Goal: Task Accomplishment & Management: Contribute content

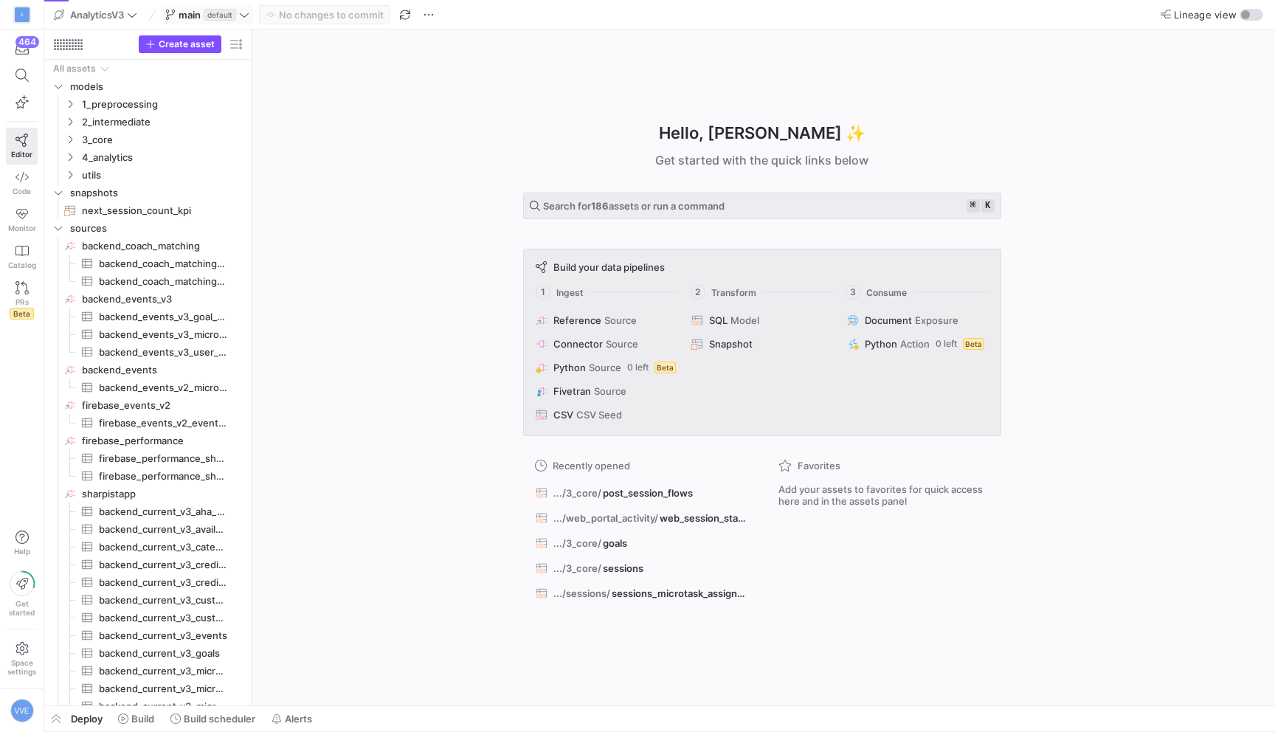
click at [206, 6] on span at bounding box center [207, 15] width 90 height 18
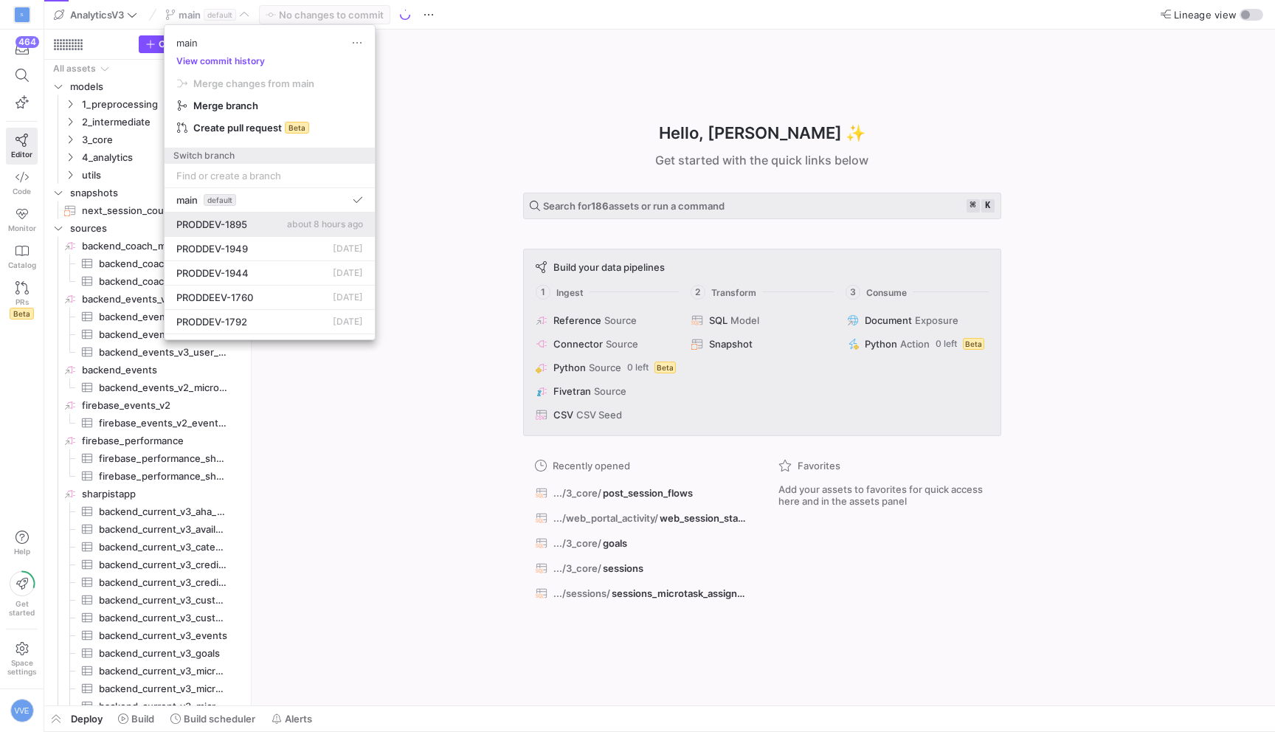
click at [232, 219] on span "PRODDEV-1895" at bounding box center [211, 224] width 71 height 12
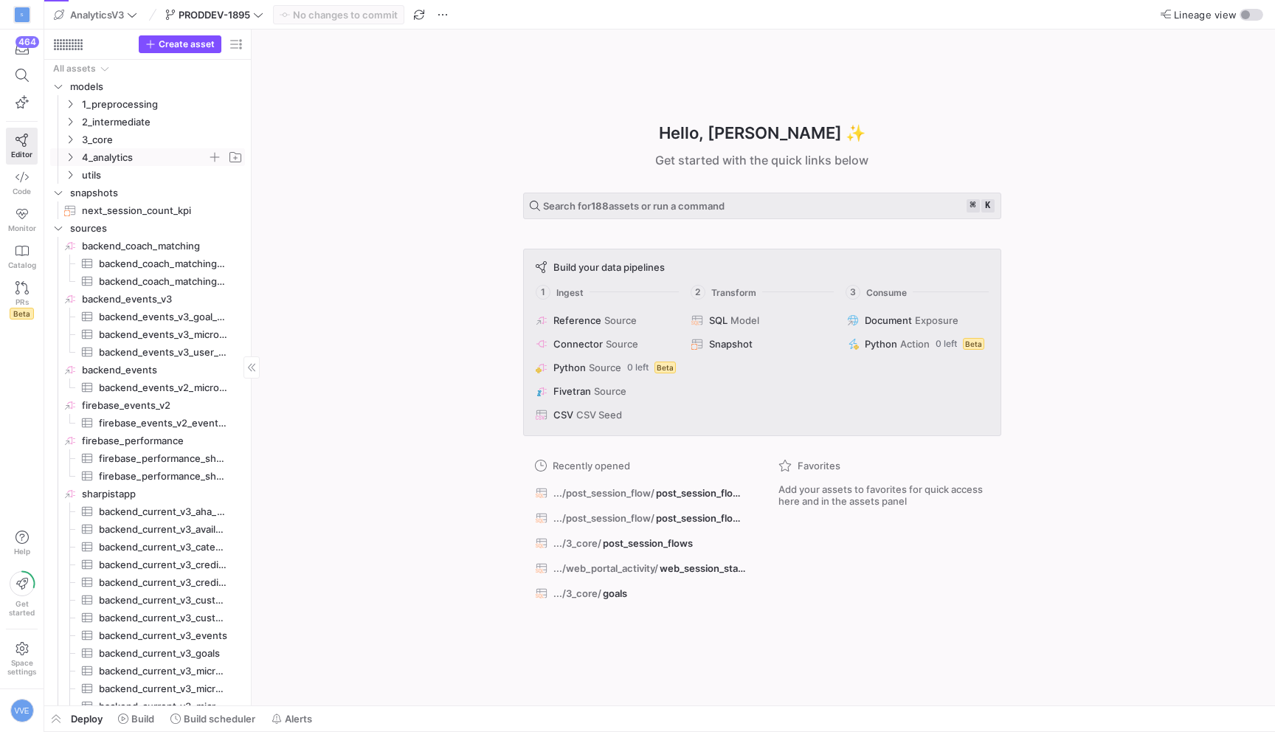
click at [133, 150] on span "4_analytics" at bounding box center [144, 157] width 125 height 17
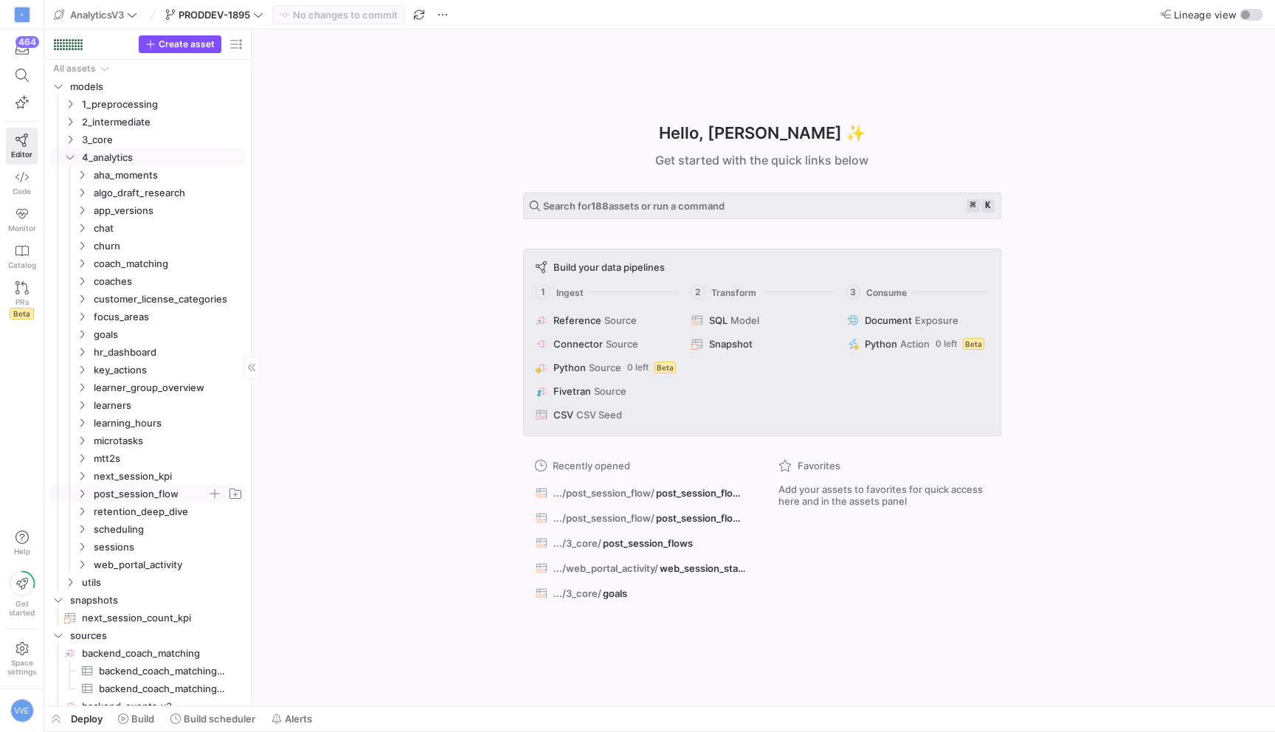
click at [153, 491] on span "post_session_flow" at bounding box center [151, 493] width 114 height 17
click at [181, 513] on span "post_session_flow_sankey_gpt​​​​​​​​​​" at bounding box center [166, 511] width 124 height 17
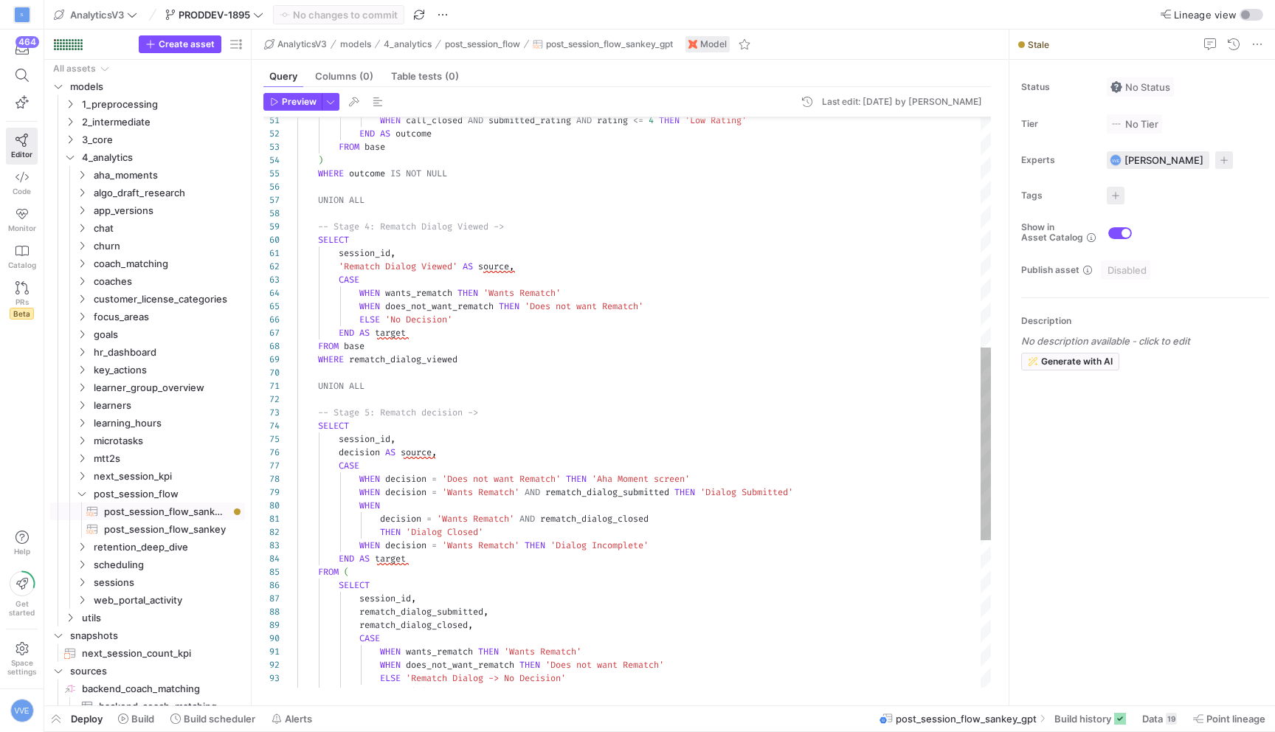
scroll to position [13, 223]
click at [529, 267] on div "WHEN call_closed AND submitted_rating AND rating <= 4 THEN 'Low Rating' END AS …" at bounding box center [643, 280] width 693 height 1685
click at [1149, 721] on span "Data" at bounding box center [1152, 719] width 21 height 12
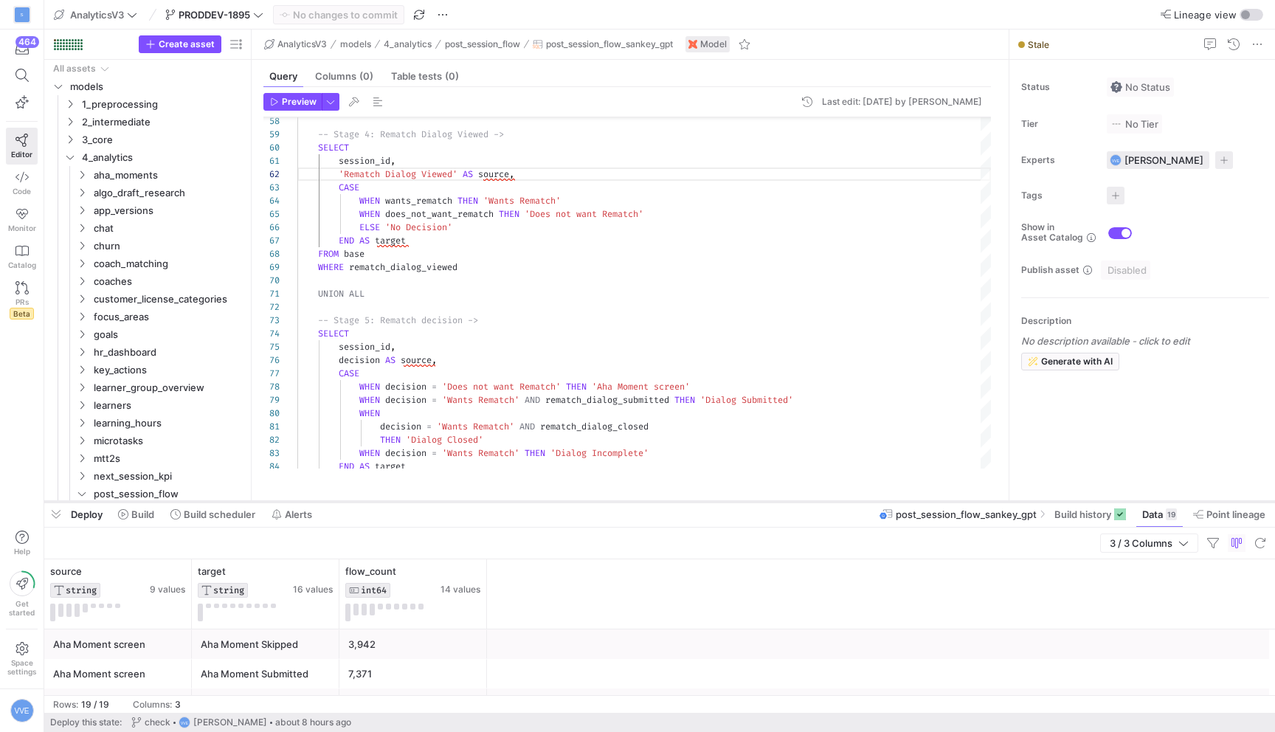
drag, startPoint x: 468, startPoint y: 461, endPoint x: 469, endPoint y: 507, distance: 45.7
click at [469, 505] on div at bounding box center [659, 502] width 1230 height 6
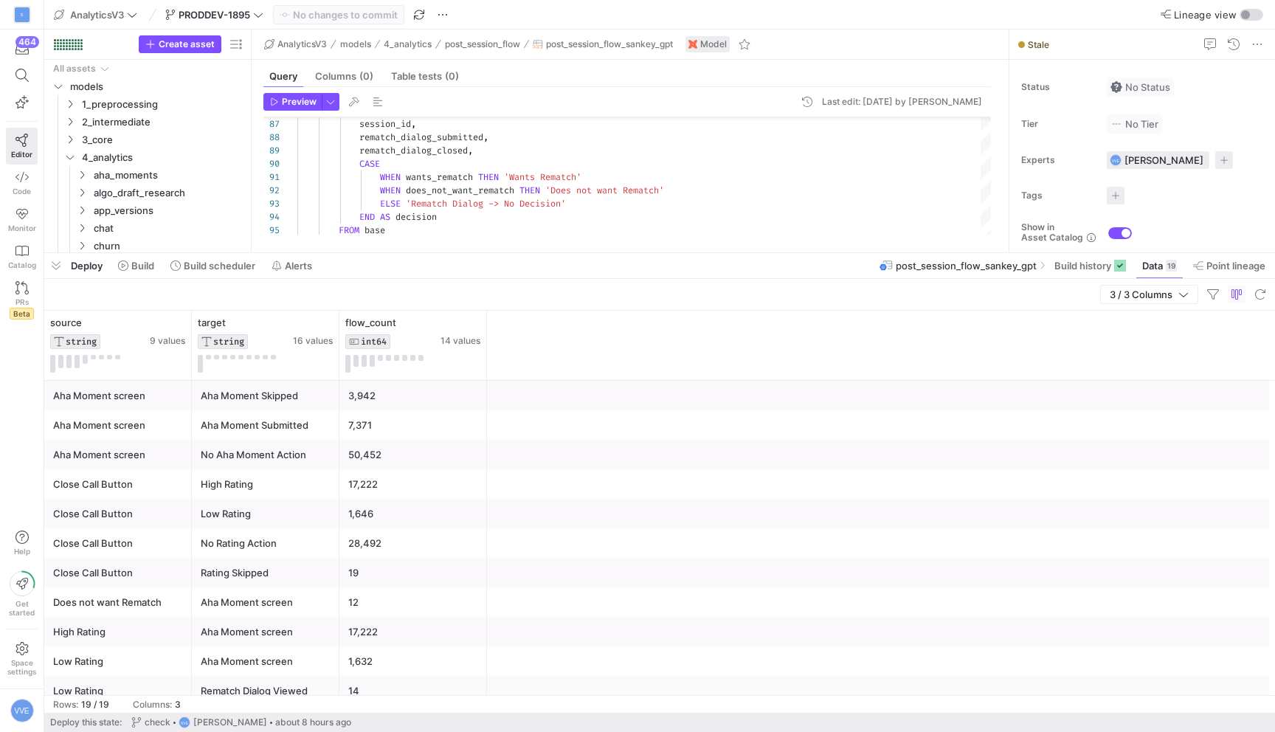
drag, startPoint x: 477, startPoint y: 511, endPoint x: 516, endPoint y: 260, distance: 254.4
click at [516, 256] on div at bounding box center [659, 253] width 1230 height 6
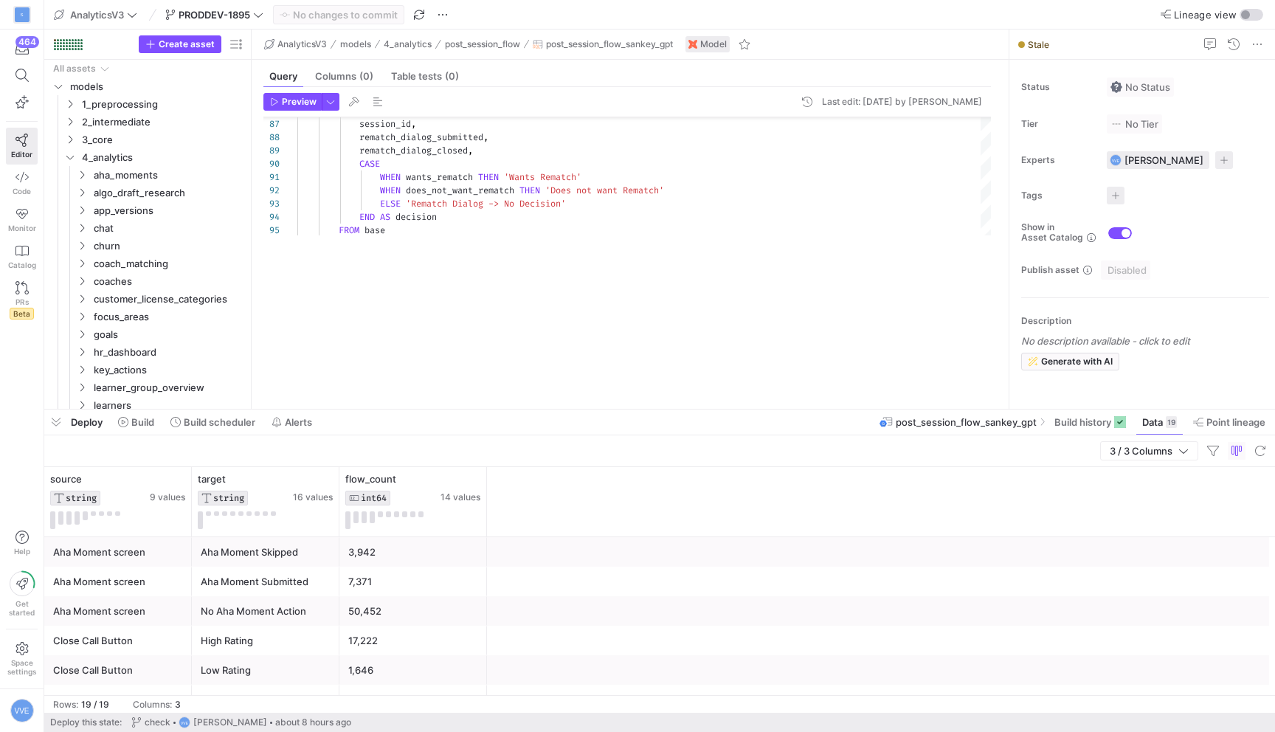
drag, startPoint x: 511, startPoint y: 251, endPoint x: 473, endPoint y: 410, distance: 163.9
click at [473, 410] on div at bounding box center [659, 409] width 1230 height 6
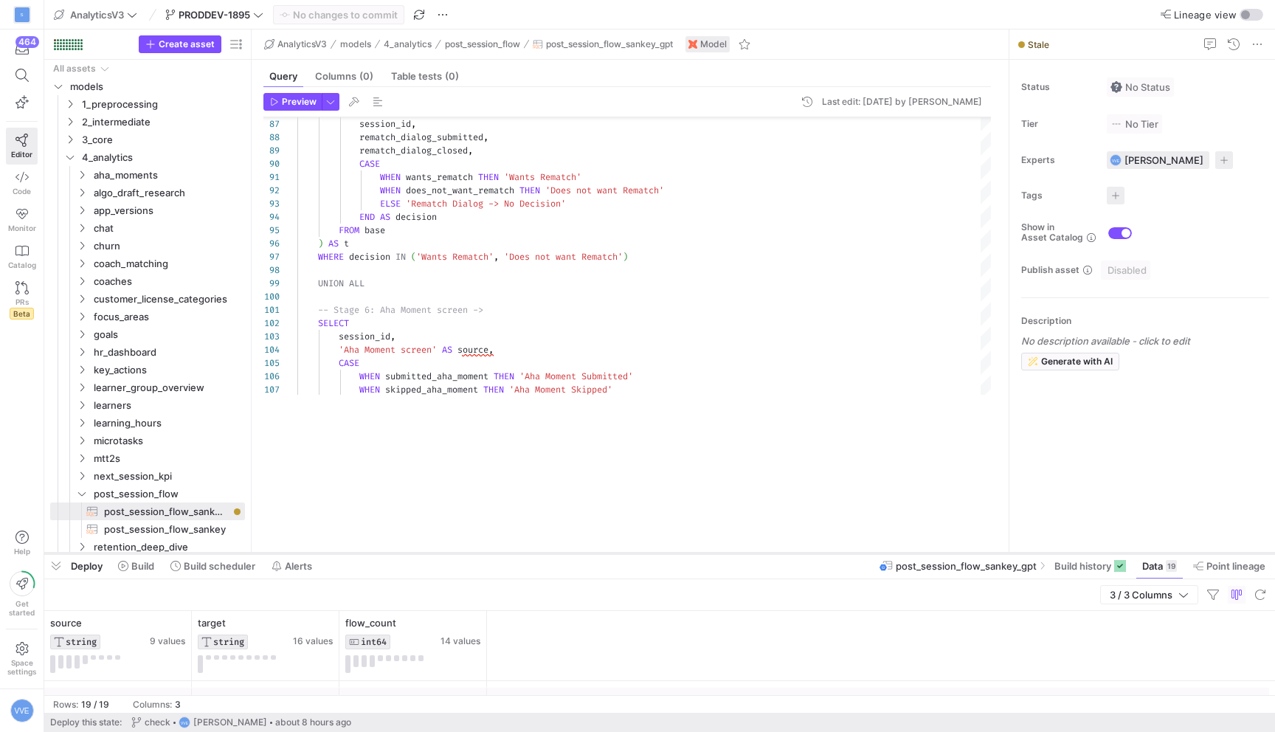
drag, startPoint x: 477, startPoint y: 413, endPoint x: 448, endPoint y: 553, distance: 143.2
click at [448, 553] on div at bounding box center [659, 553] width 1230 height 6
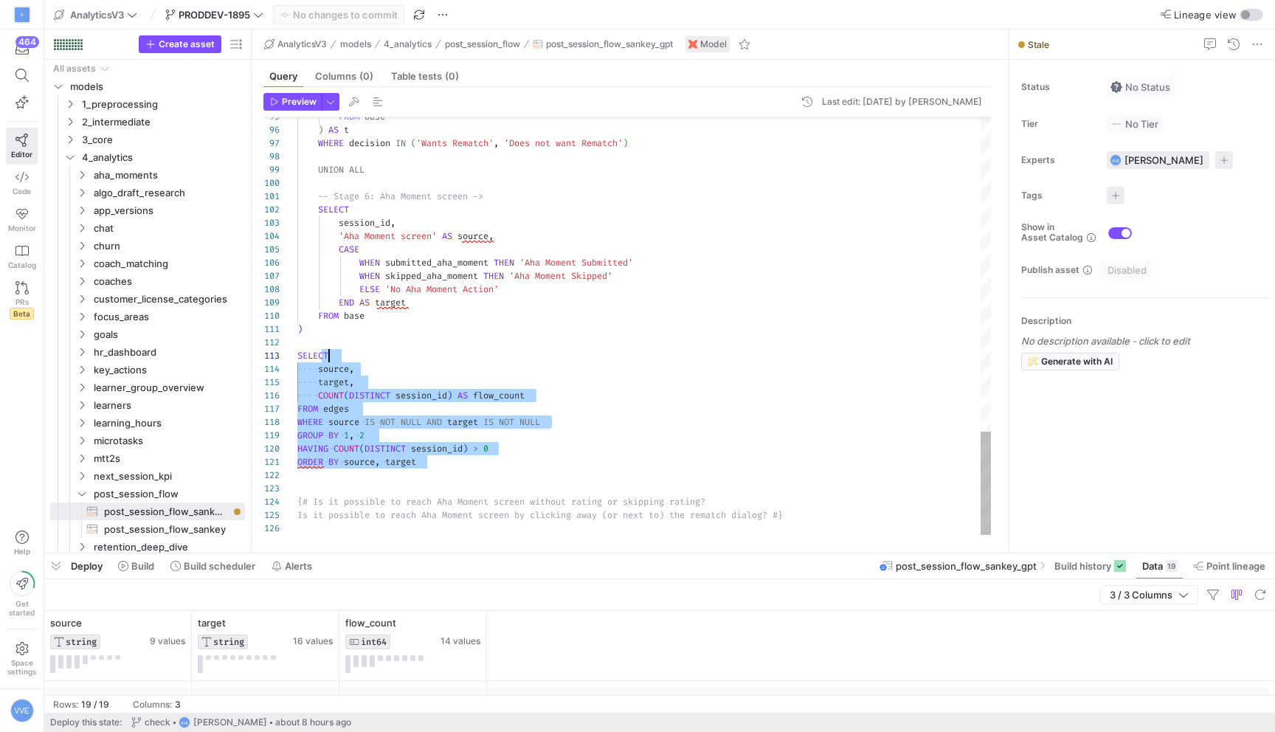
drag, startPoint x: 466, startPoint y: 460, endPoint x: 378, endPoint y: 311, distance: 173.3
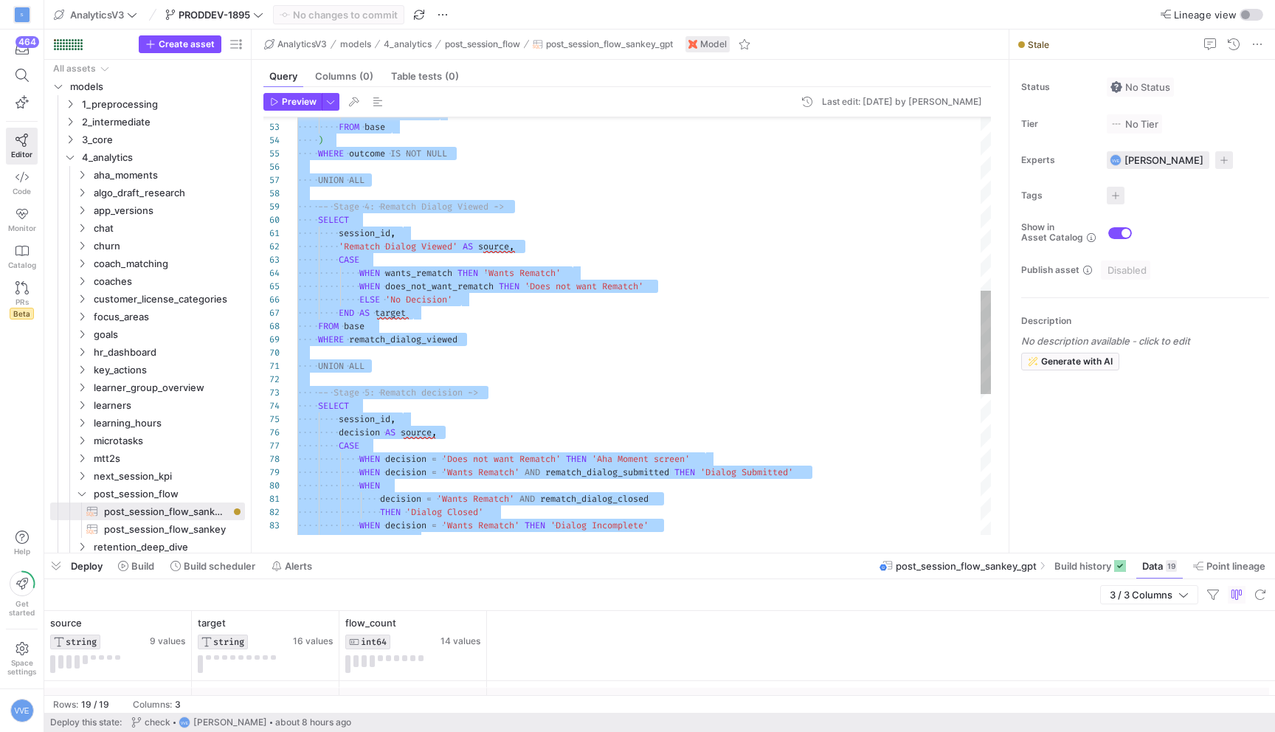
click at [416, 353] on div "END AS outcome FROM base ) WHERE outcome IS NOT NULL UNION ALL -- Stage 4: Rema…" at bounding box center [643, 260] width 693 height 1685
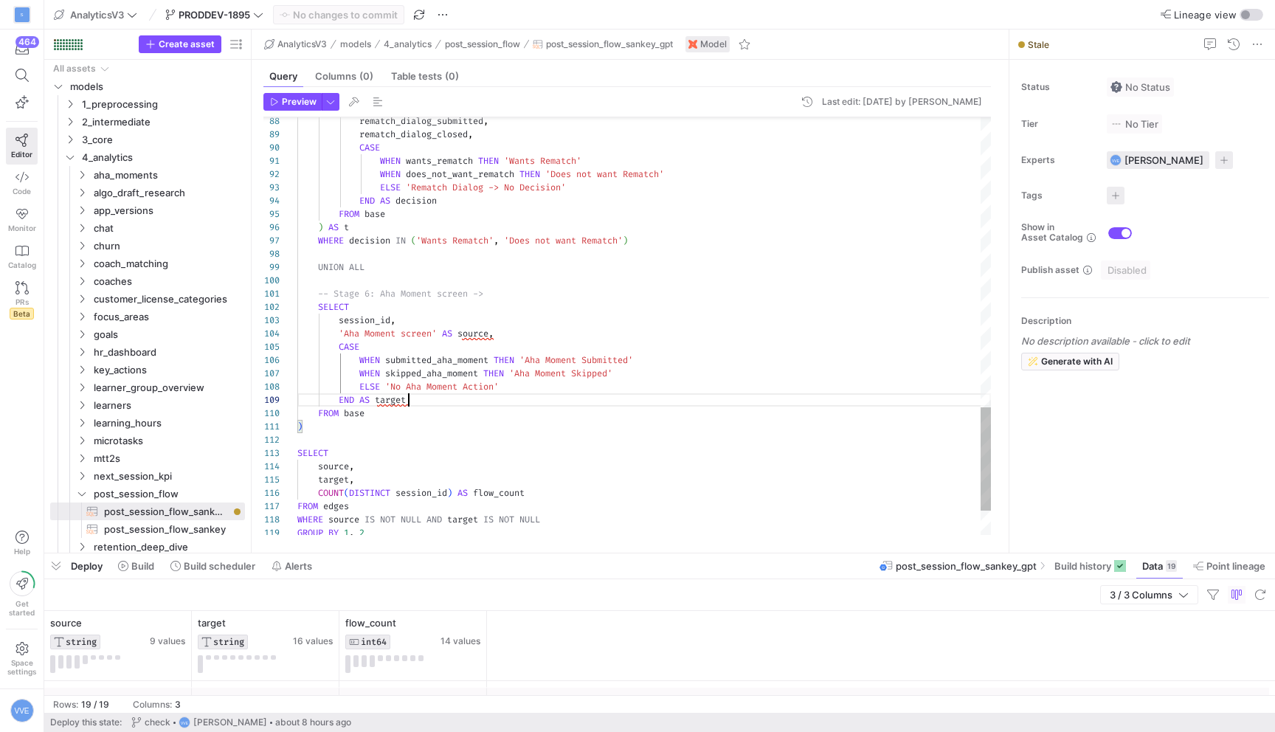
scroll to position [106, 111]
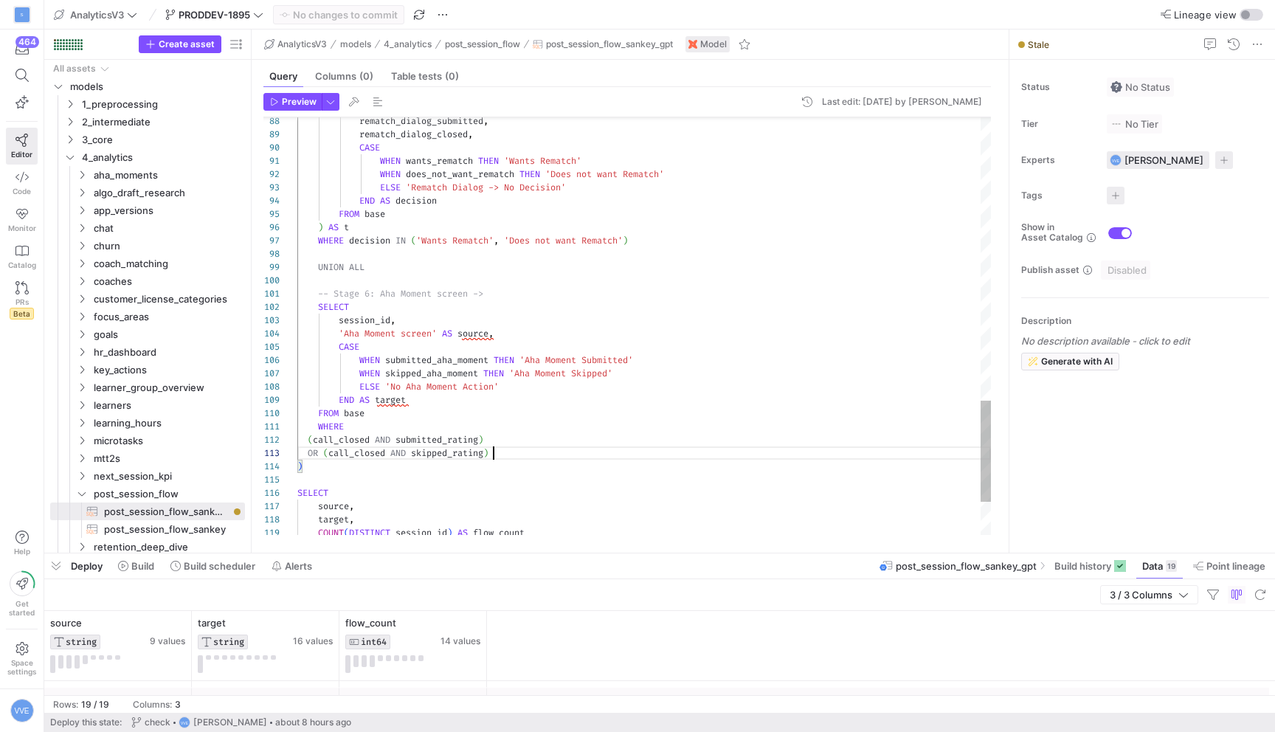
scroll to position [27, 196]
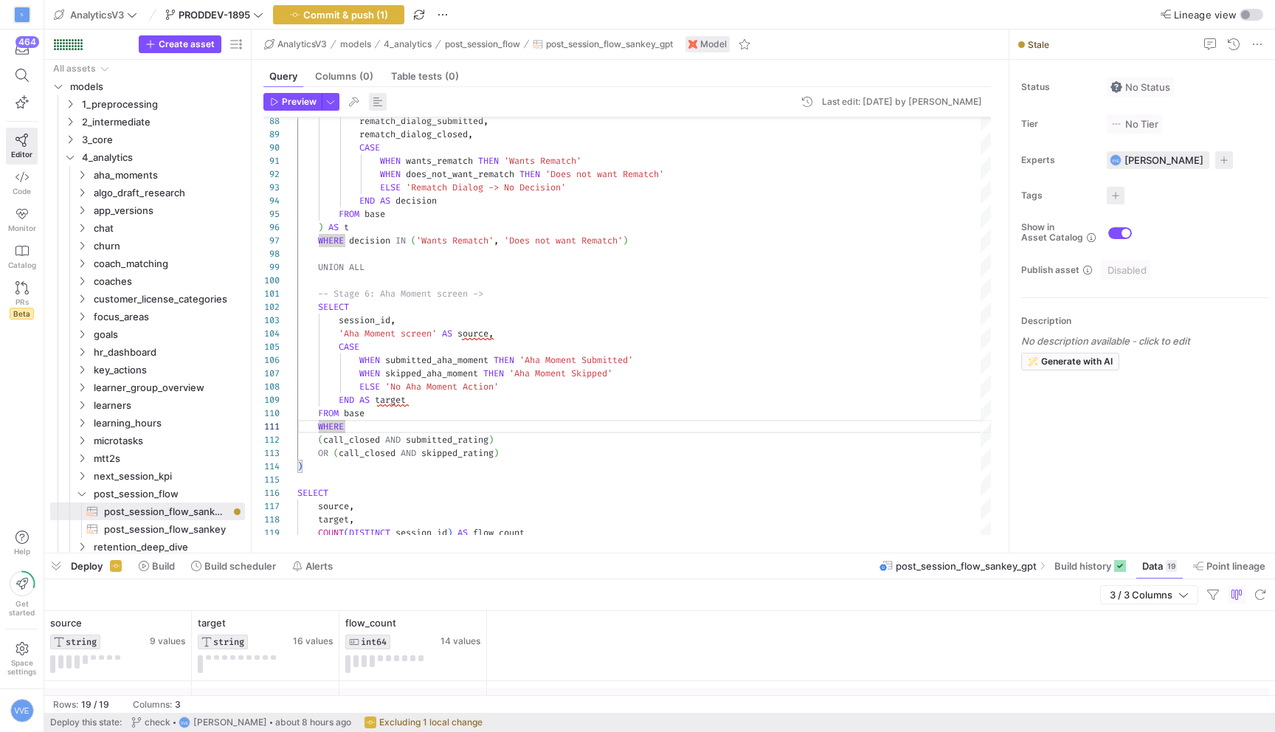
click at [372, 100] on span "button" at bounding box center [378, 102] width 18 height 18
click at [288, 97] on span "Preview" at bounding box center [299, 102] width 35 height 10
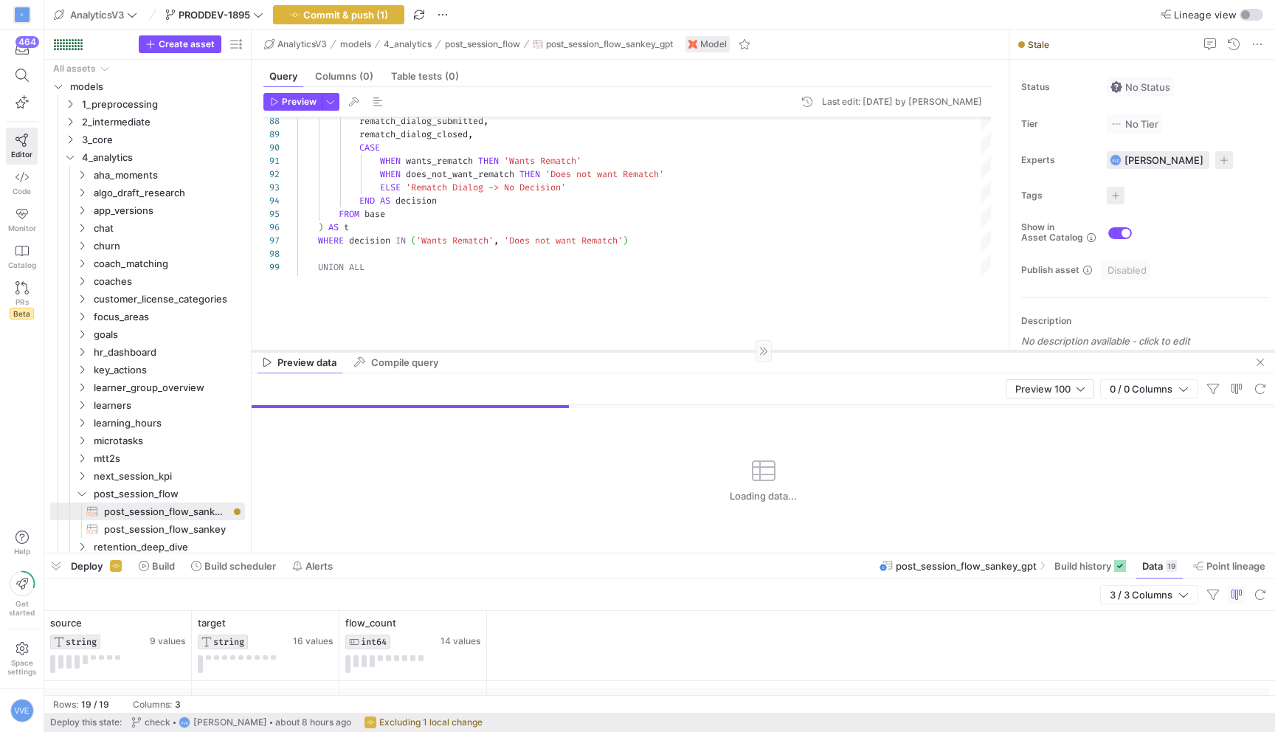
drag, startPoint x: 790, startPoint y: 294, endPoint x: 791, endPoint y: 246, distance: 48.0
click at [791, 350] on div at bounding box center [763, 350] width 1023 height 1
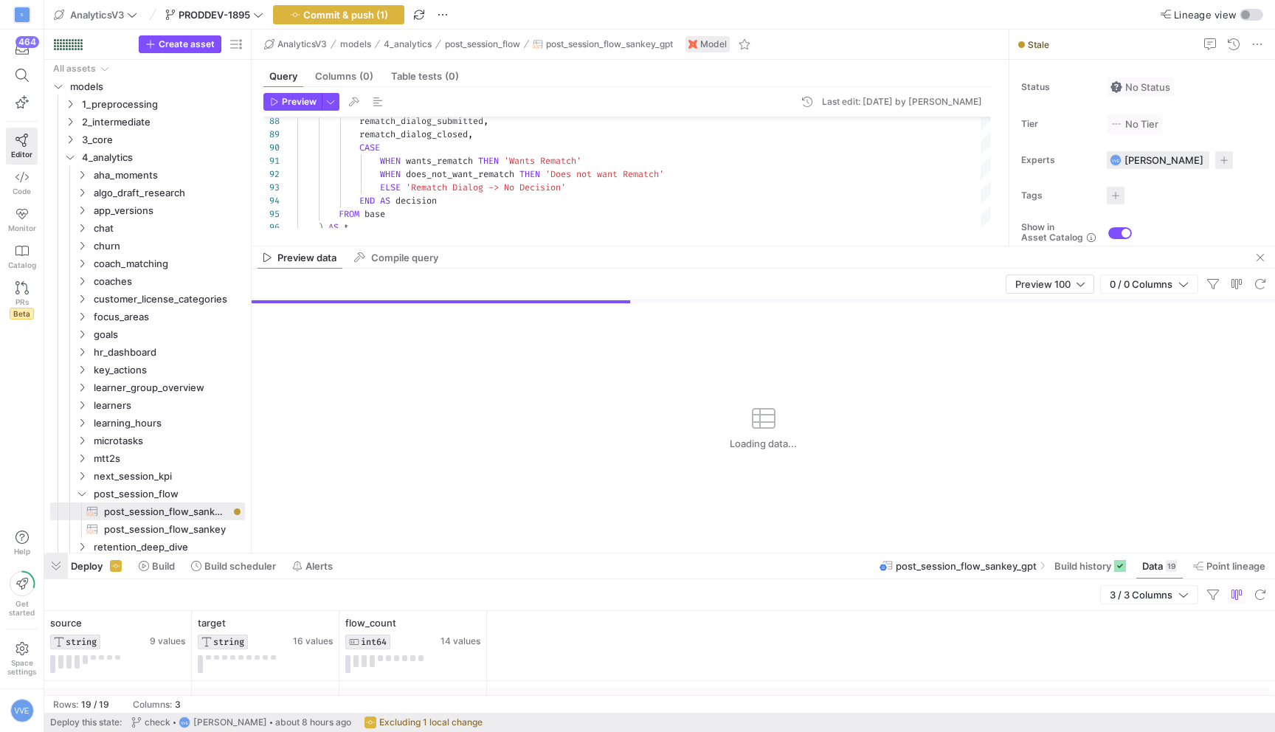
click at [52, 567] on span "button" at bounding box center [56, 565] width 24 height 25
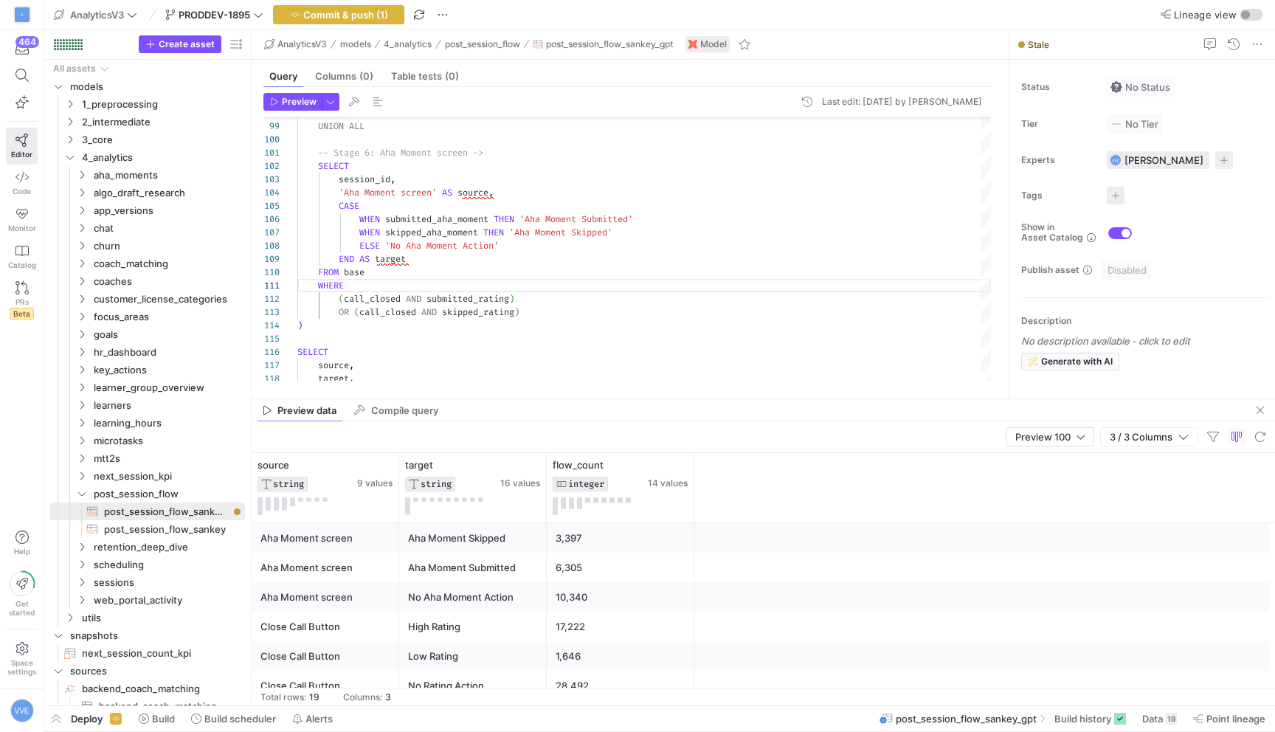
click at [719, 399] on div "Preview data Compile query" at bounding box center [763, 410] width 1023 height 22
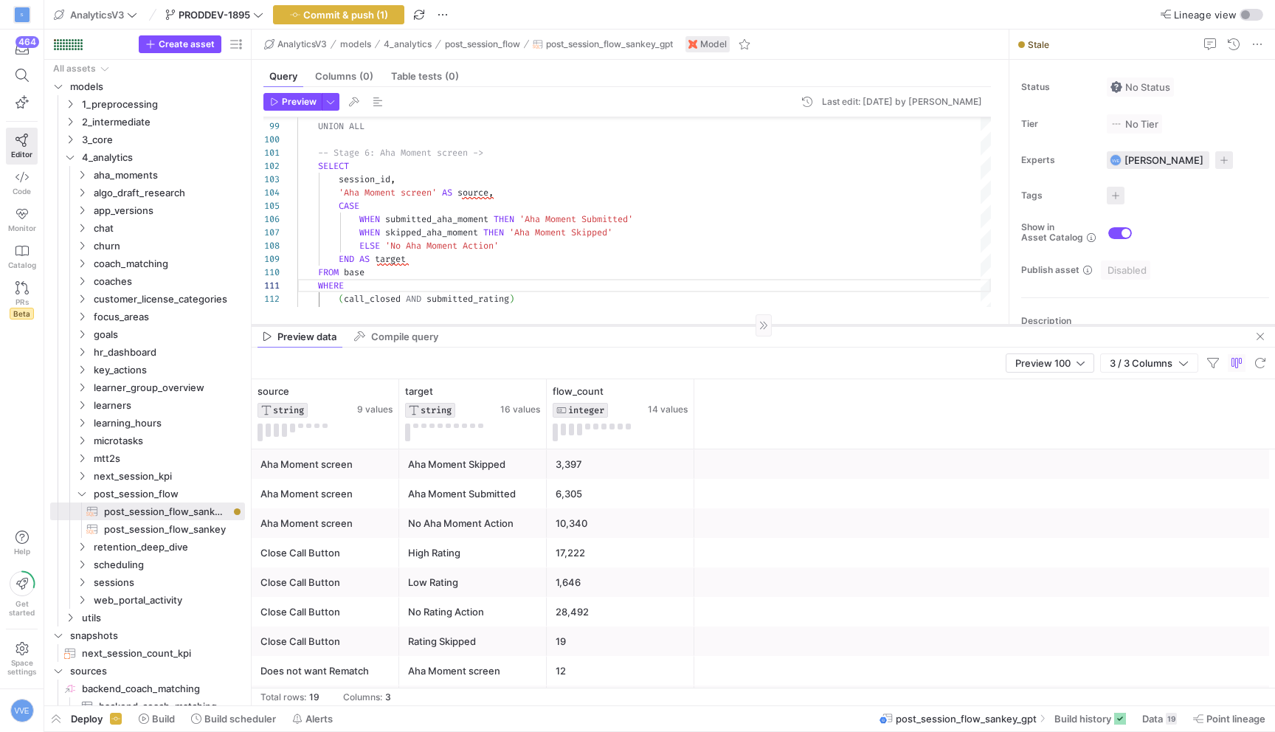
drag, startPoint x: 719, startPoint y: 398, endPoint x: 722, endPoint y: 326, distance: 71.6
click at [722, 325] on div at bounding box center [763, 325] width 1023 height 1
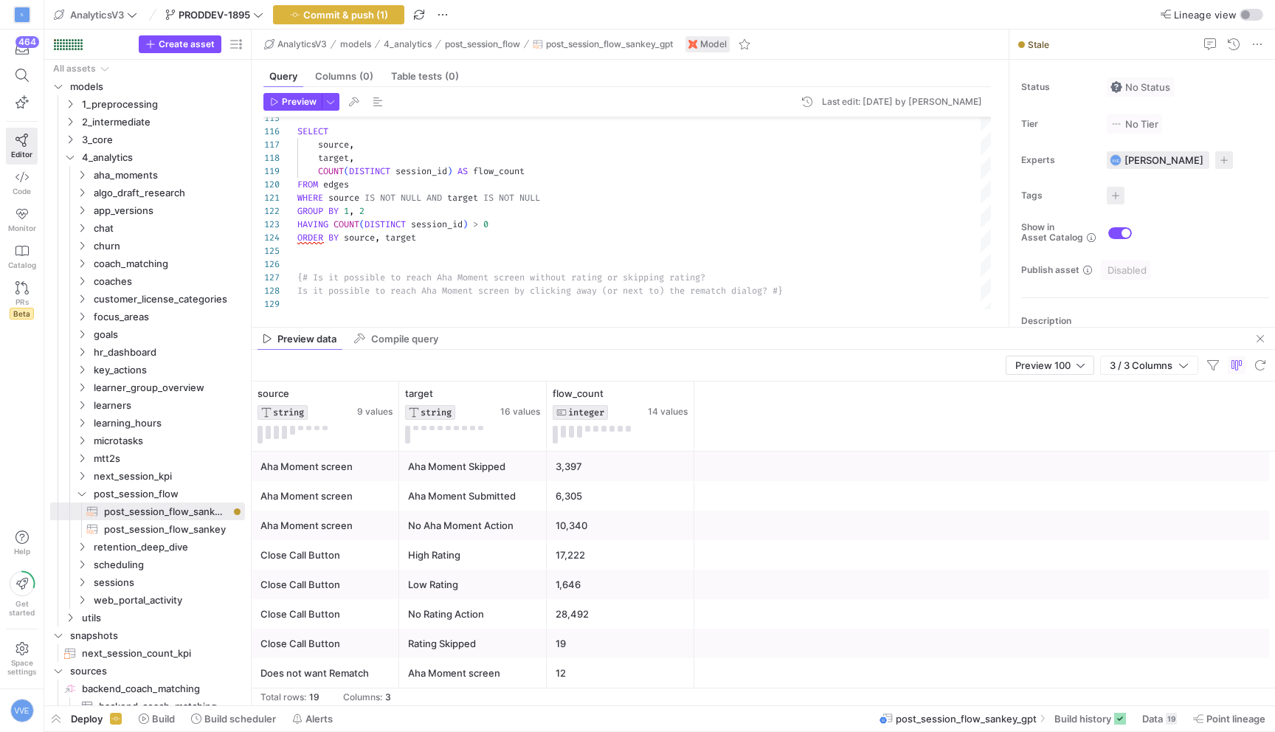
scroll to position [13, 0]
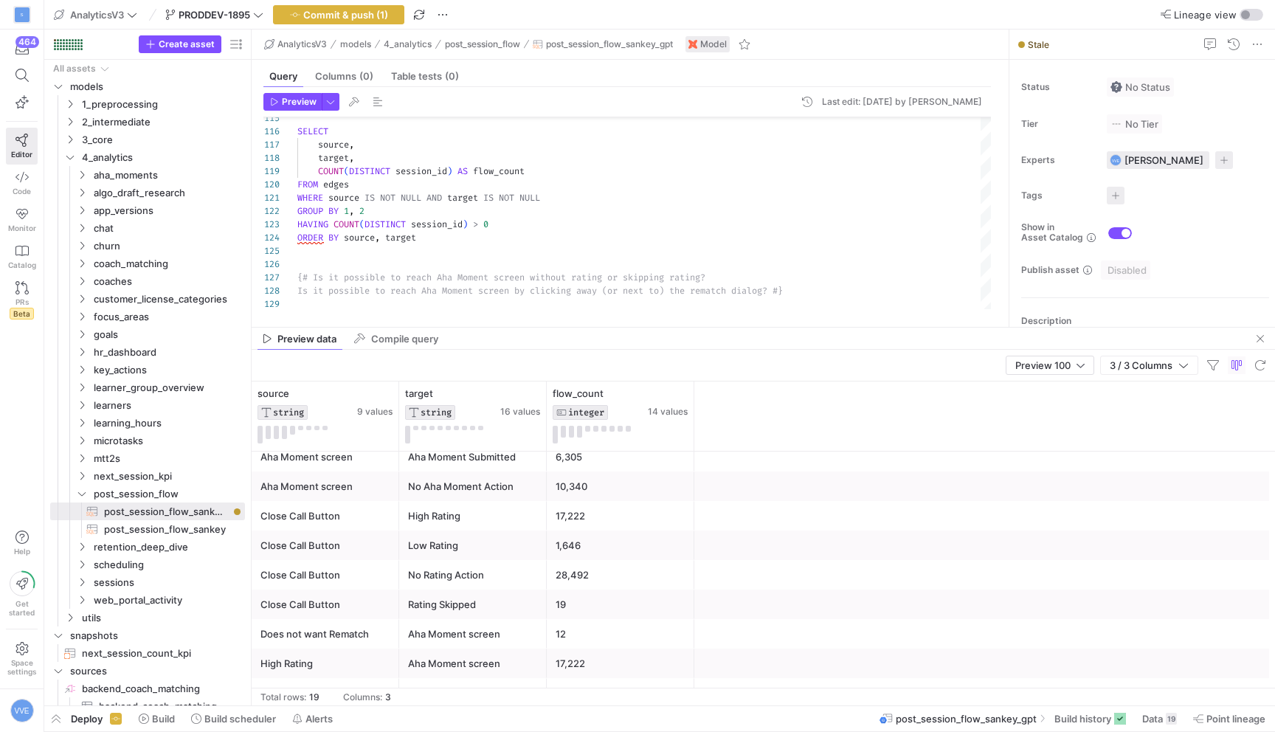
click at [584, 526] on div "17,222" at bounding box center [620, 516] width 130 height 29
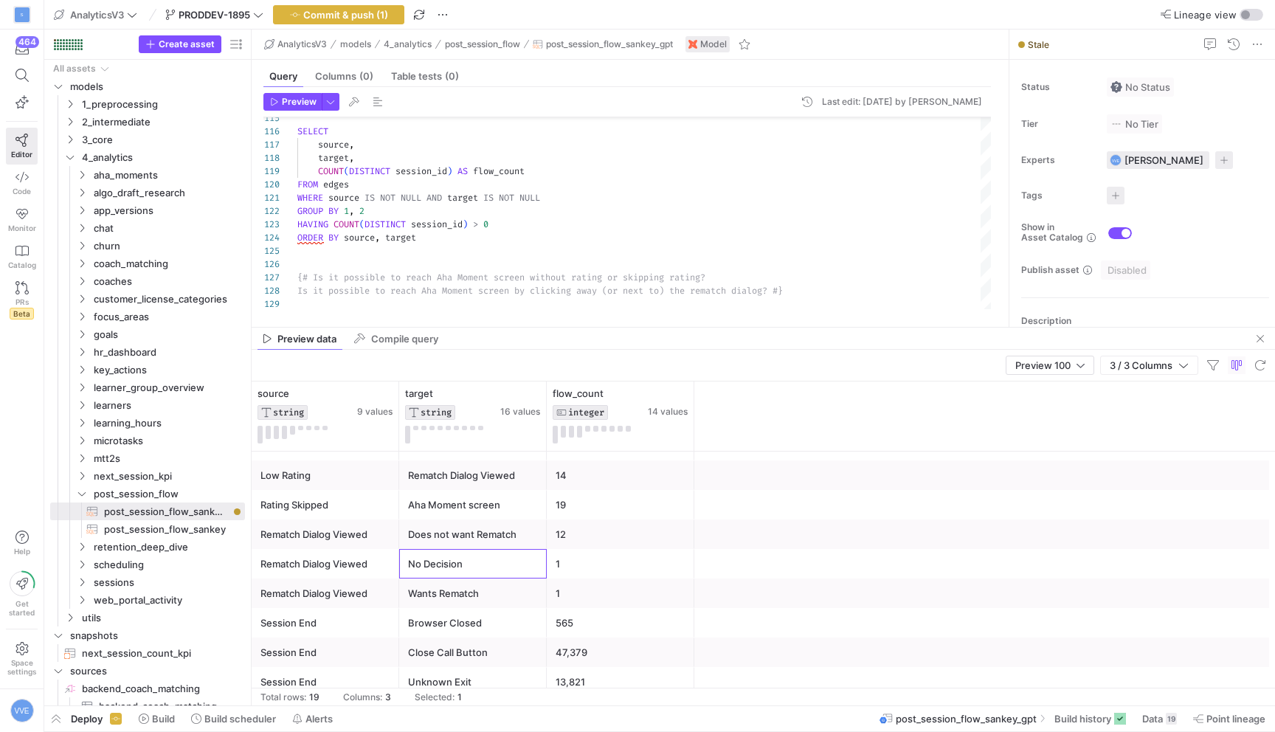
click at [491, 569] on div "No Decision" at bounding box center [473, 564] width 130 height 29
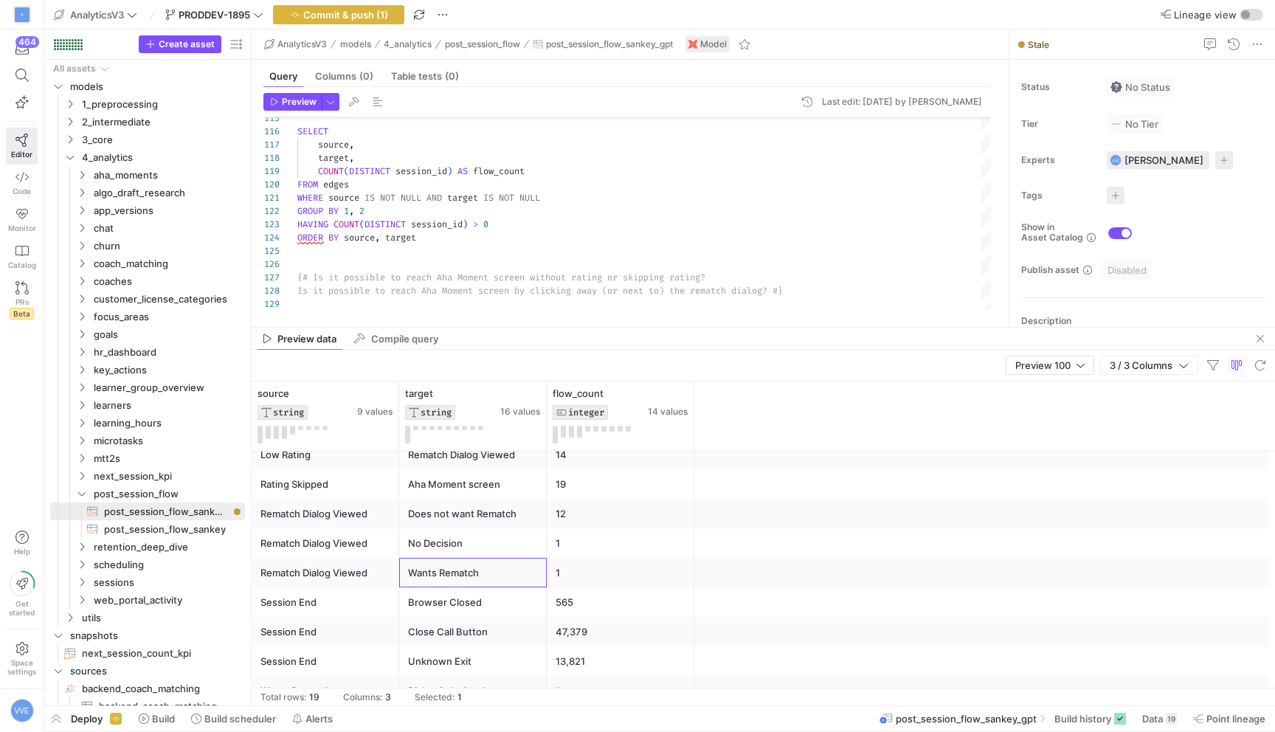
click at [504, 569] on div "Wants Rematch" at bounding box center [473, 572] width 130 height 29
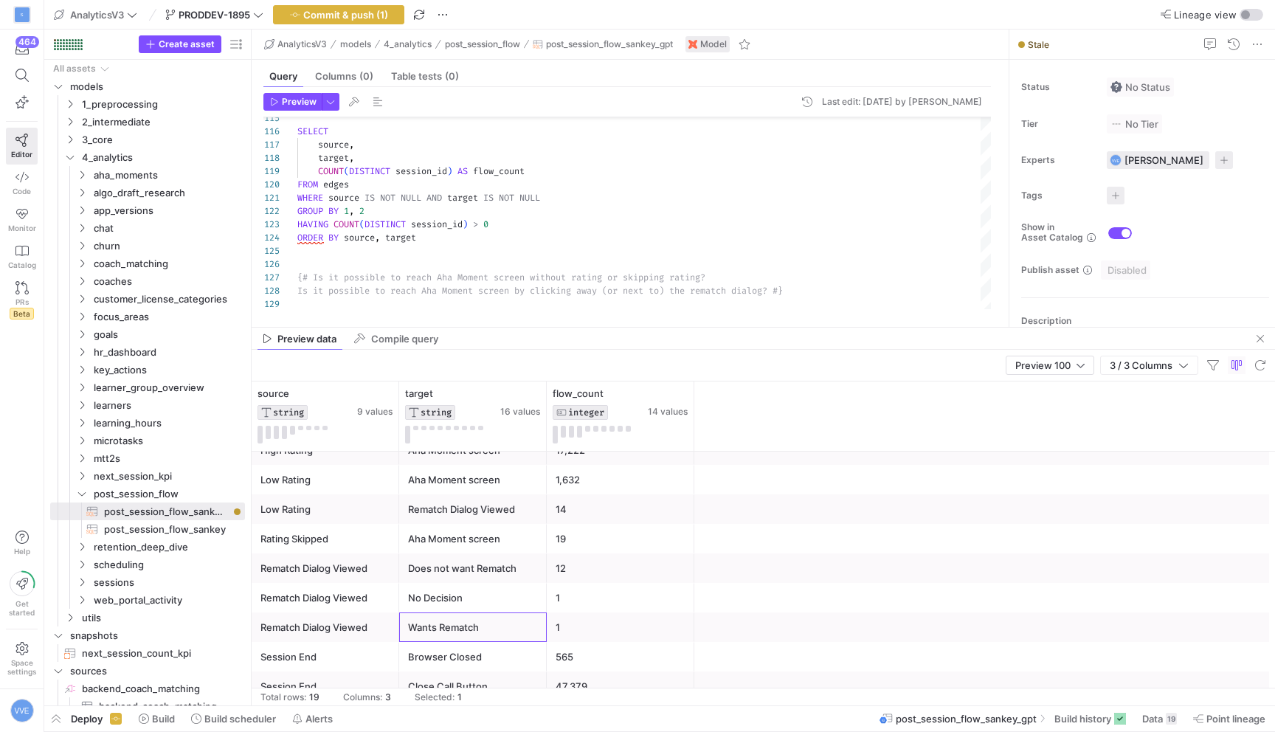
scroll to position [252, 0]
click at [558, 581] on div "12" at bounding box center [620, 568] width 130 height 29
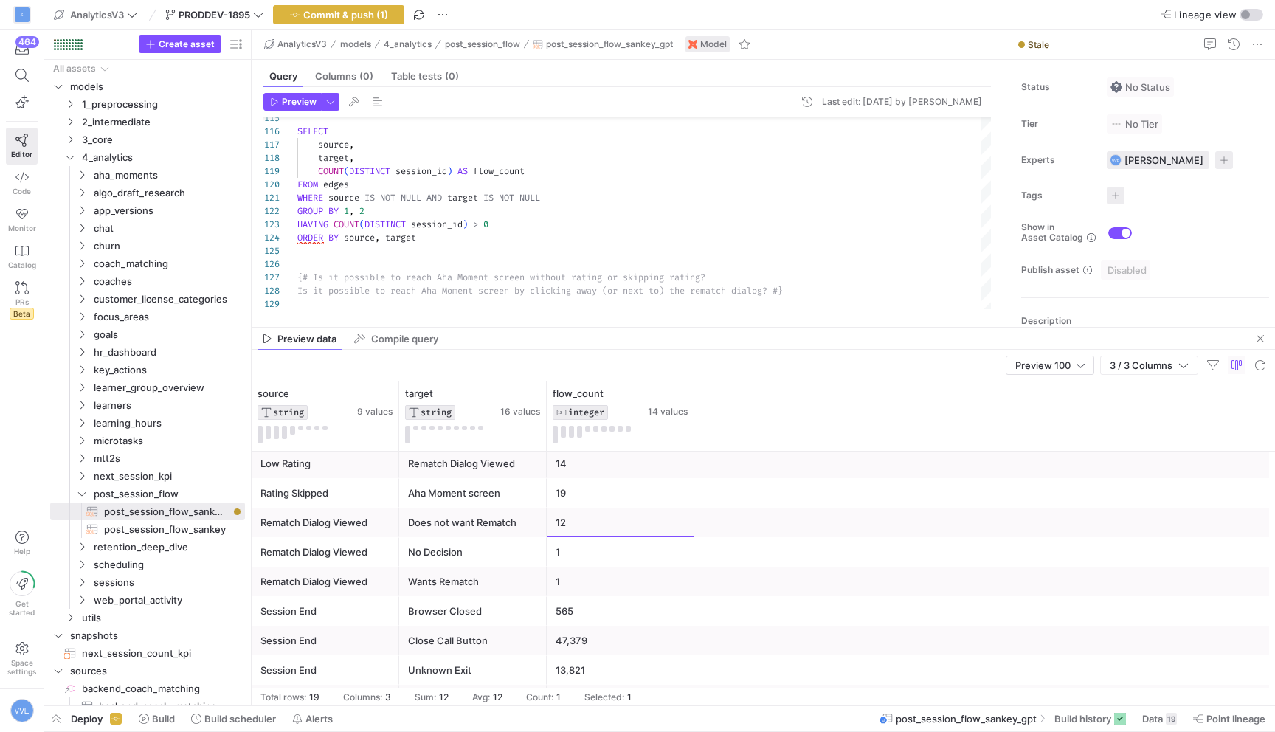
scroll to position [307, 0]
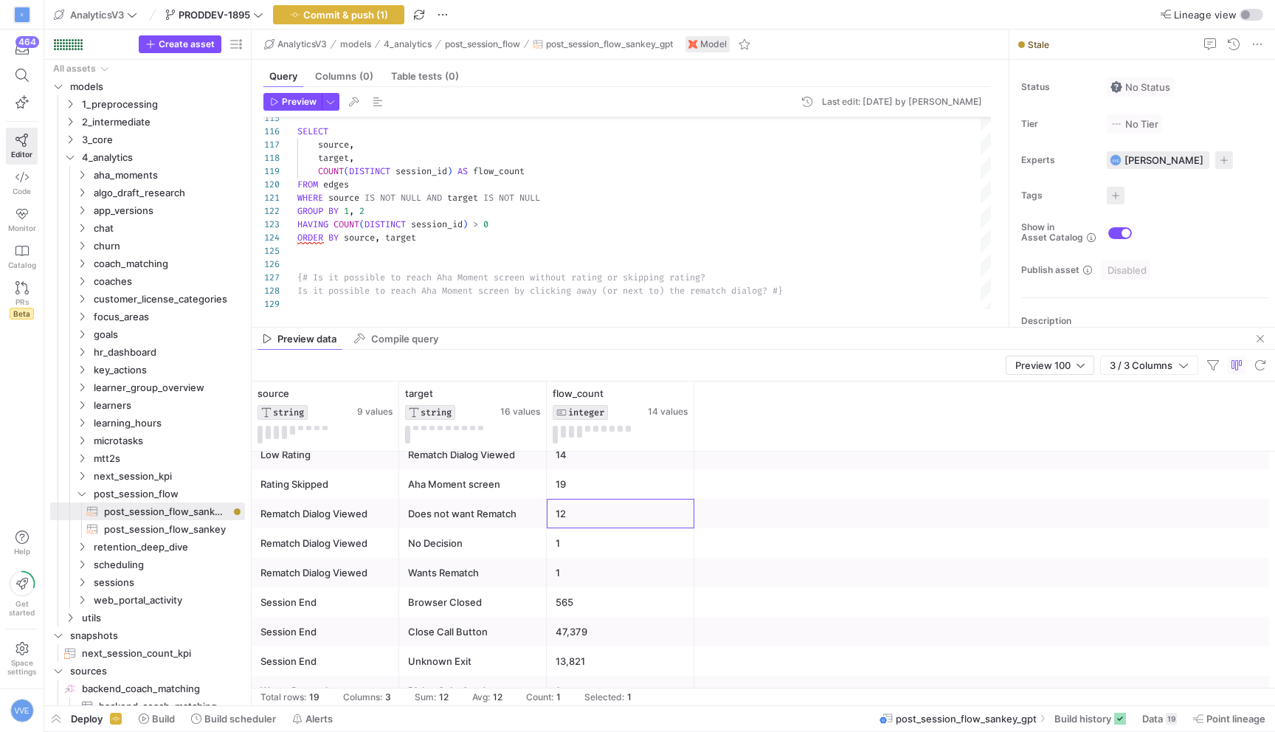
click at [423, 594] on div "Browser Closed" at bounding box center [473, 602] width 130 height 29
click at [487, 627] on div "Close Call Button" at bounding box center [473, 631] width 130 height 29
click at [356, 628] on div "Session End" at bounding box center [325, 631] width 130 height 29
click at [482, 609] on div "Browser Closed" at bounding box center [473, 602] width 130 height 29
click at [482, 631] on div "Close Call Button" at bounding box center [473, 631] width 130 height 29
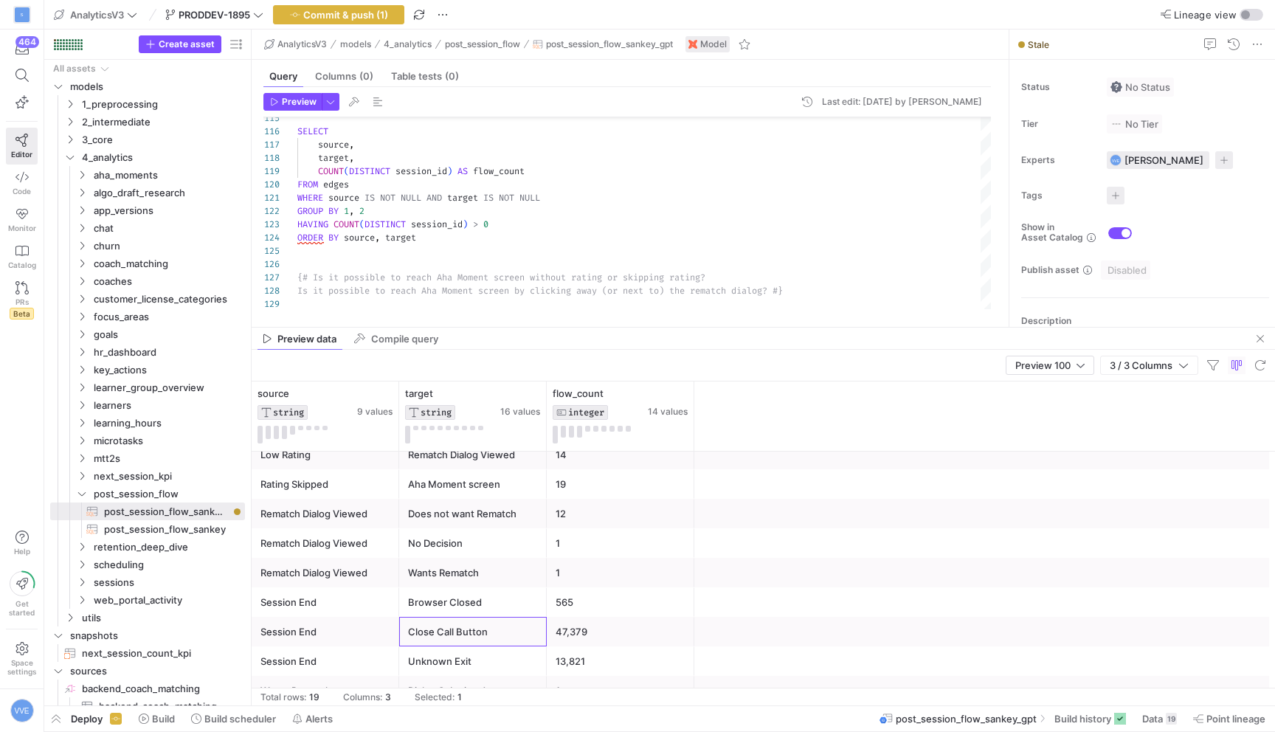
click at [301, 634] on div "Session End" at bounding box center [325, 631] width 130 height 29
click at [370, 665] on div "Session End" at bounding box center [325, 661] width 130 height 29
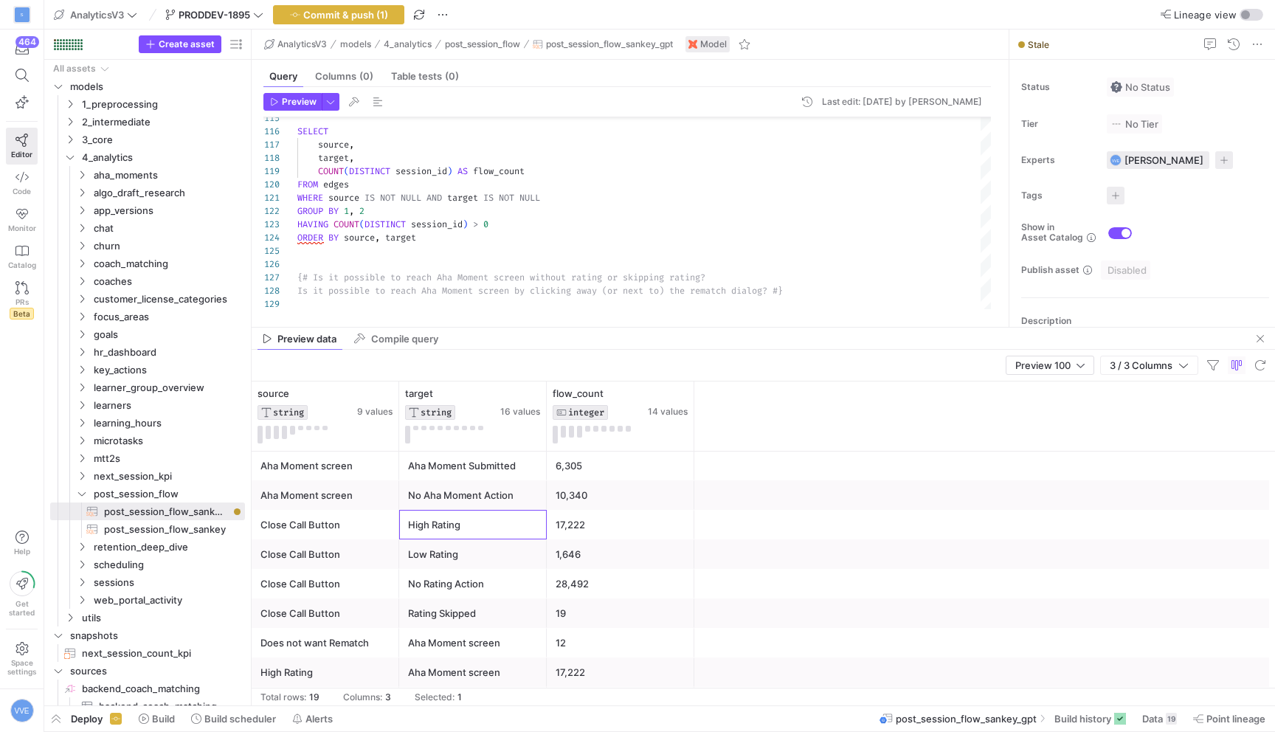
click at [442, 530] on div "High Rating" at bounding box center [473, 524] width 130 height 29
click at [474, 557] on div "Low Rating" at bounding box center [473, 554] width 130 height 29
click at [474, 607] on div "Rating Skipped" at bounding box center [473, 613] width 130 height 29
click at [480, 581] on div "No Rating Action" at bounding box center [473, 583] width 130 height 29
click at [575, 582] on div "28,492" at bounding box center [620, 583] width 130 height 29
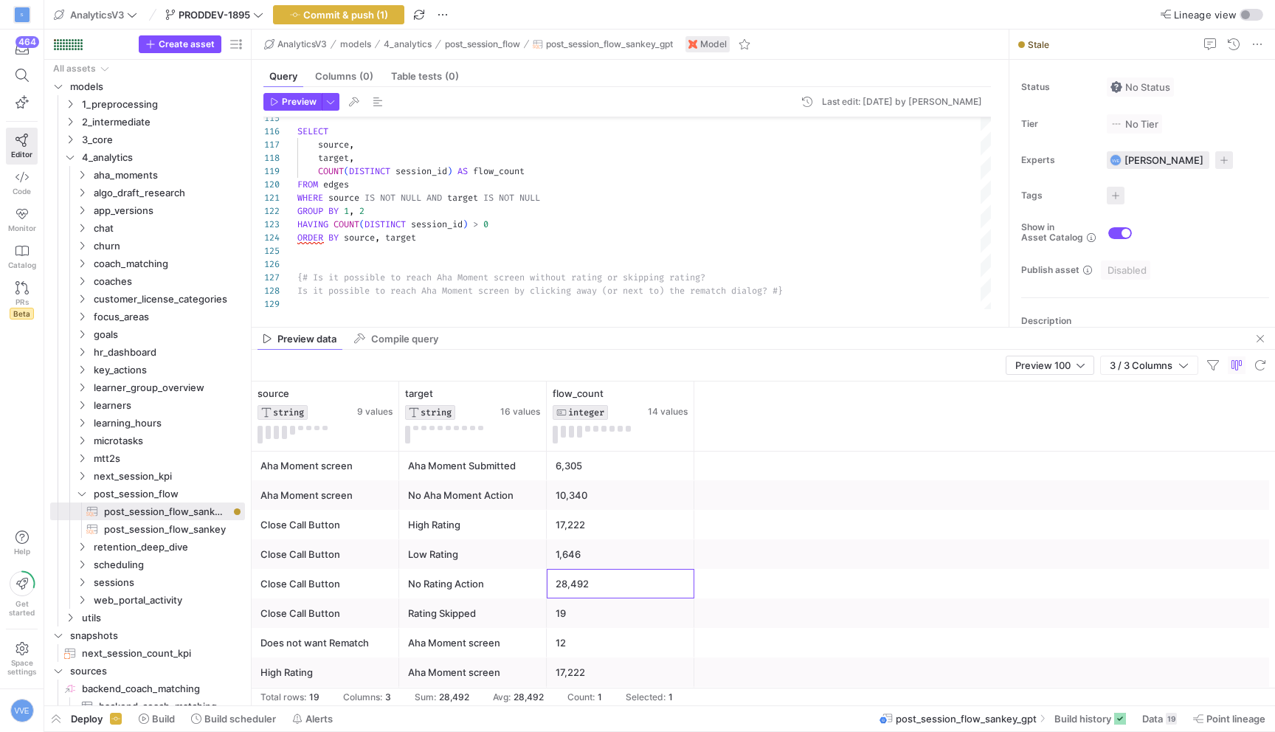
click at [412, 584] on div "No Rating Action" at bounding box center [473, 583] width 130 height 29
click at [640, 568] on div "1,646" at bounding box center [620, 554] width 130 height 29
click at [640, 572] on div "28,492" at bounding box center [620, 583] width 130 height 29
click at [569, 595] on div "19" at bounding box center [620, 584] width 130 height 29
click at [504, 572] on div "Rating Skipped" at bounding box center [473, 584] width 130 height 29
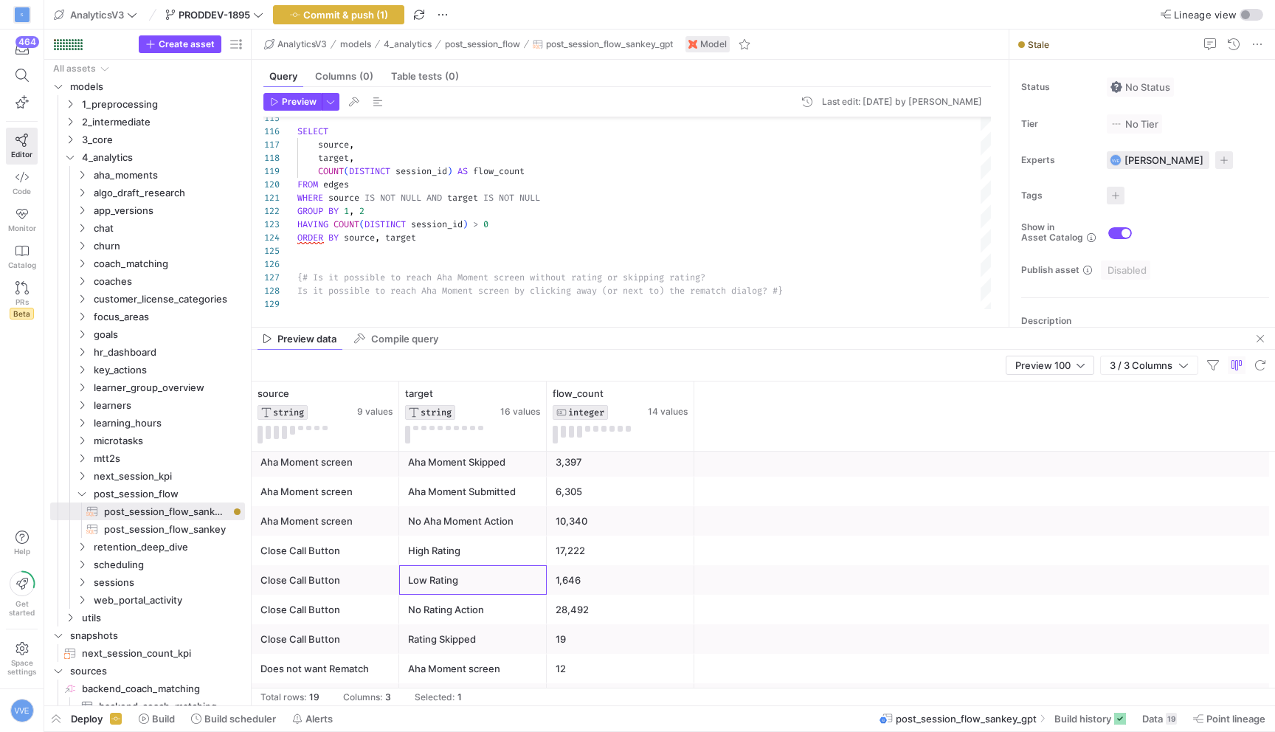
click at [516, 566] on div "Low Rating" at bounding box center [473, 580] width 130 height 29
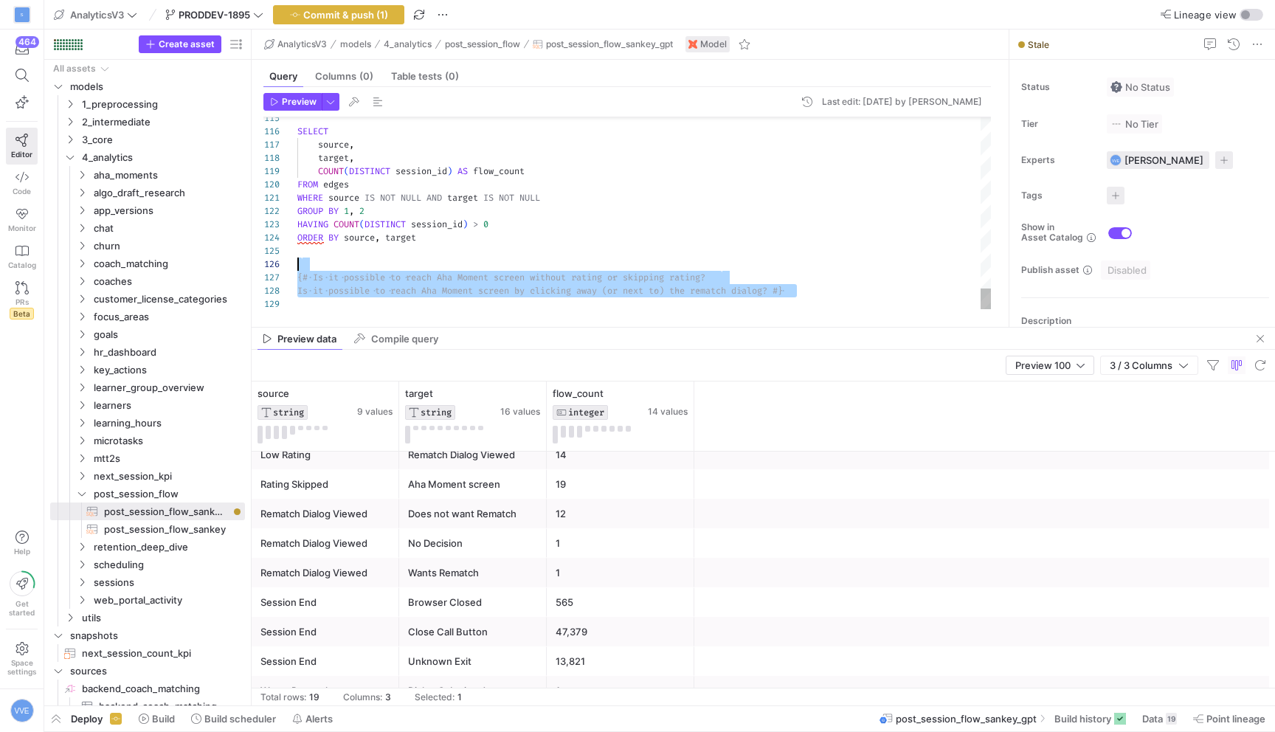
drag, startPoint x: 849, startPoint y: 285, endPoint x: 288, endPoint y: 264, distance: 561.0
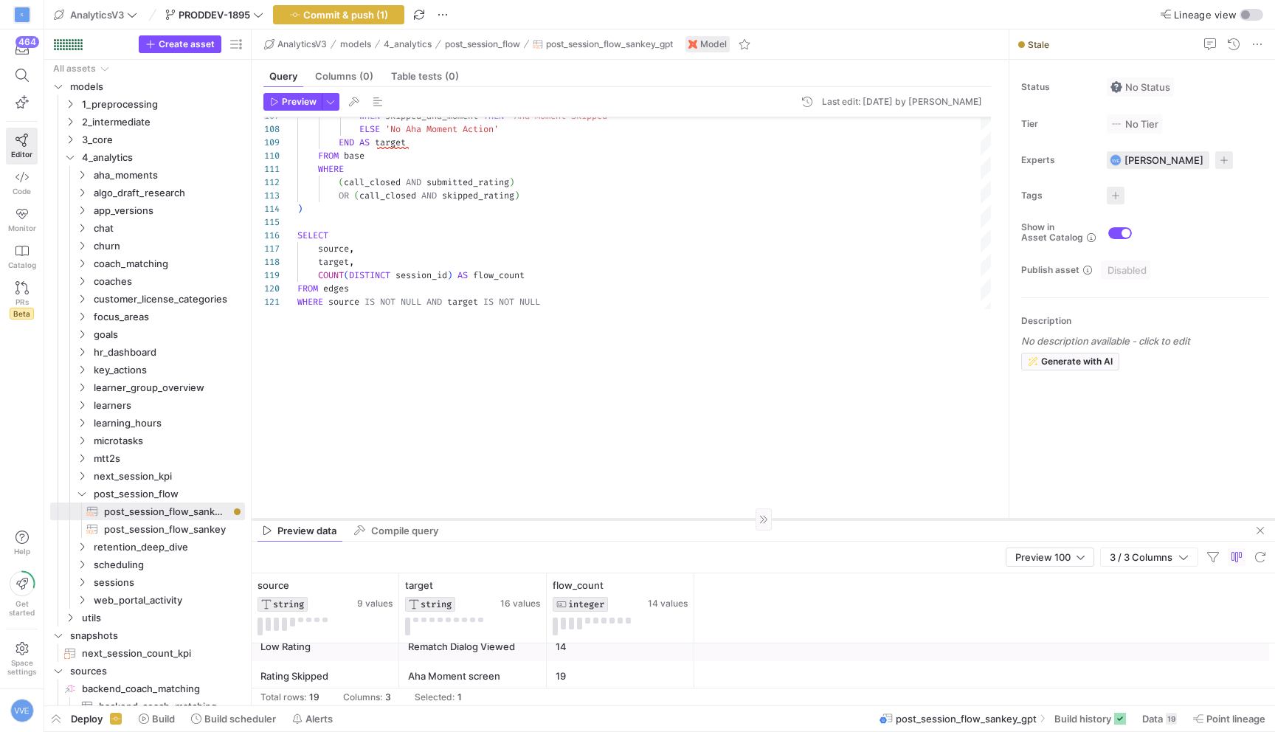
drag, startPoint x: 465, startPoint y: 326, endPoint x: 370, endPoint y: 588, distance: 278.6
click at [371, 519] on div at bounding box center [763, 519] width 1023 height 1
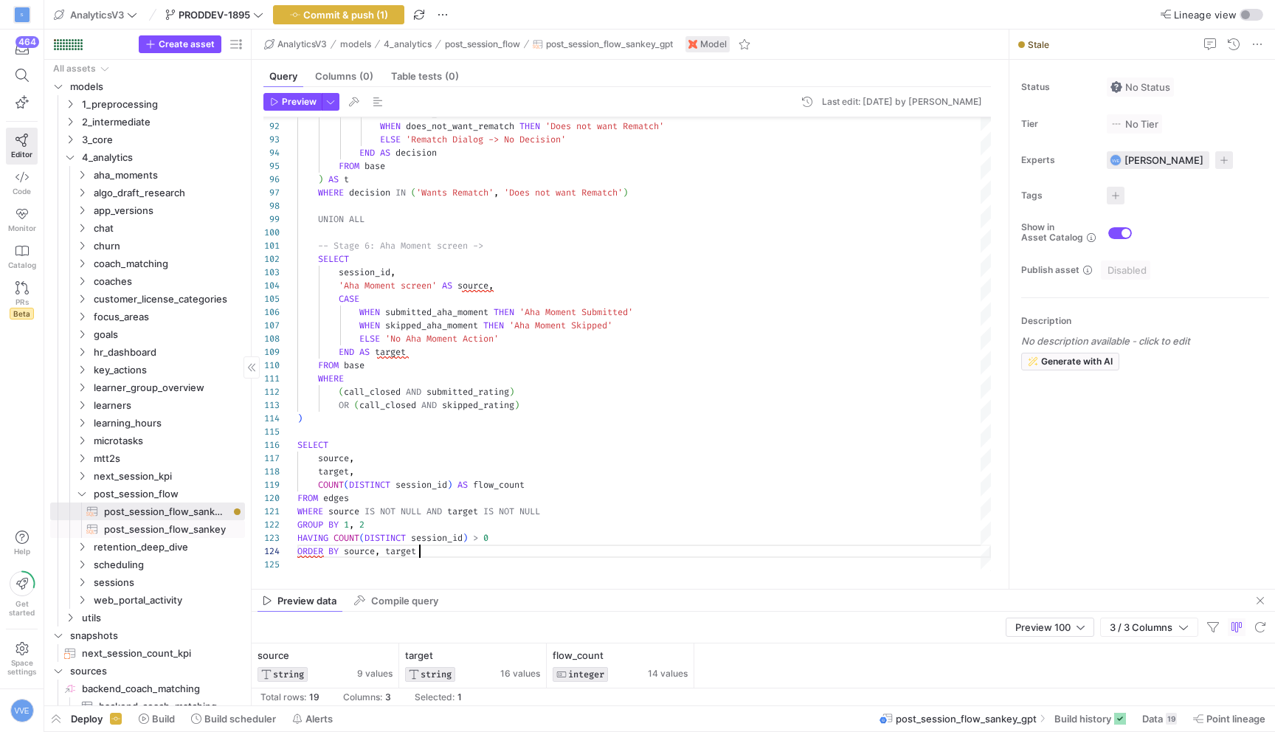
click at [165, 526] on span "post_session_flow_sankey​​​​​​​​​​" at bounding box center [166, 529] width 124 height 17
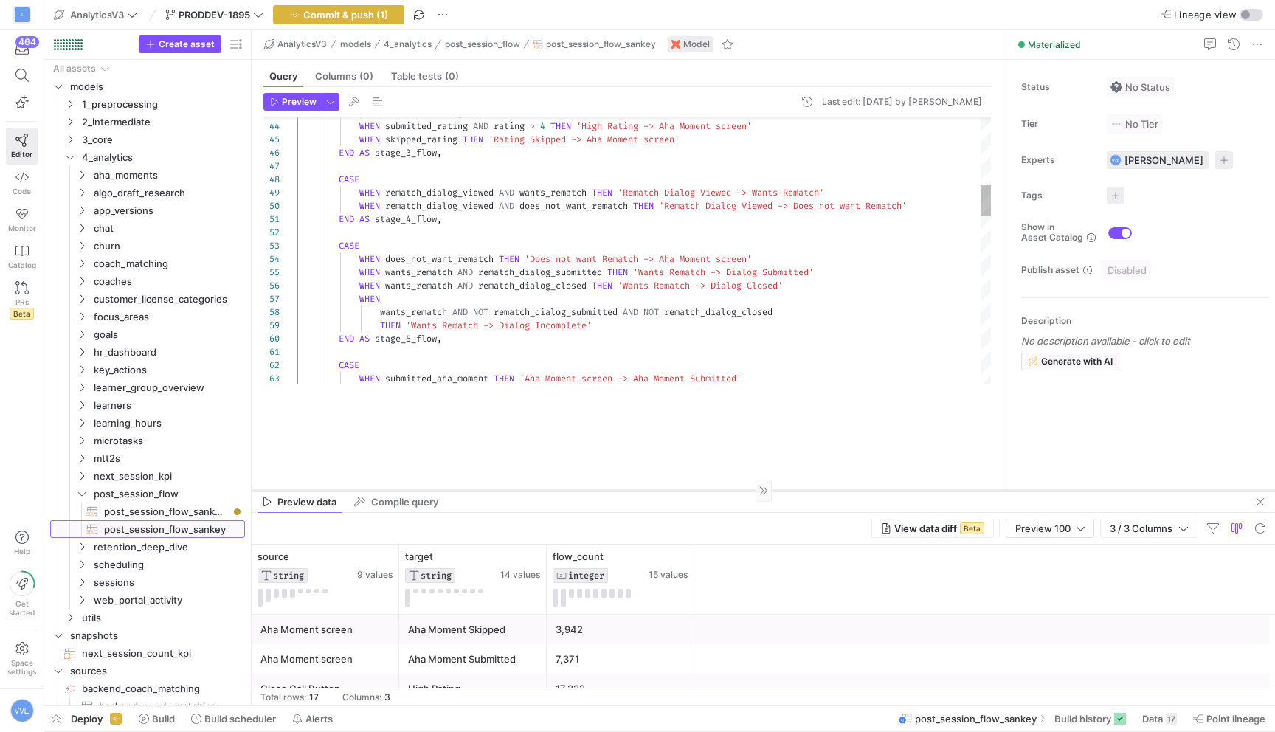
drag, startPoint x: 578, startPoint y: 589, endPoint x: 603, endPoint y: 489, distance: 102.5
click at [603, 490] on div at bounding box center [763, 490] width 1023 height 1
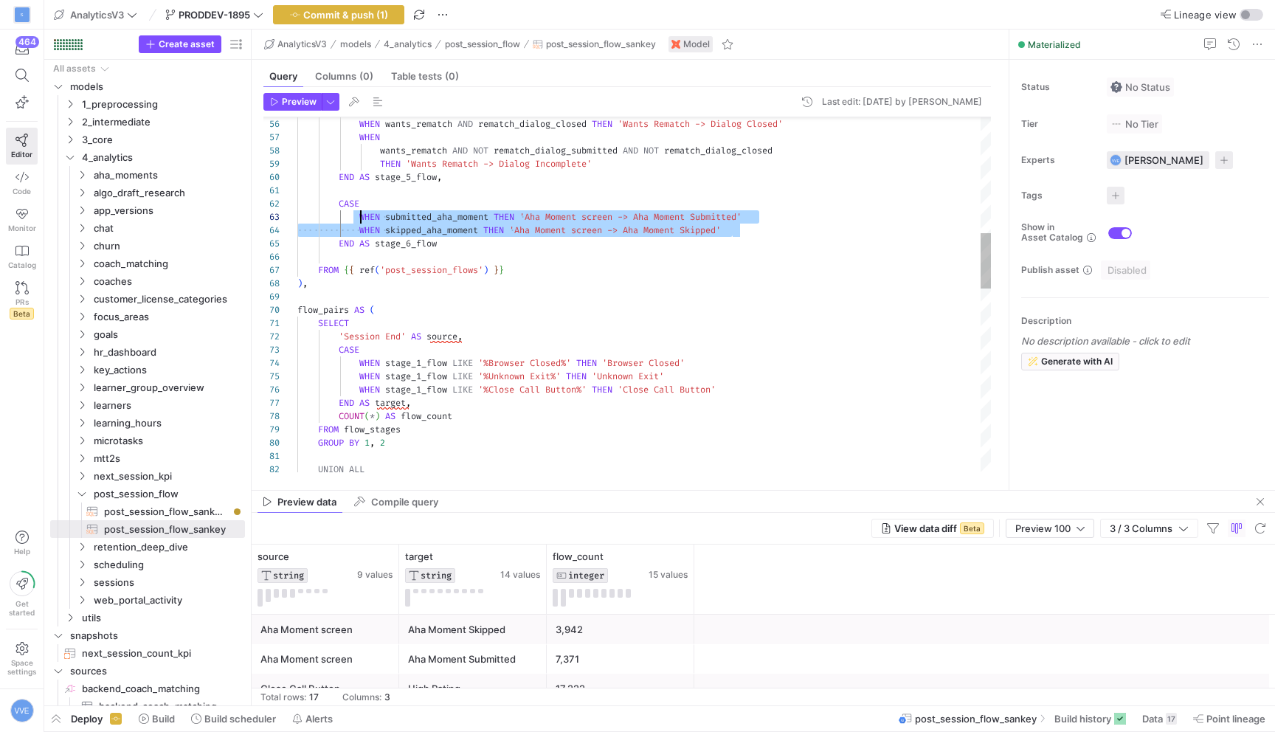
drag, startPoint x: 755, startPoint y: 232, endPoint x: 362, endPoint y: 220, distance: 393.4
click at [362, 220] on div "CASE WHEN submitted_aha_moment THEN 'Aha Moment screen -> Aha Moment Submitted'…" at bounding box center [643, 509] width 693 height 2269
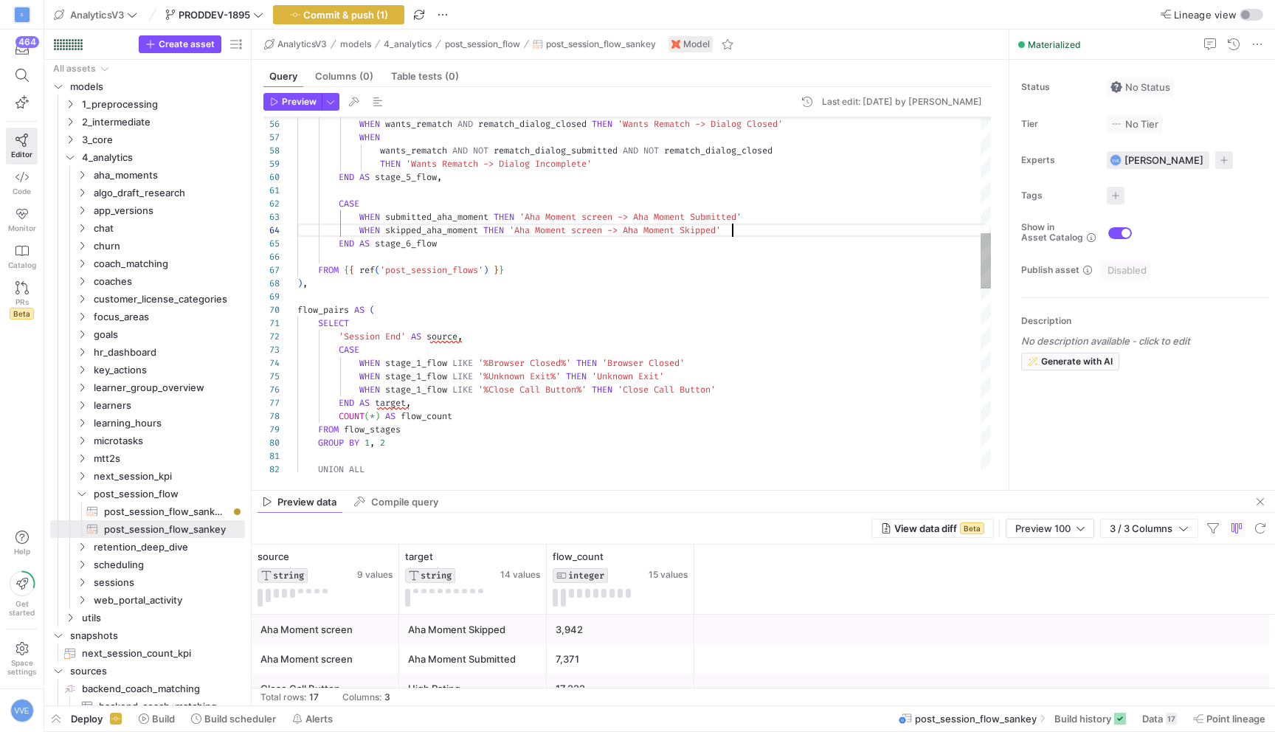
click at [747, 229] on div "CASE WHEN submitted_aha_moment THEN 'Aha Moment screen -> Aha Moment Submitted'…" at bounding box center [643, 509] width 693 height 2269
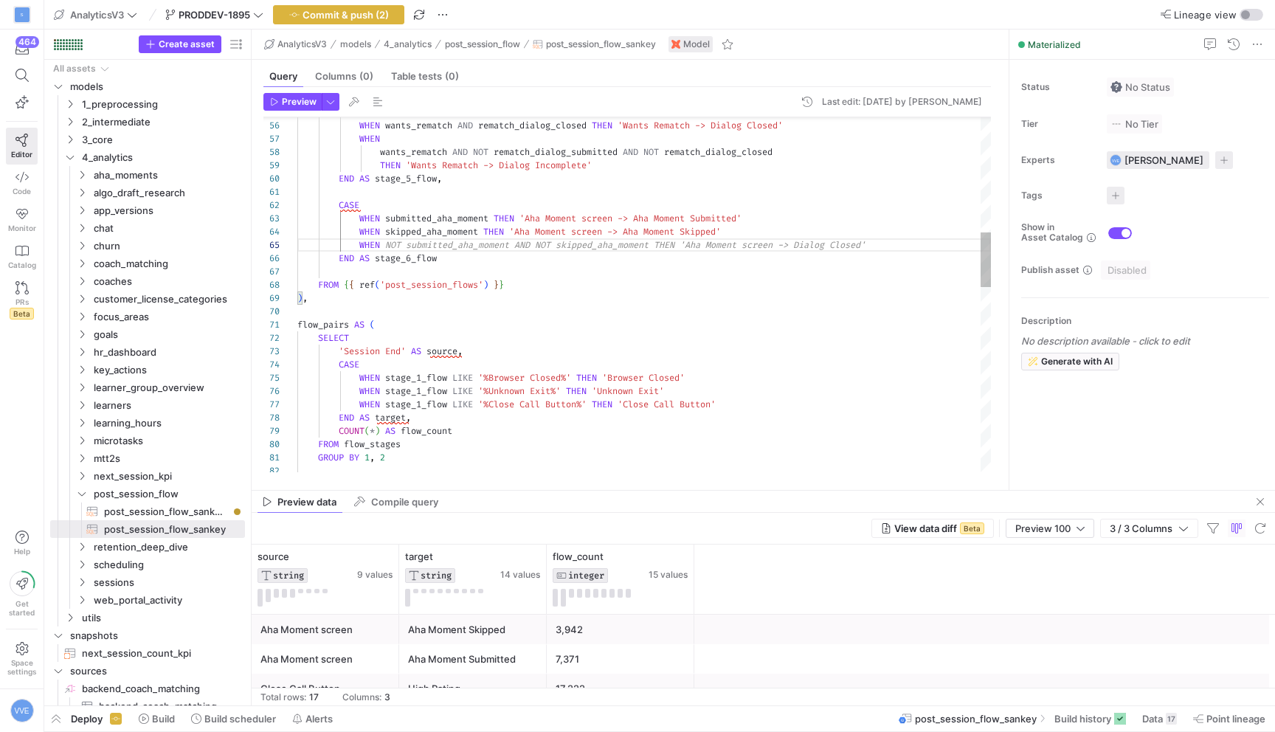
scroll to position [53, 583]
click at [839, 232] on div "CASE WHEN submitted_aha_moment THEN 'Aha Moment screen -> Aha Moment Submitted'…" at bounding box center [643, 518] width 693 height 2282
drag, startPoint x: 806, startPoint y: 242, endPoint x: 876, endPoint y: 243, distance: 70.1
click at [876, 243] on div "CASE WHEN submitted_aha_moment THEN 'Aha Moment screen -> Aha Moment Submitted'…" at bounding box center [643, 518] width 693 height 2282
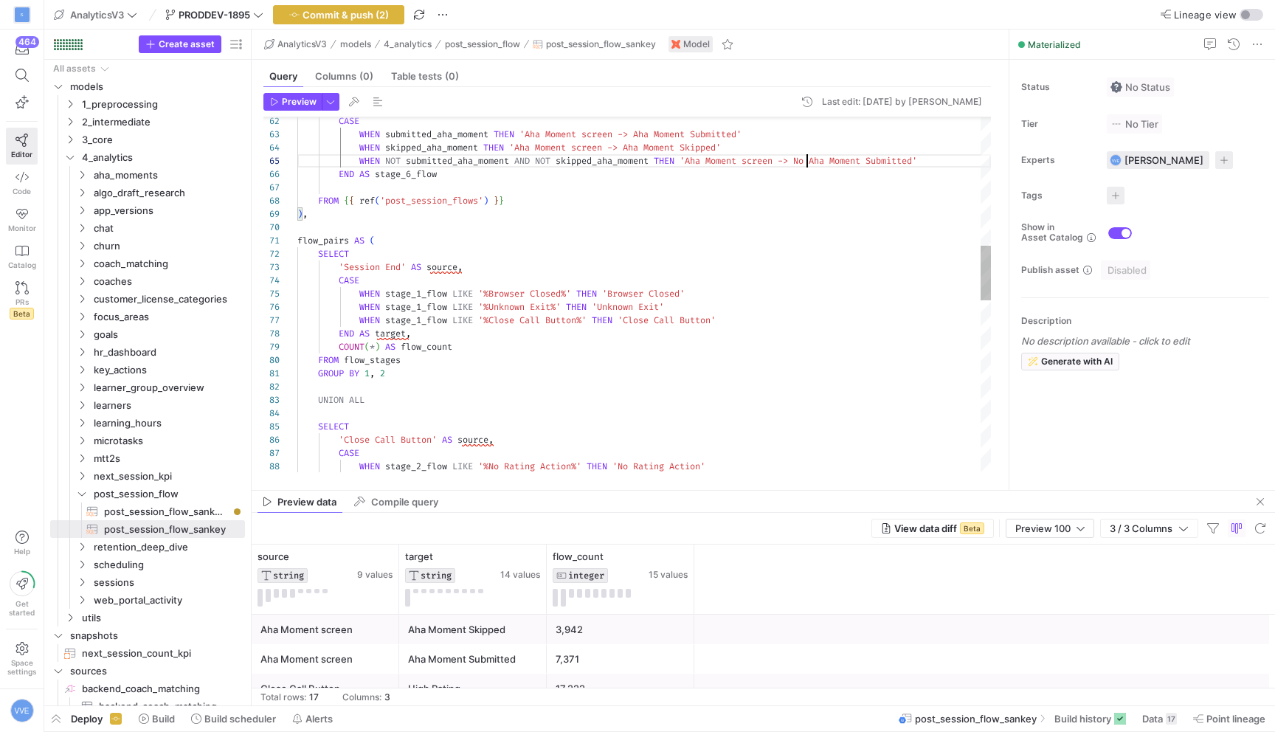
scroll to position [53, 510]
click at [808, 163] on div "COUNT ( * ) AS flow_count END AS target , WHEN stage_1_flow LIKE '%Close Call B…" at bounding box center [643, 434] width 693 height 2282
click at [928, 162] on div "COUNT ( * ) AS flow_count END AS target , WHEN stage_1_flow LIKE '%Close Call B…" at bounding box center [643, 434] width 693 height 2282
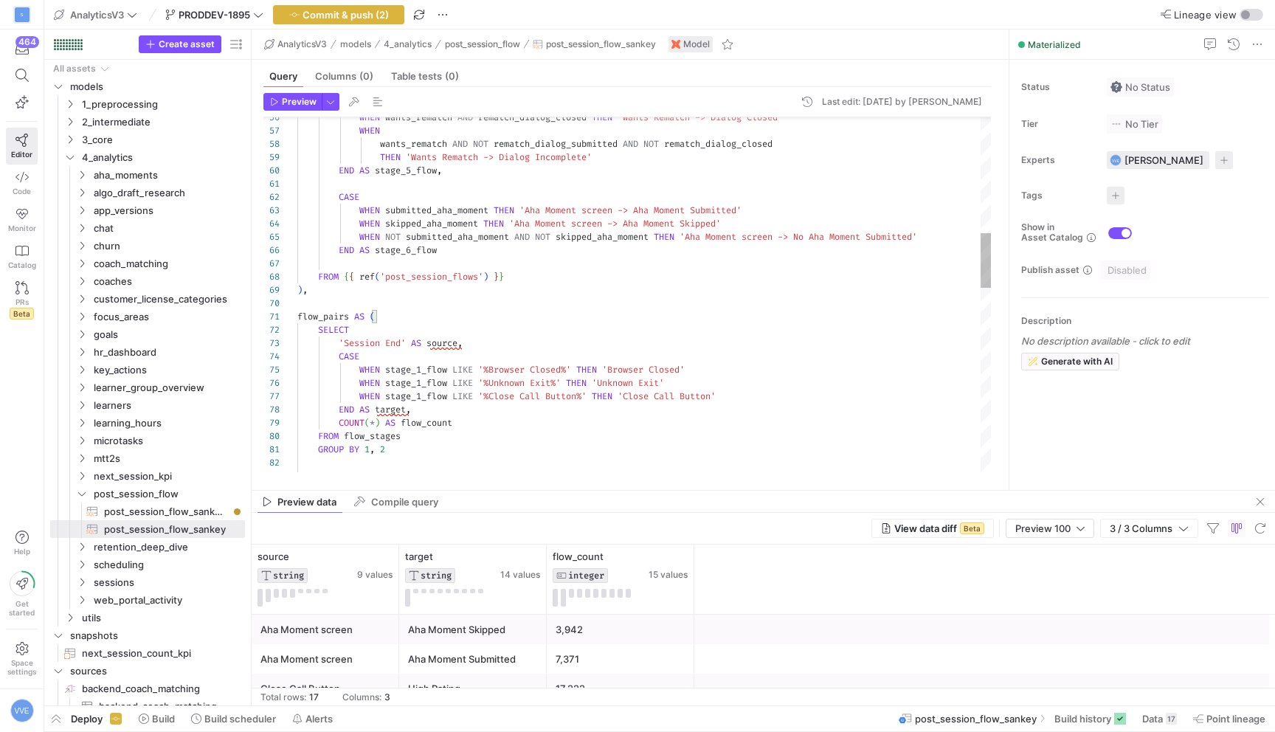
scroll to position [53, 361]
click at [657, 236] on div "WHEN wants_rematch AND rematch_dialog_closed THEN 'Wants Rematch -> Dialog Clos…" at bounding box center [643, 517] width 693 height 2296
click at [390, 234] on div "WHEN wants_rematch AND rematch_dialog_closed THEN 'Wants Rematch -> Dialog Clos…" at bounding box center [643, 517] width 693 height 2296
click at [382, 235] on div "WHEN wants_rematch AND rematch_dialog_closed THEN 'Wants Rematch -> Dialog Clos…" at bounding box center [643, 517] width 693 height 2296
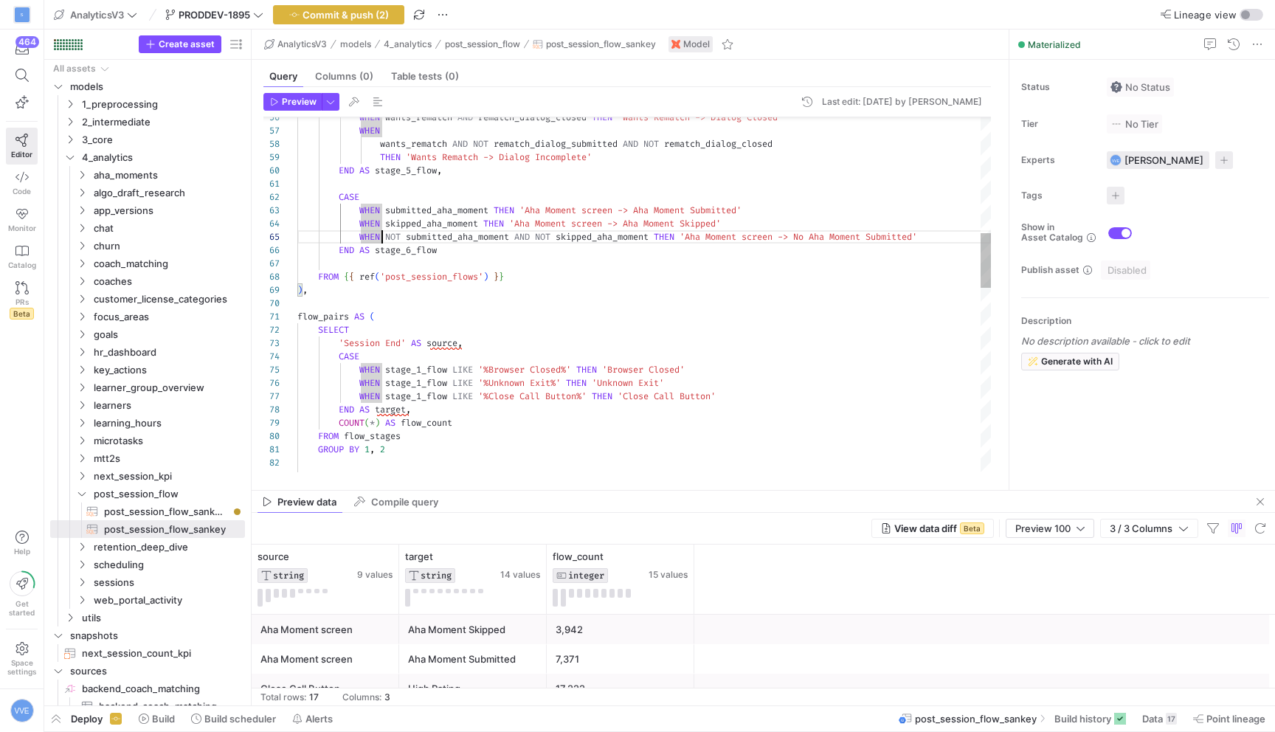
click at [386, 235] on div "WHEN wants_rematch AND rematch_dialog_closed THEN 'Wants Rematch -> Dialog Clos…" at bounding box center [643, 517] width 693 height 2296
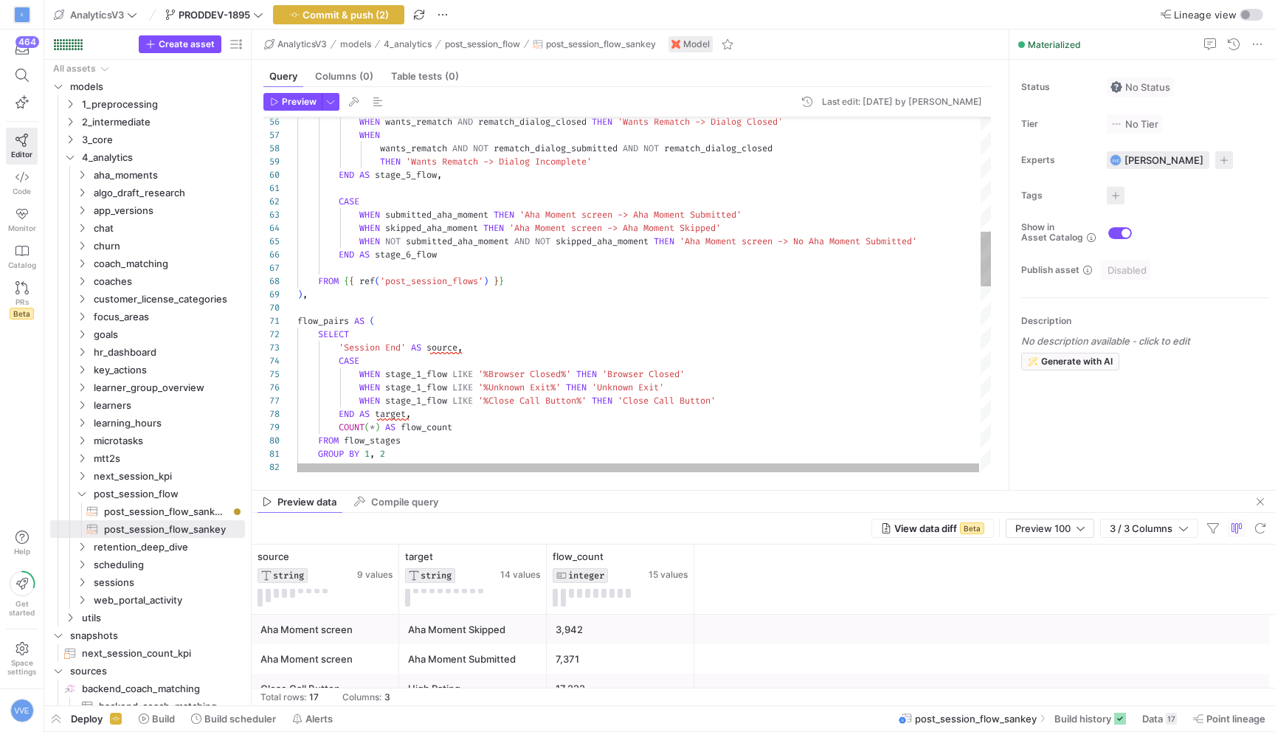
click at [386, 238] on div "GROUP BY 1 , 2 FROM flow_stages COUNT ( * ) AS flow_count END AS target , WHEN …" at bounding box center [644, 525] width 695 height 2304
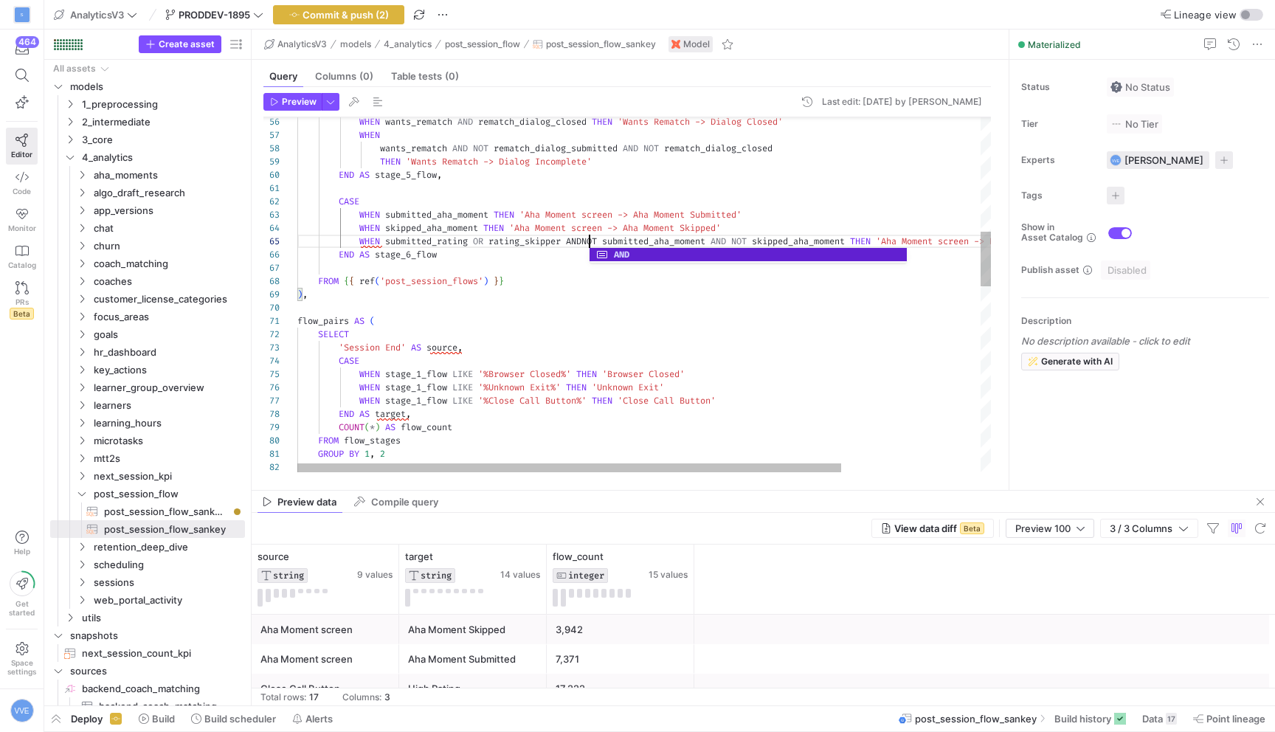
scroll to position [53, 297]
click at [569, 253] on div "GROUP BY 1 , 2 FROM flow_stages COUNT ( * ) AS flow_count END AS target , WHEN …" at bounding box center [735, 525] width 876 height 2304
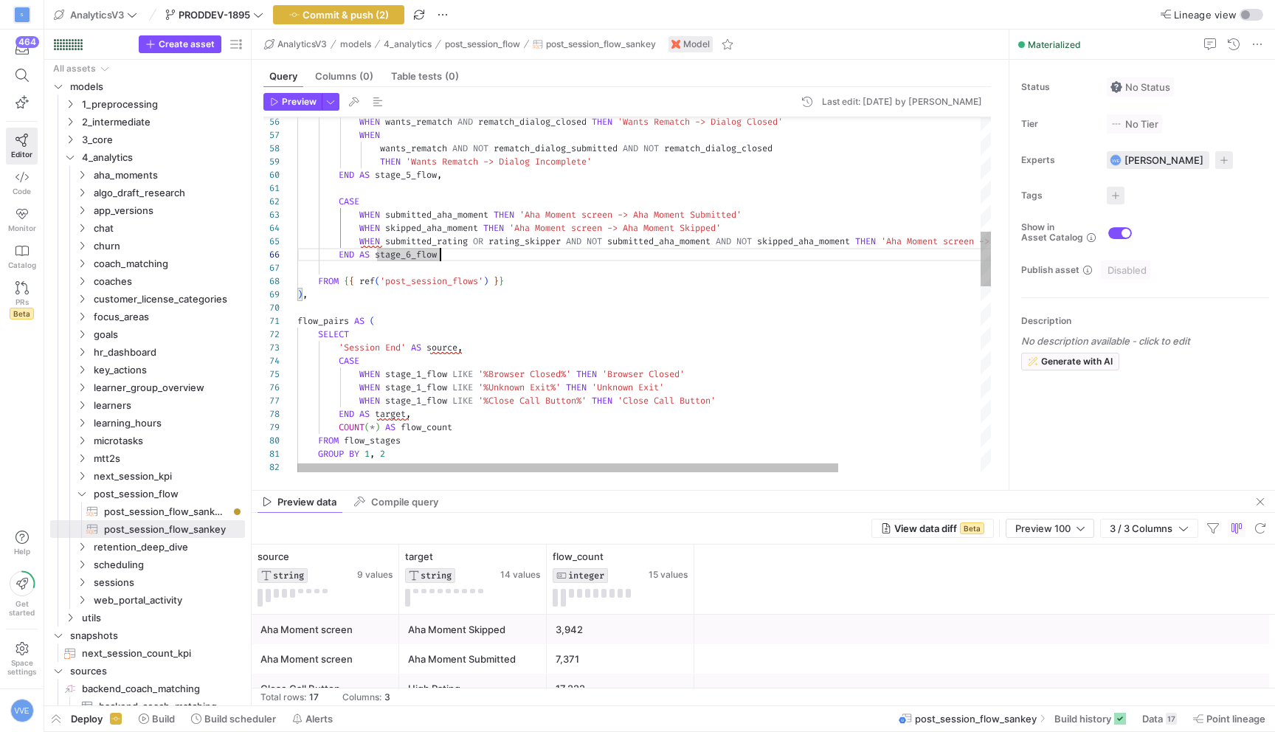
click at [569, 240] on div "GROUP BY 1 , 2 FROM flow_stages COUNT ( * ) AS flow_count END AS target , WHEN …" at bounding box center [735, 525] width 876 height 2304
click at [502, 245] on div "GROUP BY 1 , 2 FROM flow_stages COUNT ( * ) AS flow_count END AS target , WHEN …" at bounding box center [735, 525] width 876 height 2304
click at [370, 221] on div "GROUP BY 1 , 2 FROM flow_stages COUNT ( * ) AS flow_count END AS target , WHEN …" at bounding box center [735, 525] width 876 height 2304
click at [370, 246] on div "GROUP BY 1 , 2 FROM flow_stages COUNT ( * ) AS flow_count END AS target , WHEN …" at bounding box center [735, 525] width 876 height 2304
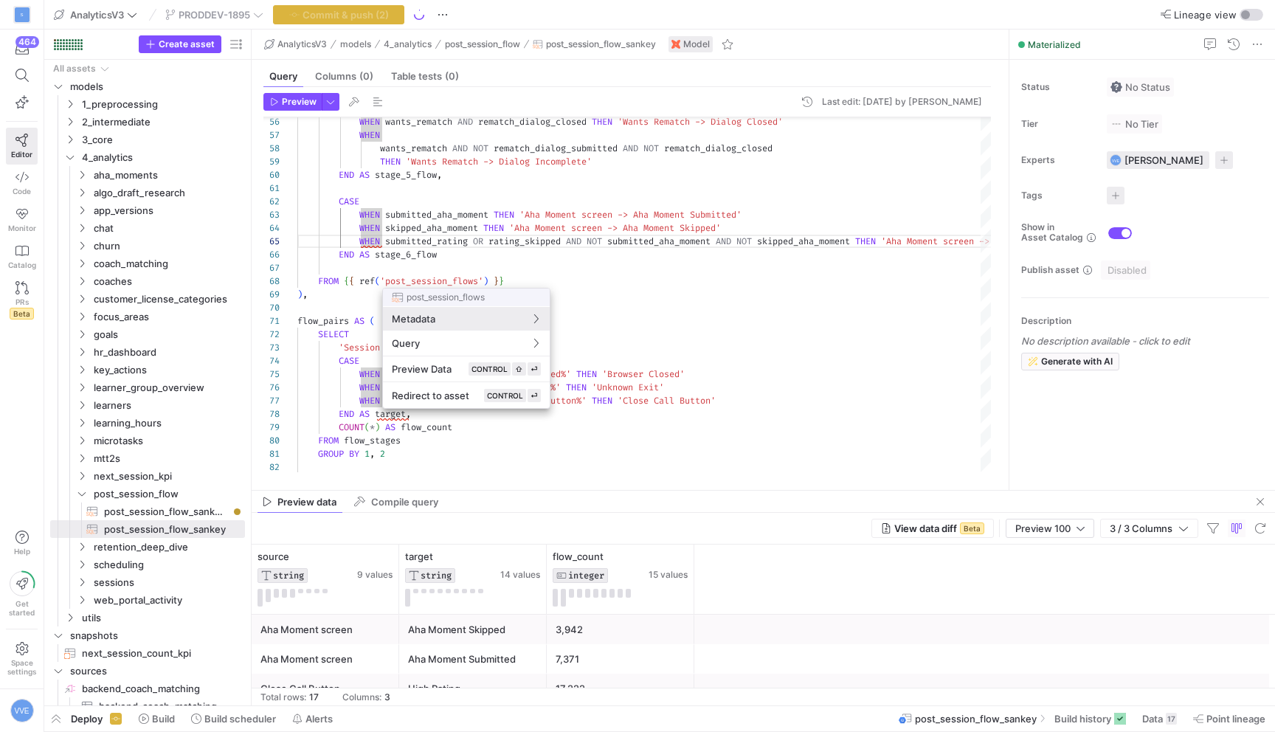
click at [513, 217] on div at bounding box center [637, 366] width 1275 height 732
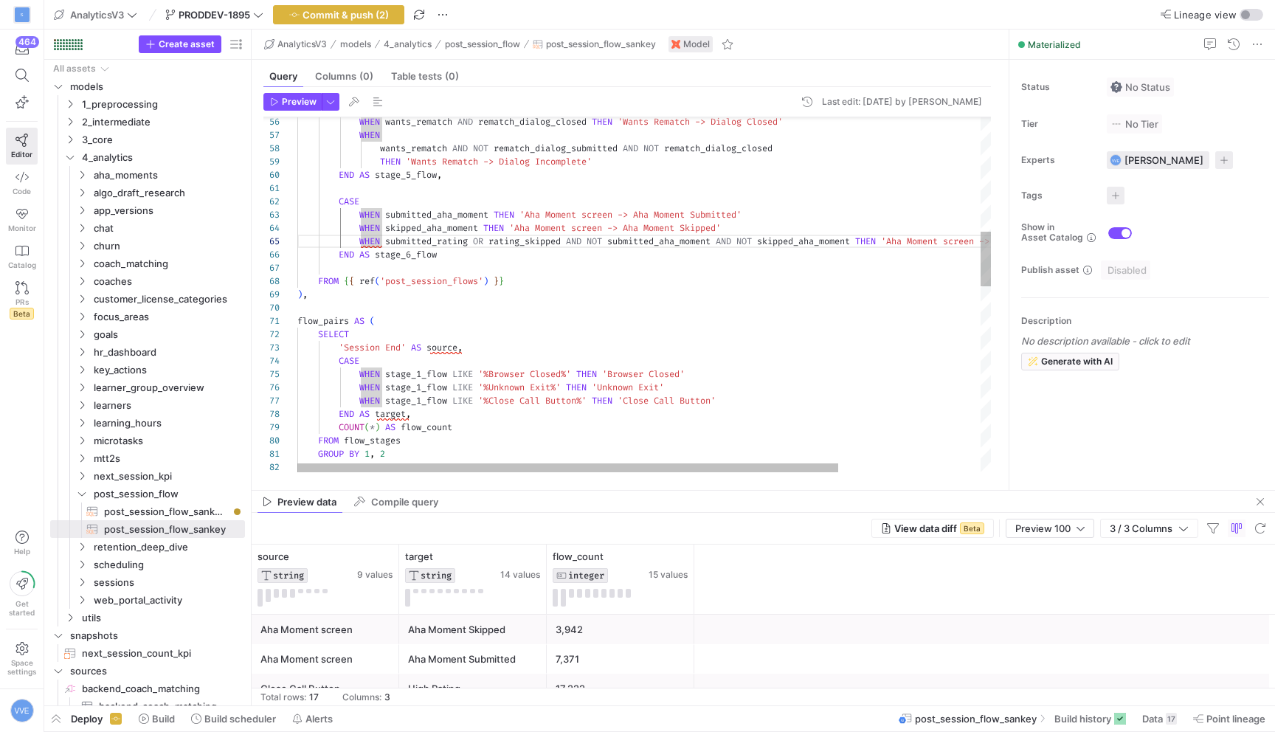
scroll to position [53, 101]
click at [400, 246] on div "GROUP BY 1 , 2 FROM flow_stages COUNT ( * ) AS flow_count END AS target , WHEN …" at bounding box center [735, 525] width 876 height 2304
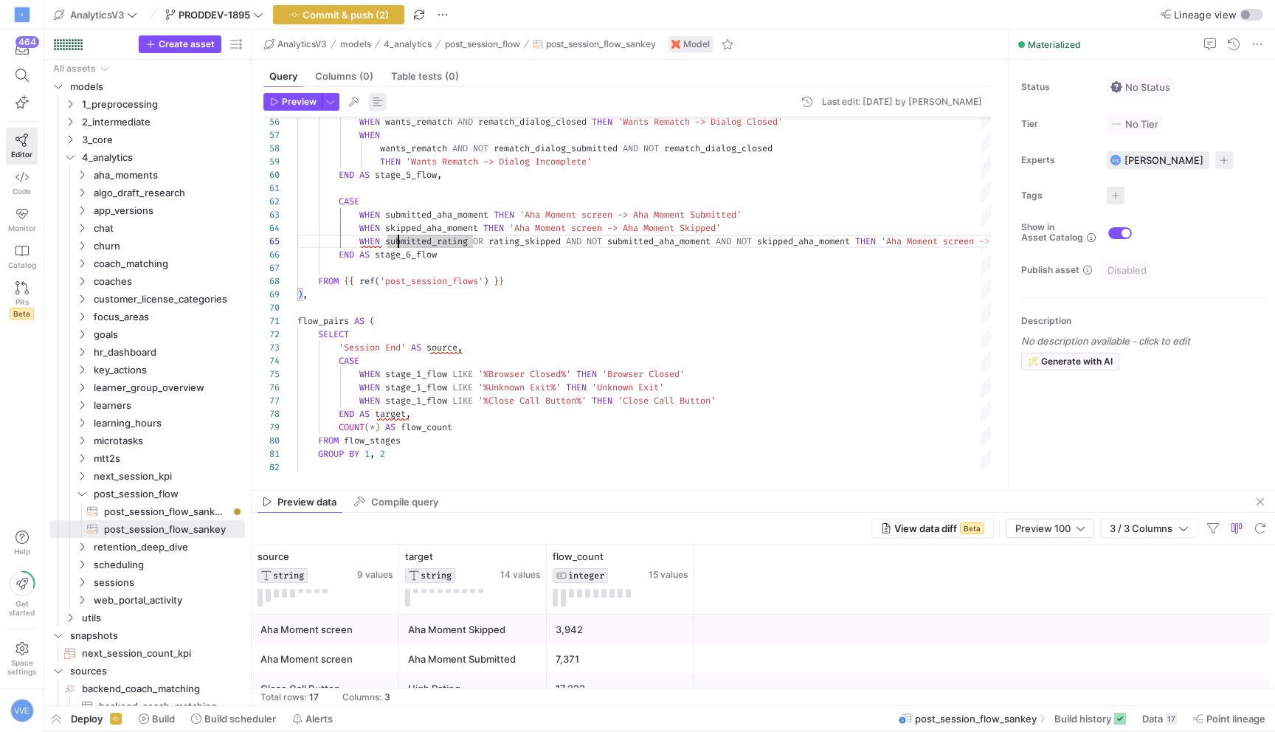
click at [381, 102] on span "button" at bounding box center [378, 102] width 18 height 18
click at [305, 102] on span "Preview" at bounding box center [299, 102] width 35 height 10
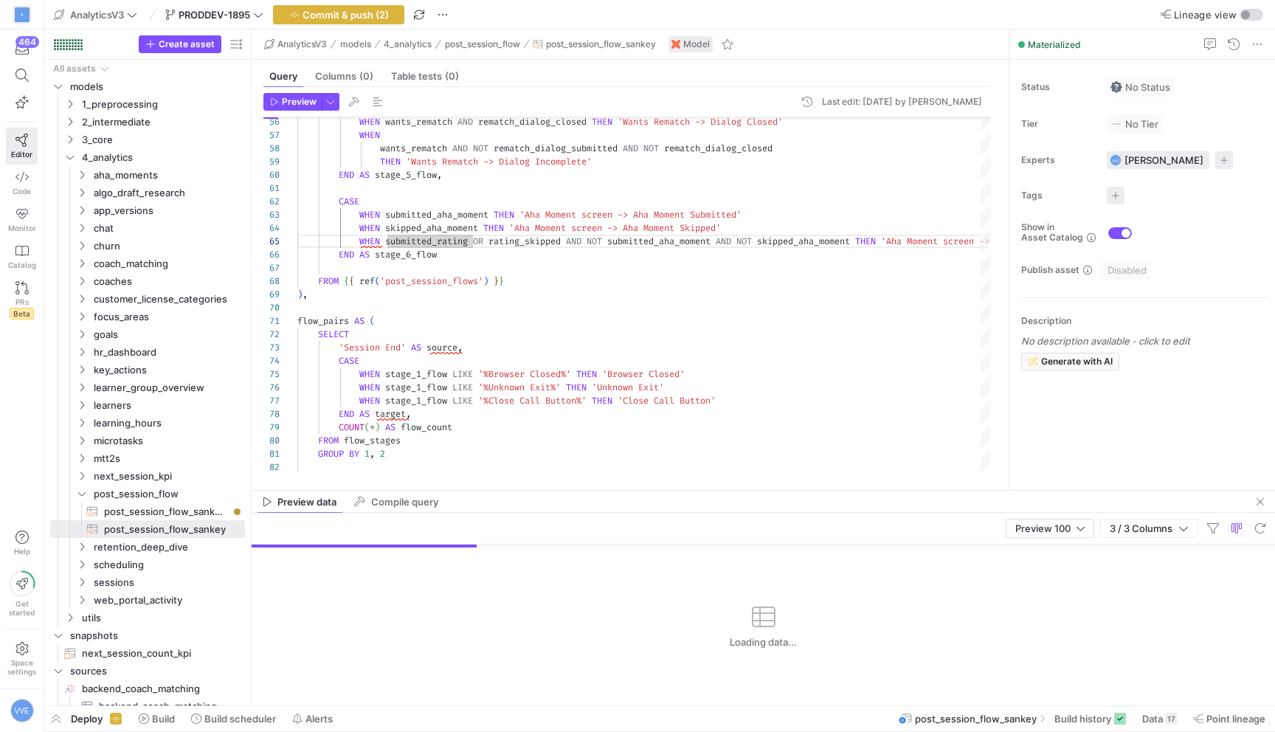
scroll to position [133, 10]
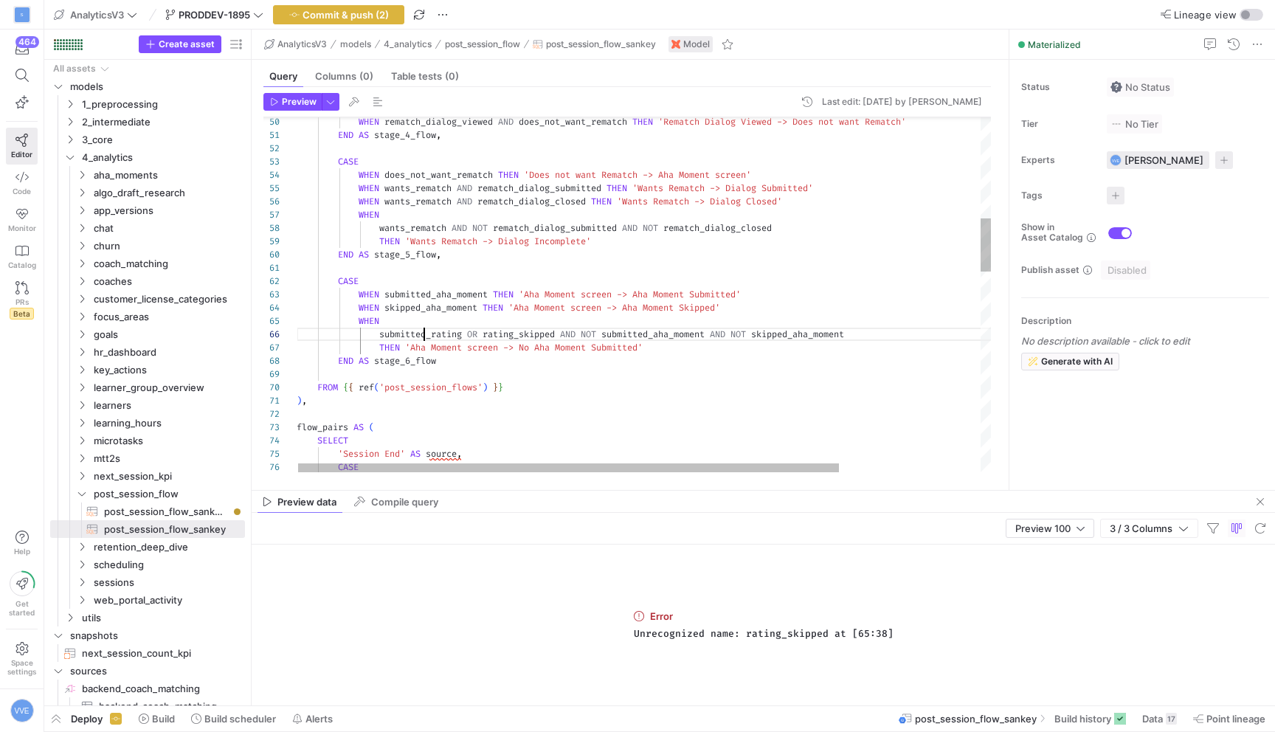
click at [423, 333] on div "WHEN WHEN skipped_aha_moment THEN 'Aha Moment screen -> Aha Moment Skipped' WHE…" at bounding box center [735, 625] width 876 height 2344
click at [505, 330] on div "WHEN WHEN skipped_aha_moment THEN 'Aha Moment screen -> Aha Moment Skipped' WHE…" at bounding box center [735, 625] width 876 height 2344
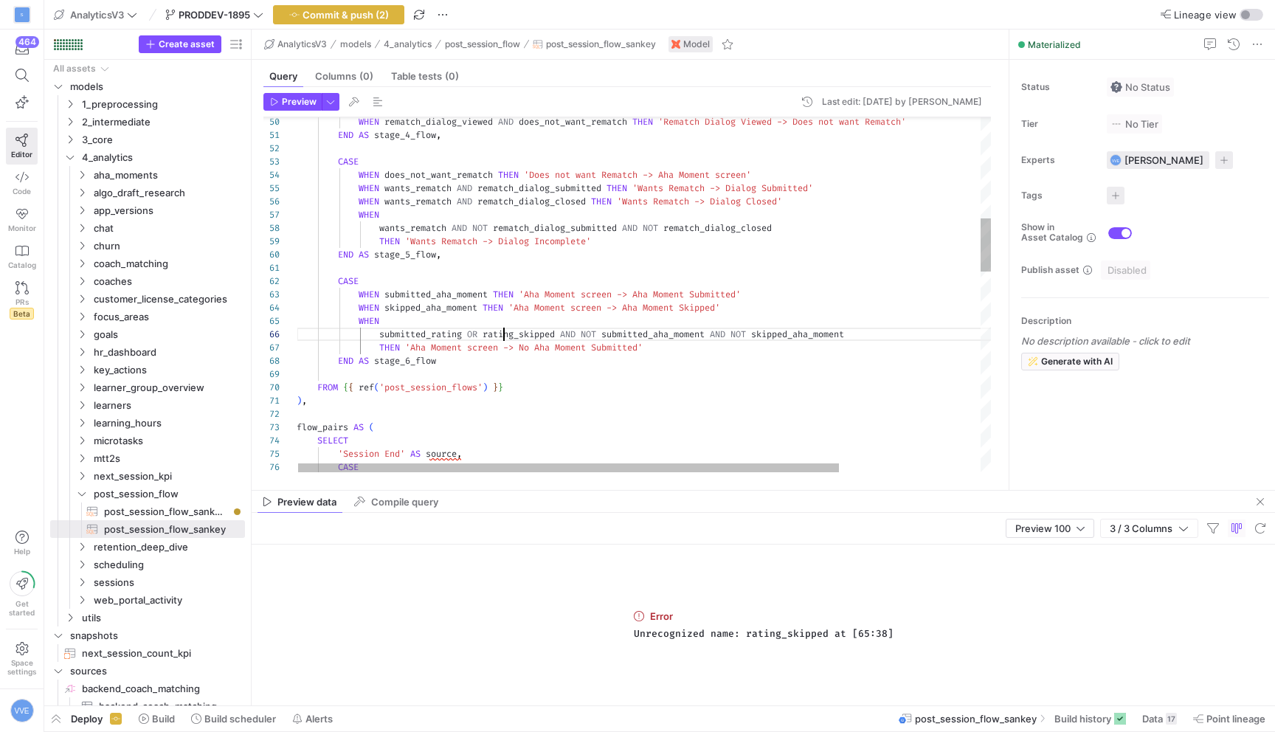
scroll to position [66, 266]
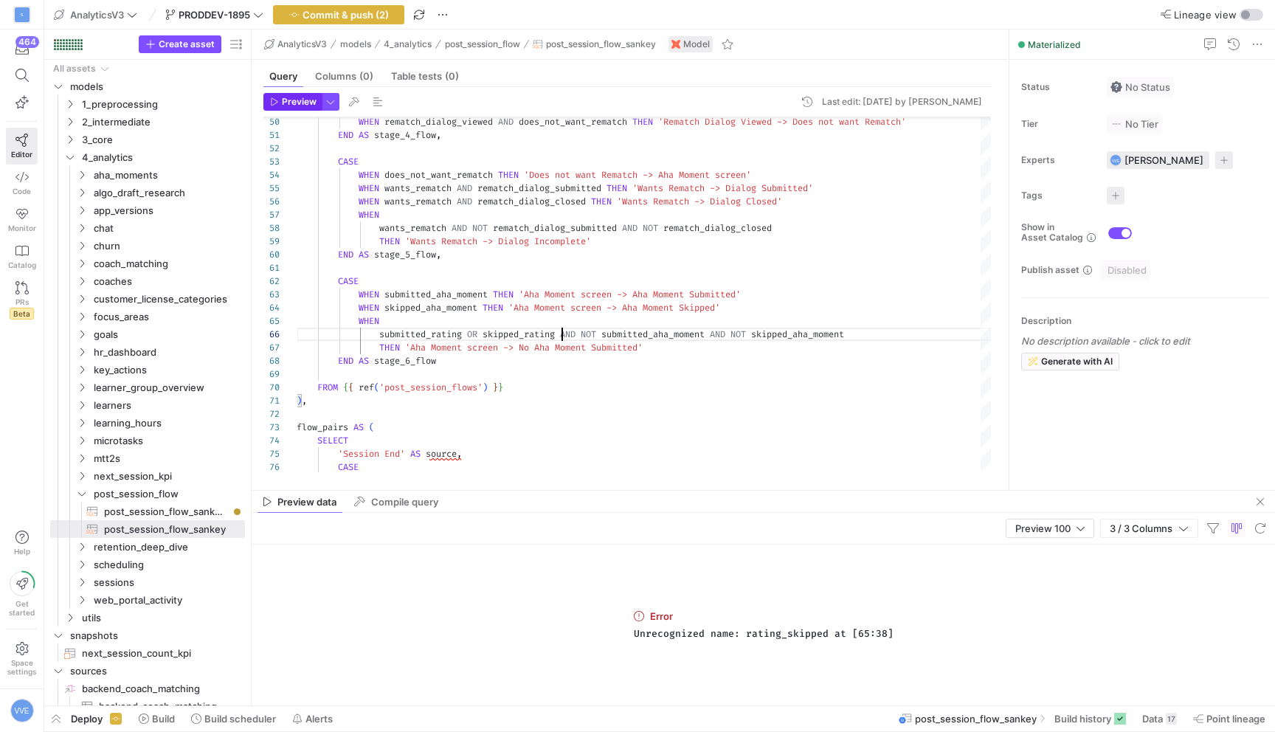
click at [292, 103] on span "Preview" at bounding box center [299, 102] width 35 height 10
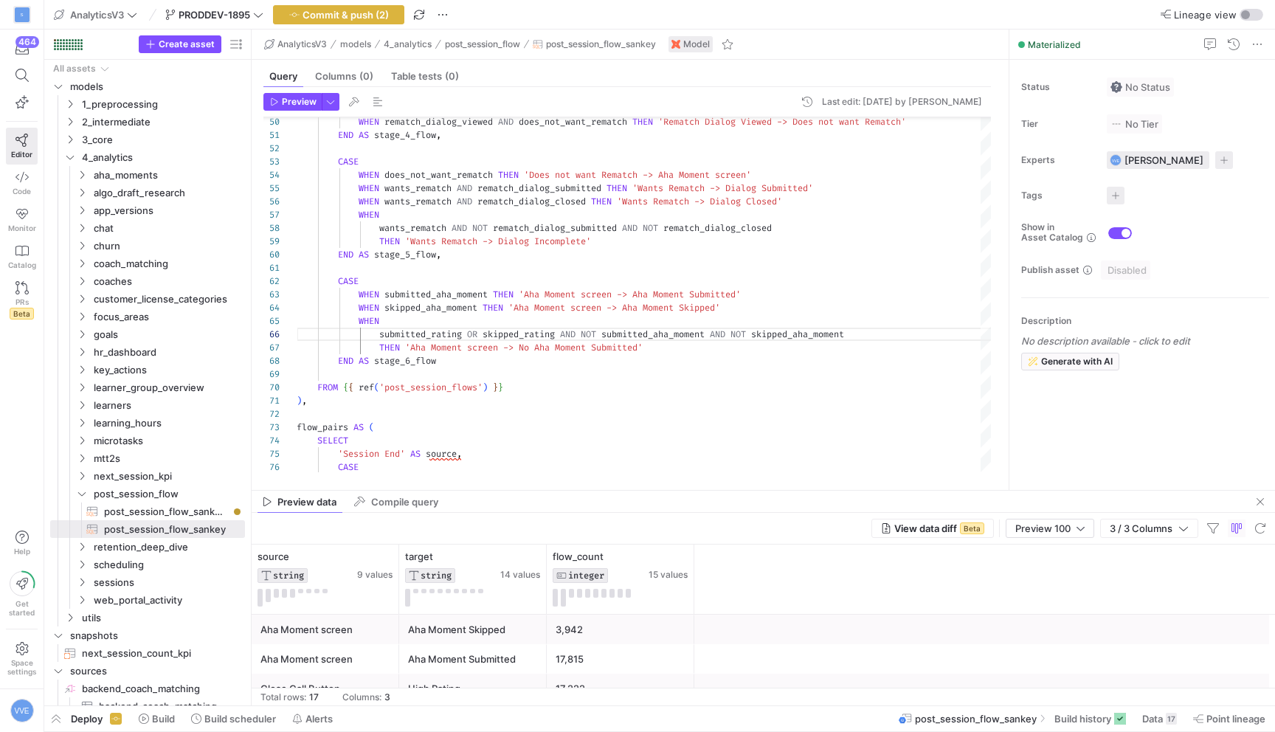
scroll to position [25, 0]
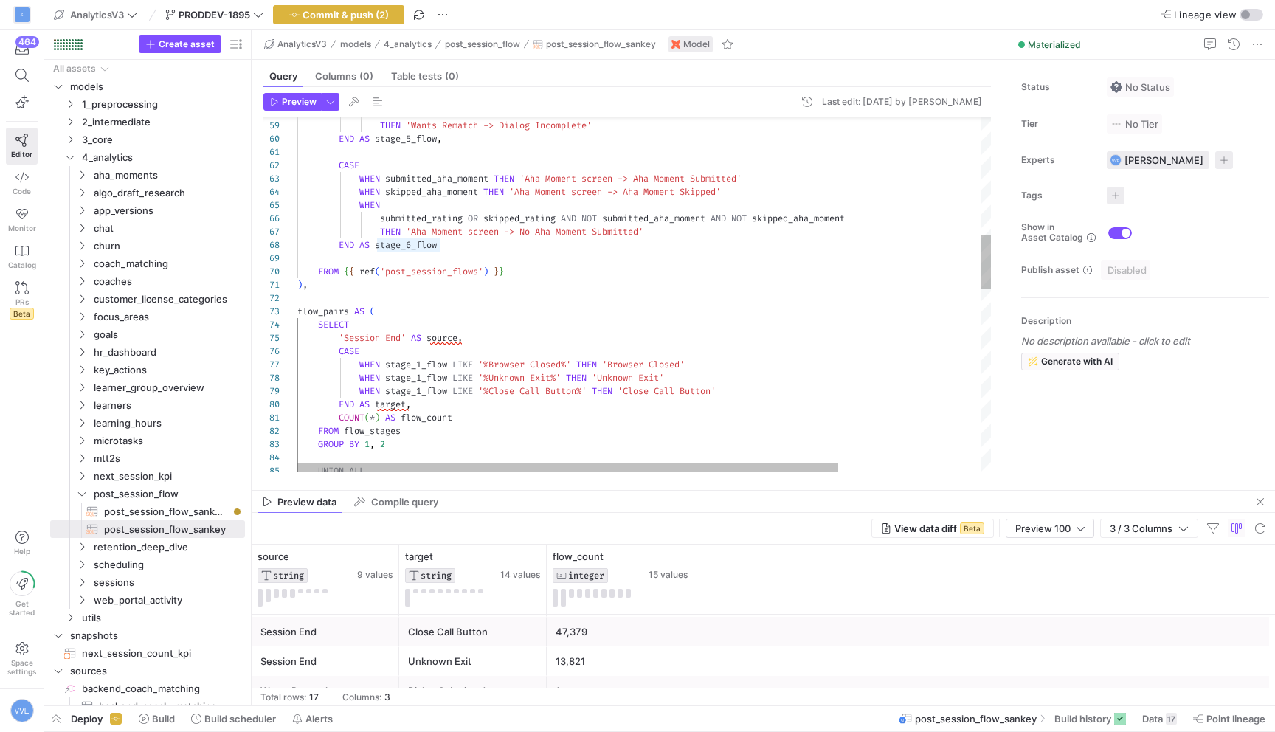
click at [563, 216] on div "wants_rematch AND NOT rematch_dialog_submitted AND NOT rematch_dialog_closed TH…" at bounding box center [735, 509] width 876 height 2344
click at [384, 215] on div "wants_rematch AND NOT rematch_dialog_submitted AND NOT rematch_dialog_closed TH…" at bounding box center [735, 509] width 876 height 2344
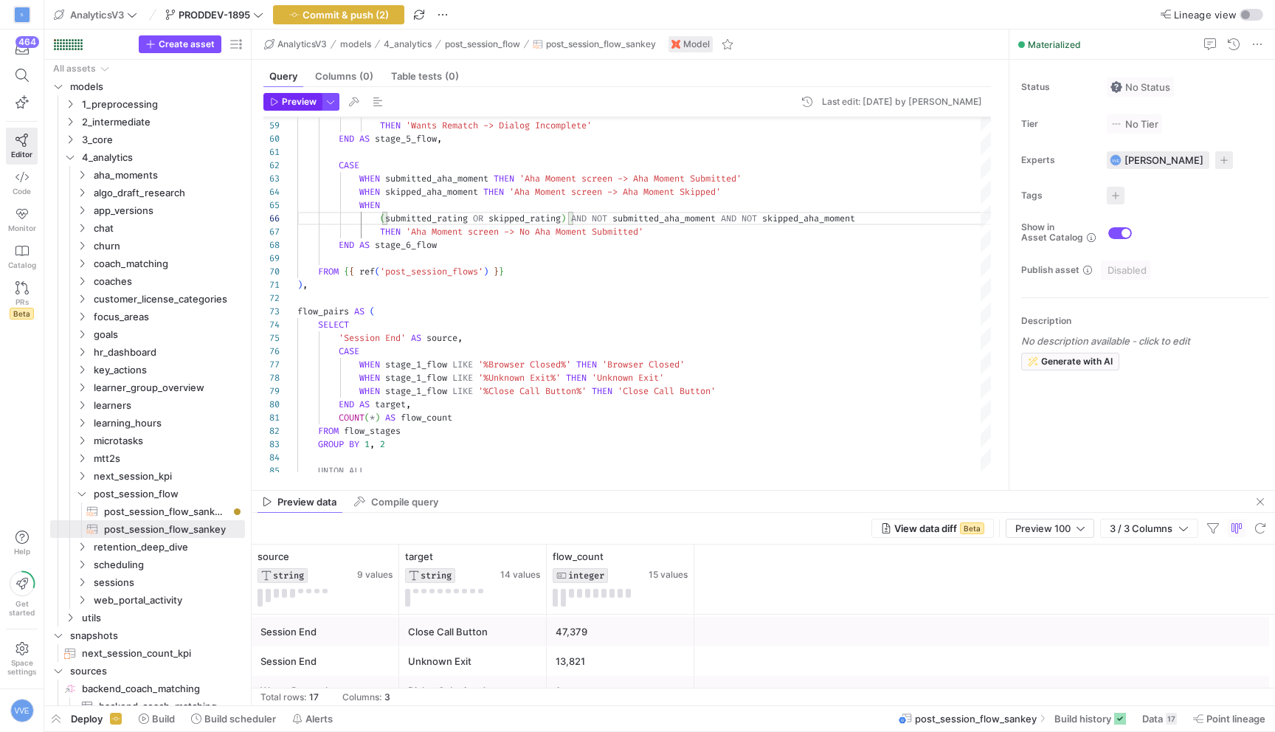
click at [308, 105] on span "Preview" at bounding box center [299, 102] width 35 height 10
click at [595, 657] on div "17,815" at bounding box center [620, 659] width 130 height 29
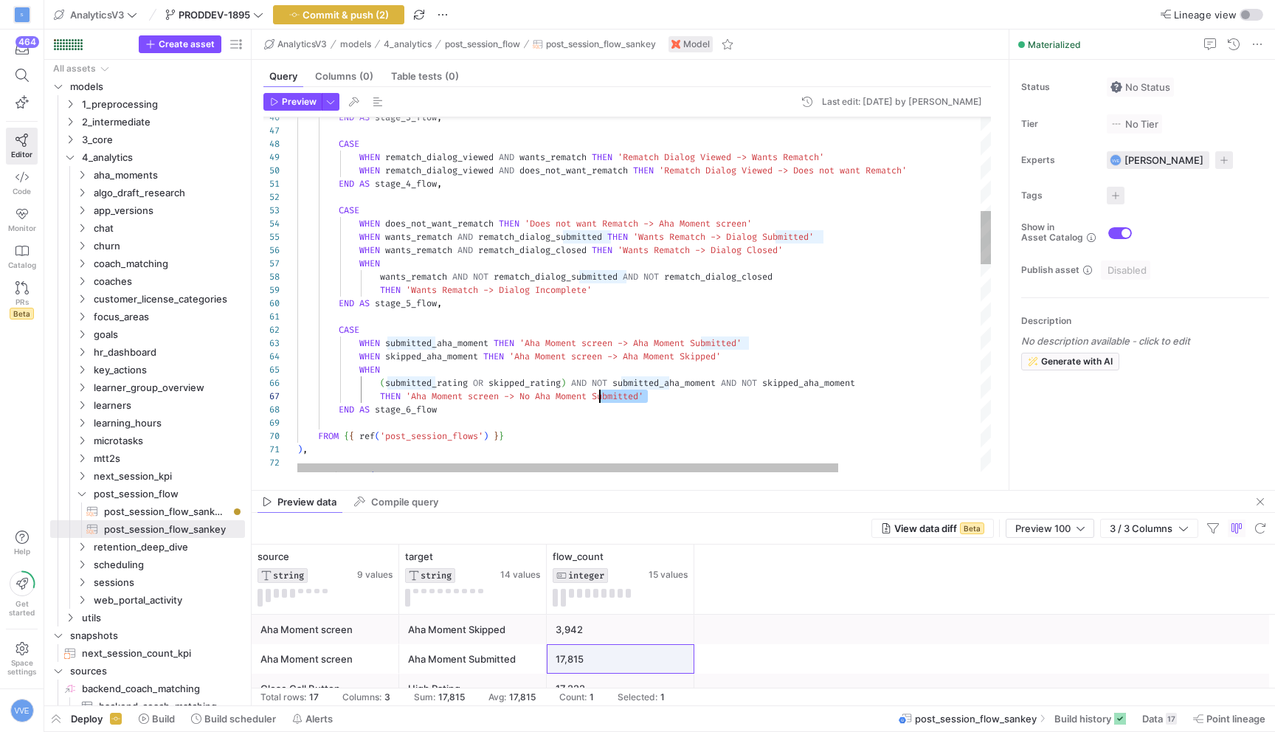
drag, startPoint x: 649, startPoint y: 396, endPoint x: 599, endPoint y: 392, distance: 50.3
click at [599, 392] on div "flow_pairs AS ( ) , FROM { { ref ( 'post_session_flows' ) } } END AS stage_6_fl…" at bounding box center [735, 673] width 876 height 2344
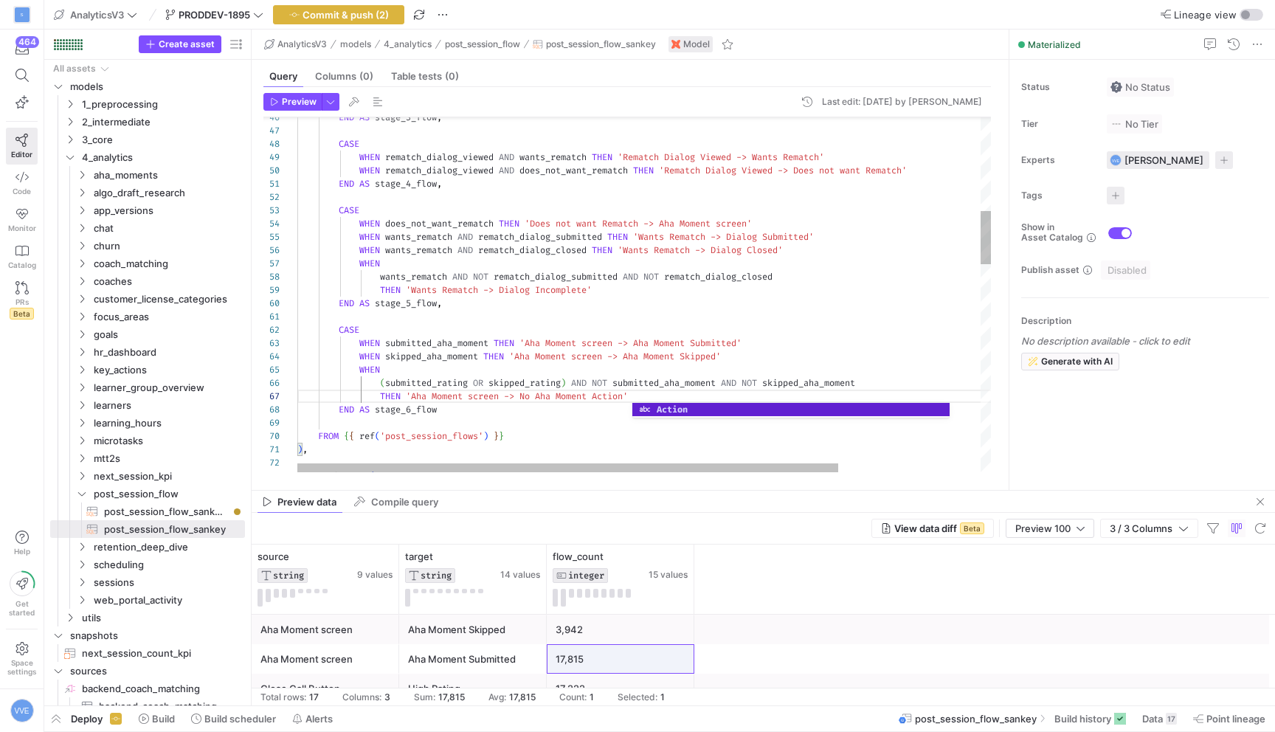
click at [584, 363] on div "flow_pairs AS ( ) , FROM { { ref ( 'post_session_flows' ) } } END AS stage_6_fl…" at bounding box center [735, 673] width 876 height 2344
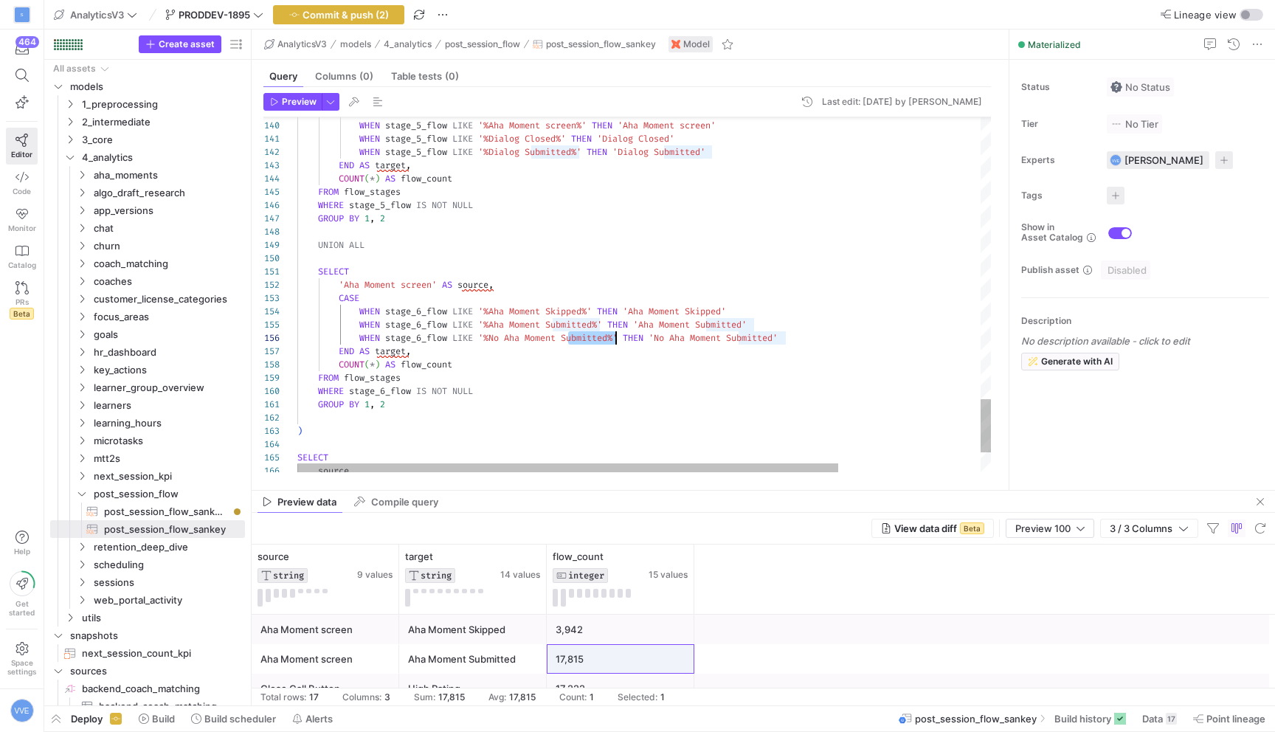
drag, startPoint x: 569, startPoint y: 338, endPoint x: 613, endPoint y: 341, distance: 44.4
drag, startPoint x: 717, startPoint y: 334, endPoint x: 772, endPoint y: 335, distance: 55.3
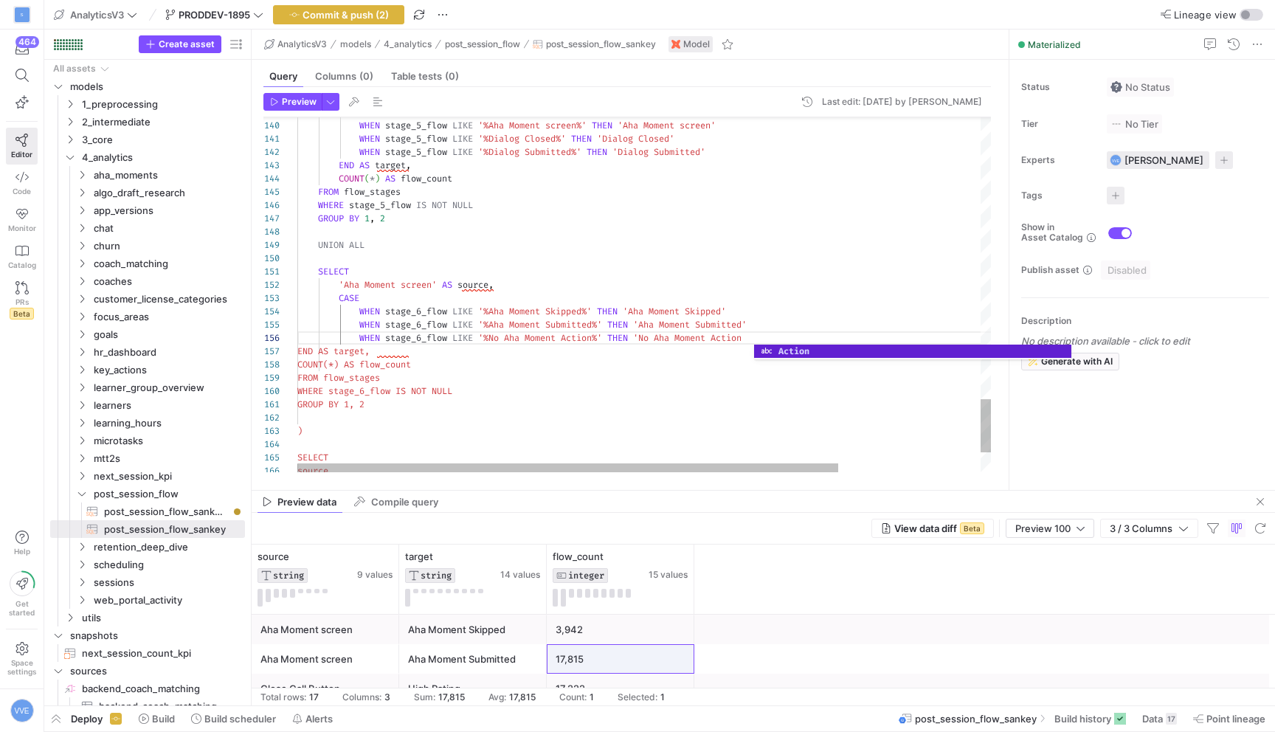
scroll to position [66, 461]
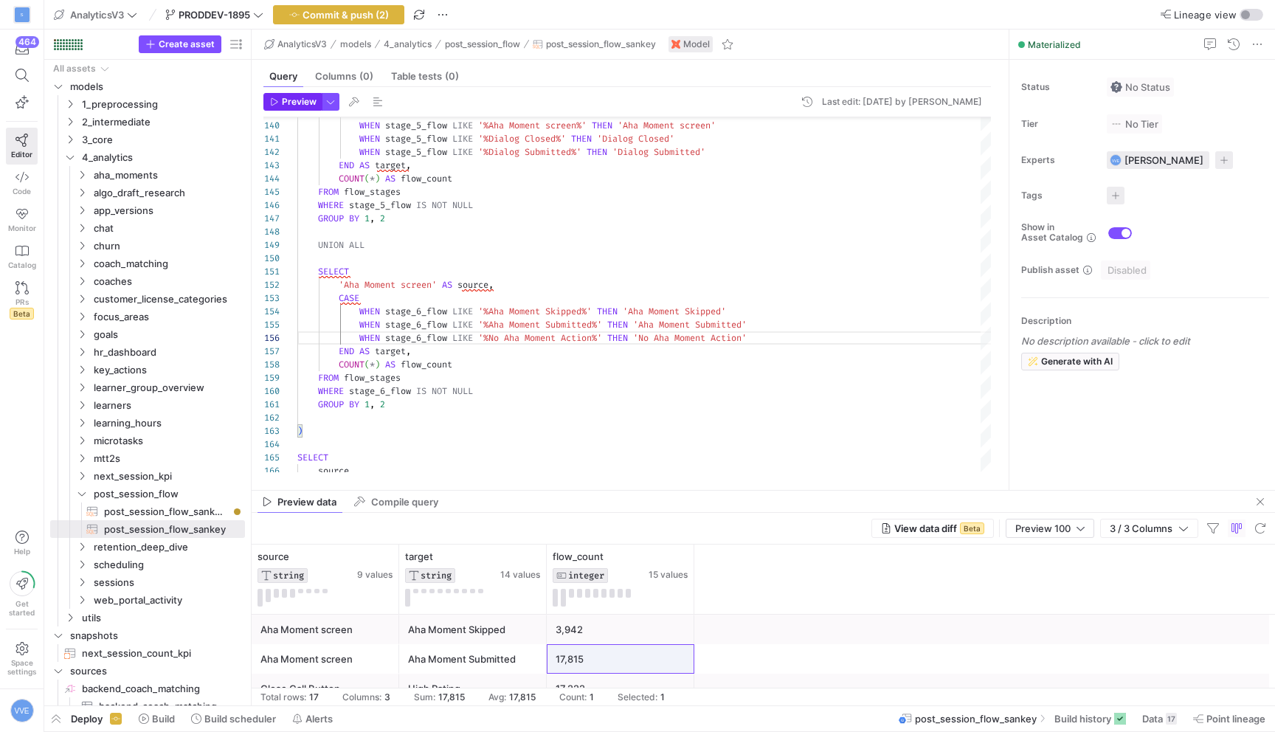
click at [302, 105] on span "Preview" at bounding box center [299, 102] width 35 height 10
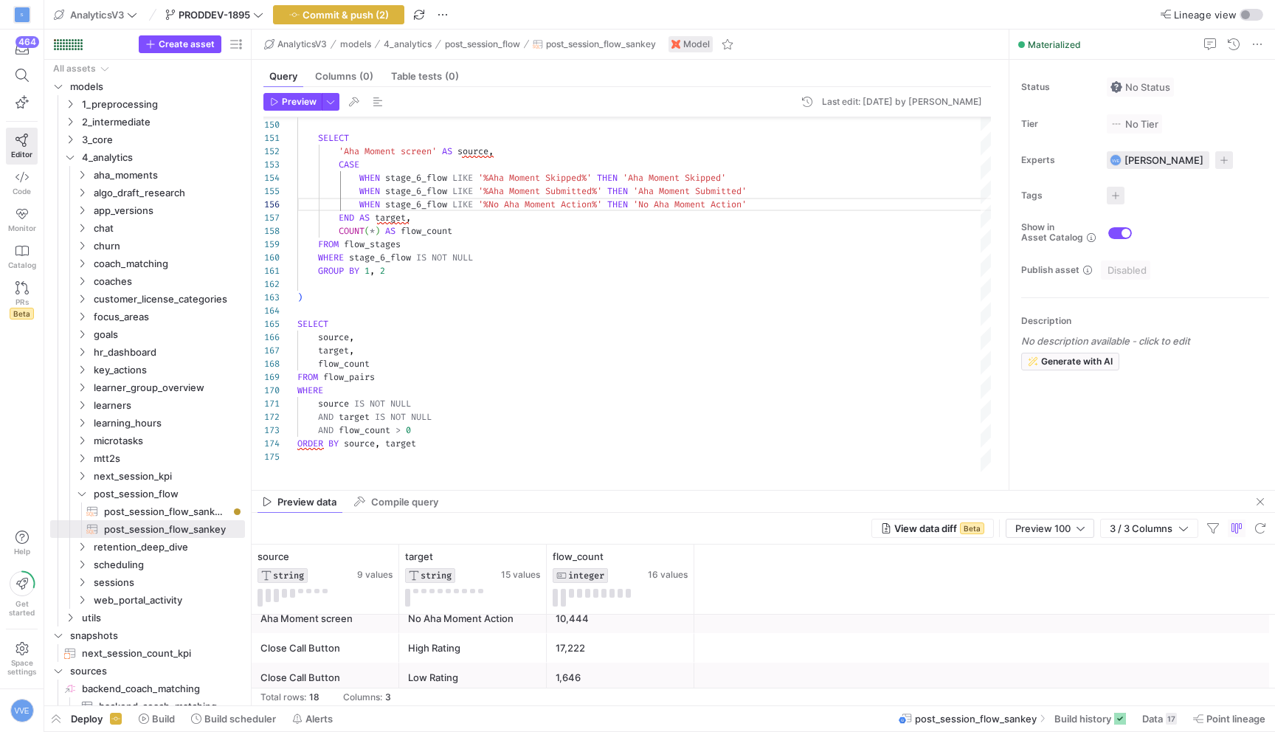
scroll to position [37, 0]
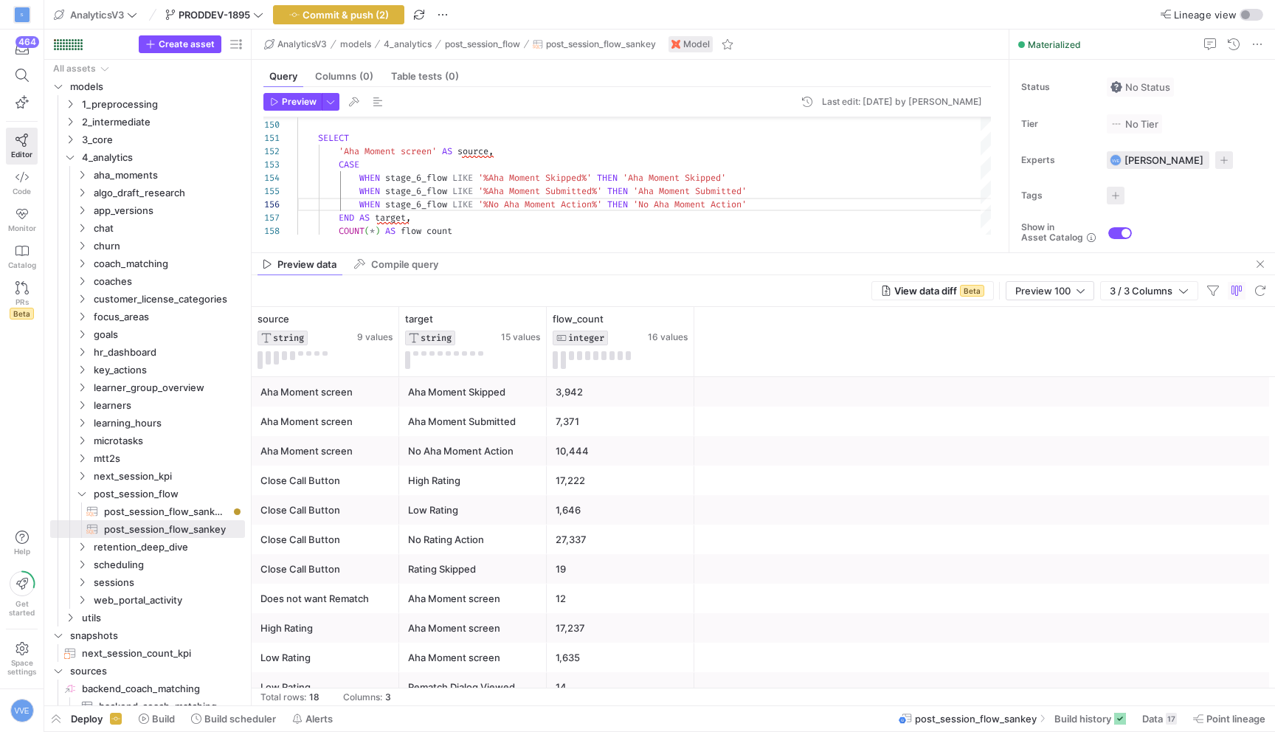
drag, startPoint x: 631, startPoint y: 488, endPoint x: 665, endPoint y: 251, distance: 239.8
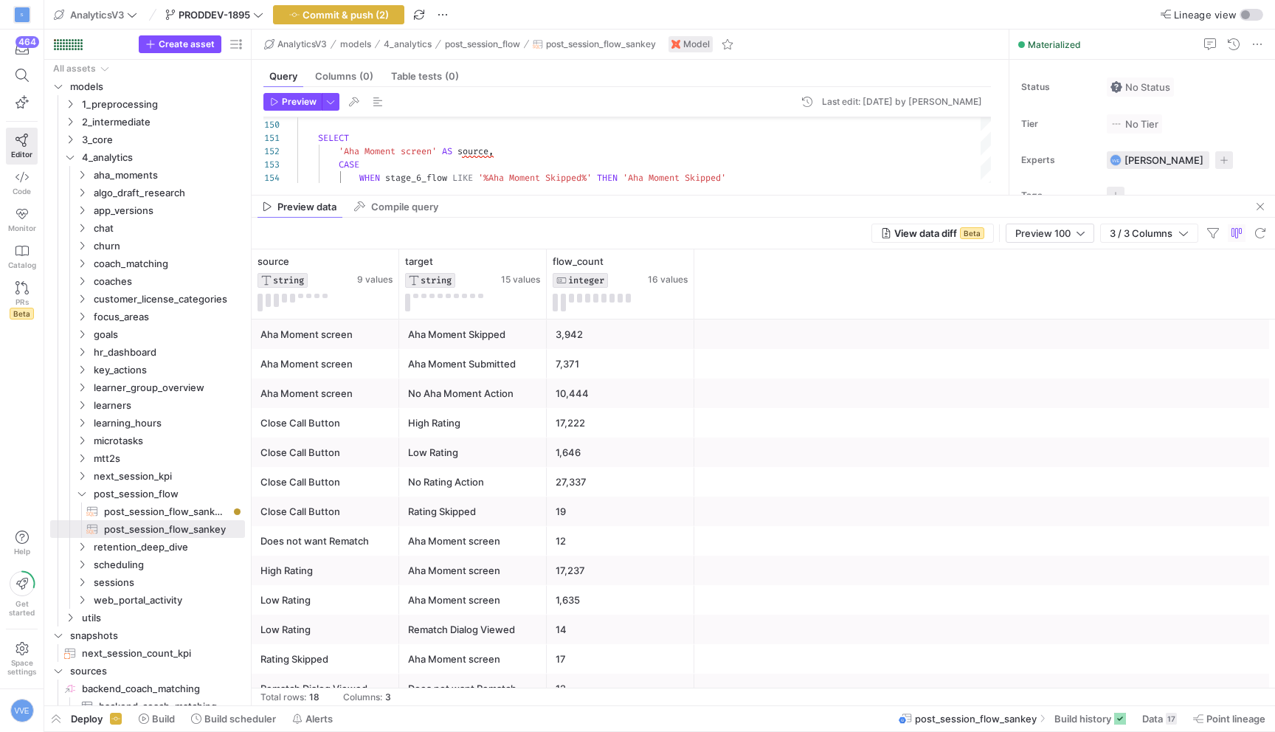
drag, startPoint x: 494, startPoint y: 251, endPoint x: 495, endPoint y: 210, distance: 40.6
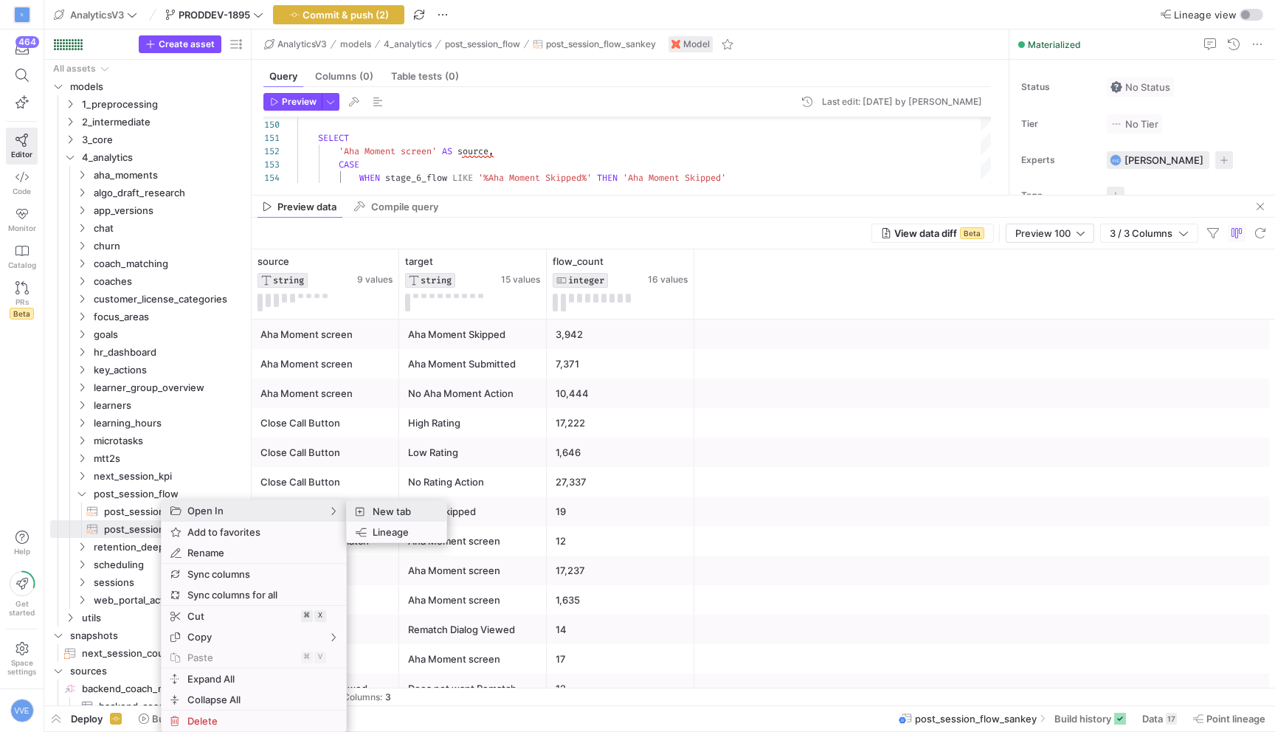
click at [391, 507] on span "New tab" at bounding box center [401, 511] width 68 height 21
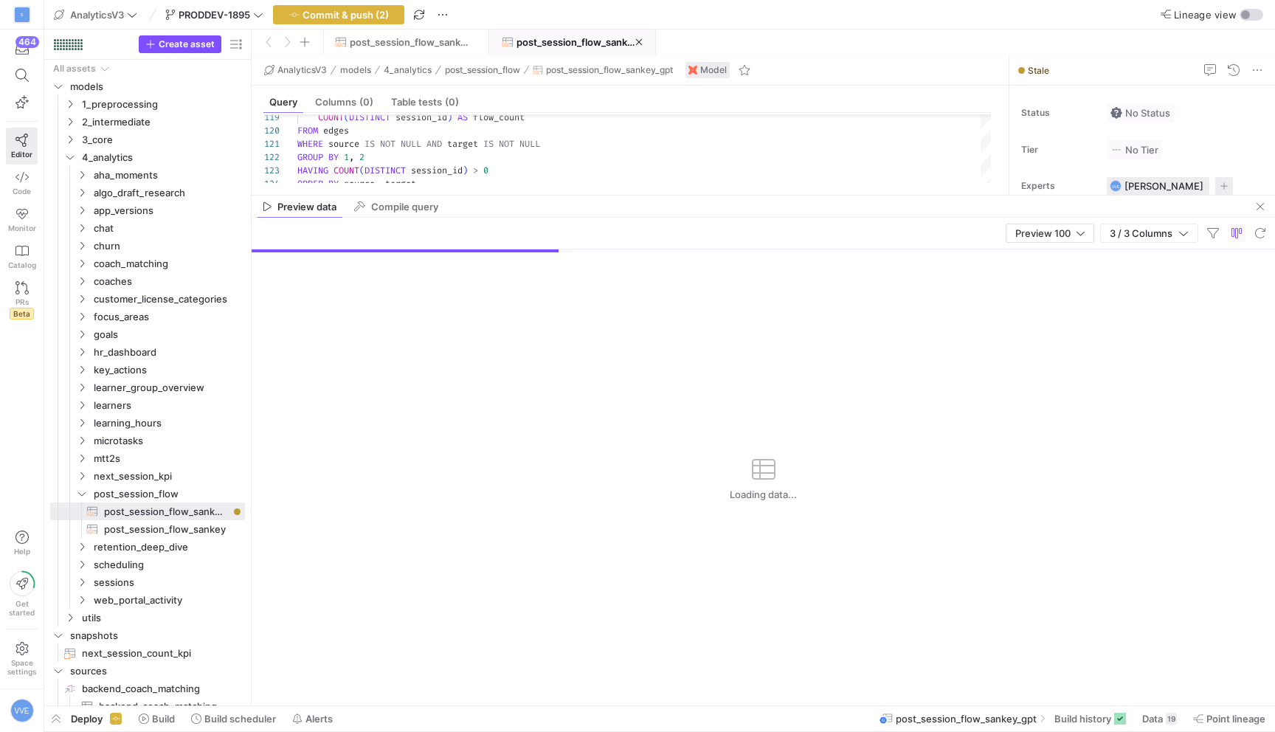
scroll to position [49, 0]
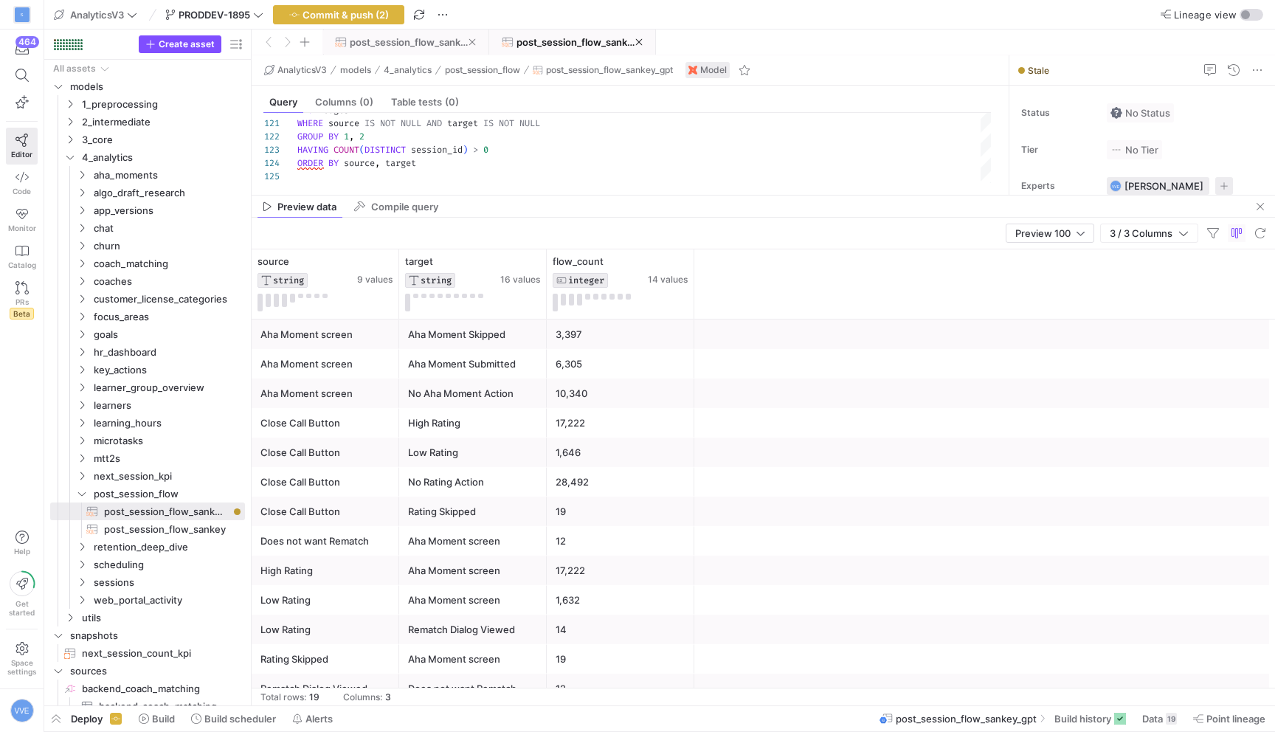
click at [442, 44] on span "post_session_flow_sankey" at bounding box center [409, 42] width 119 height 12
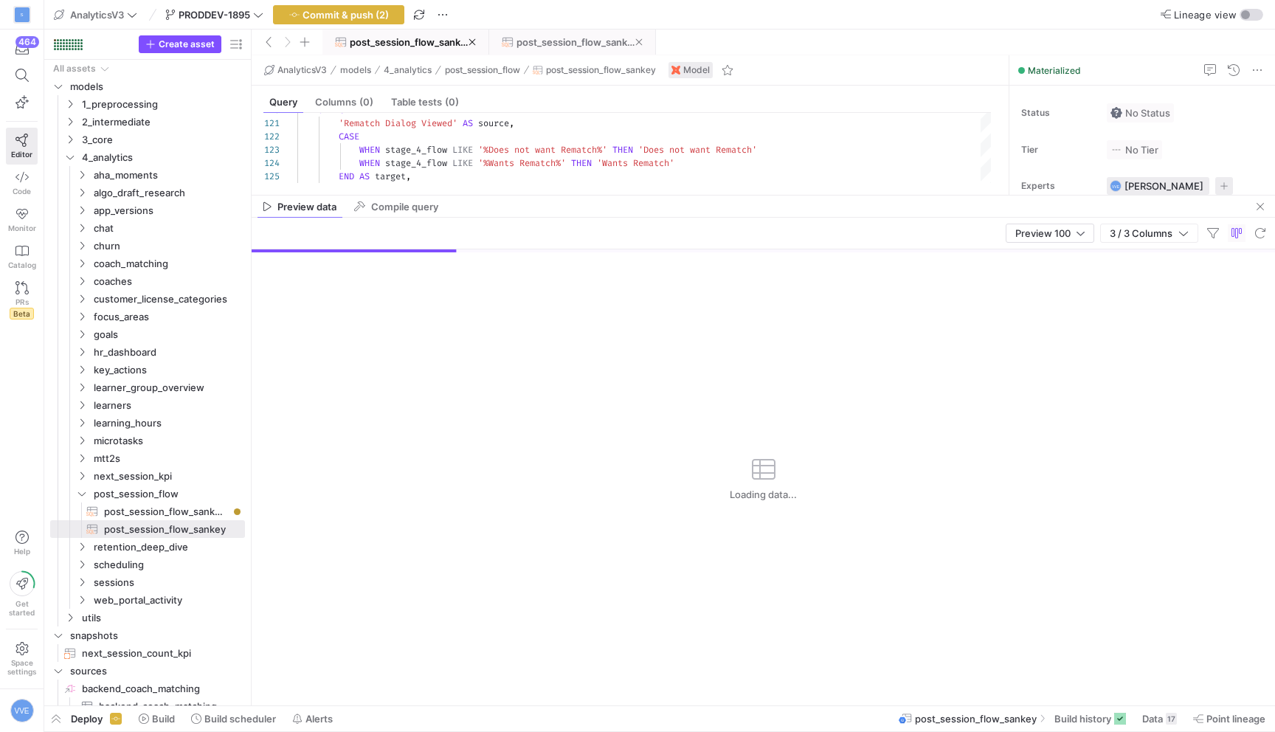
click at [550, 43] on span "post_session_flow_sankey_gpt" at bounding box center [575, 42] width 119 height 12
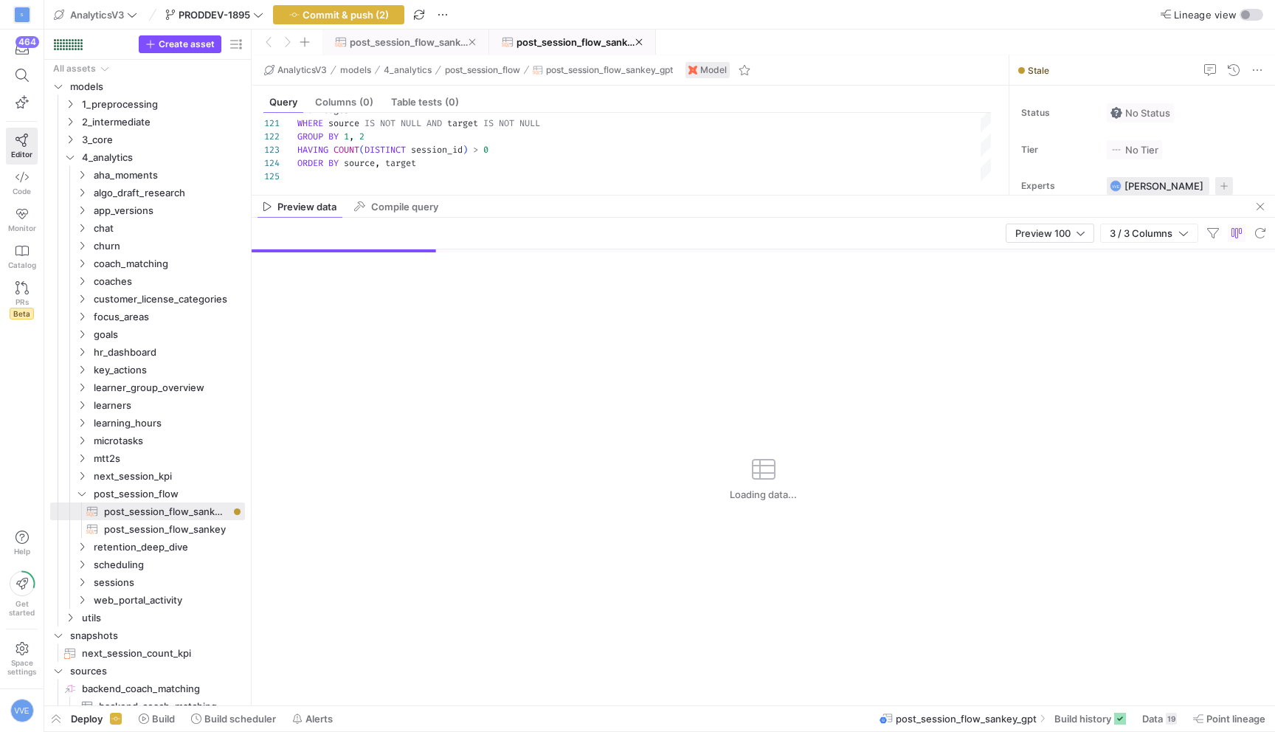
click at [439, 46] on span "post_session_flow_sankey" at bounding box center [409, 42] width 119 height 12
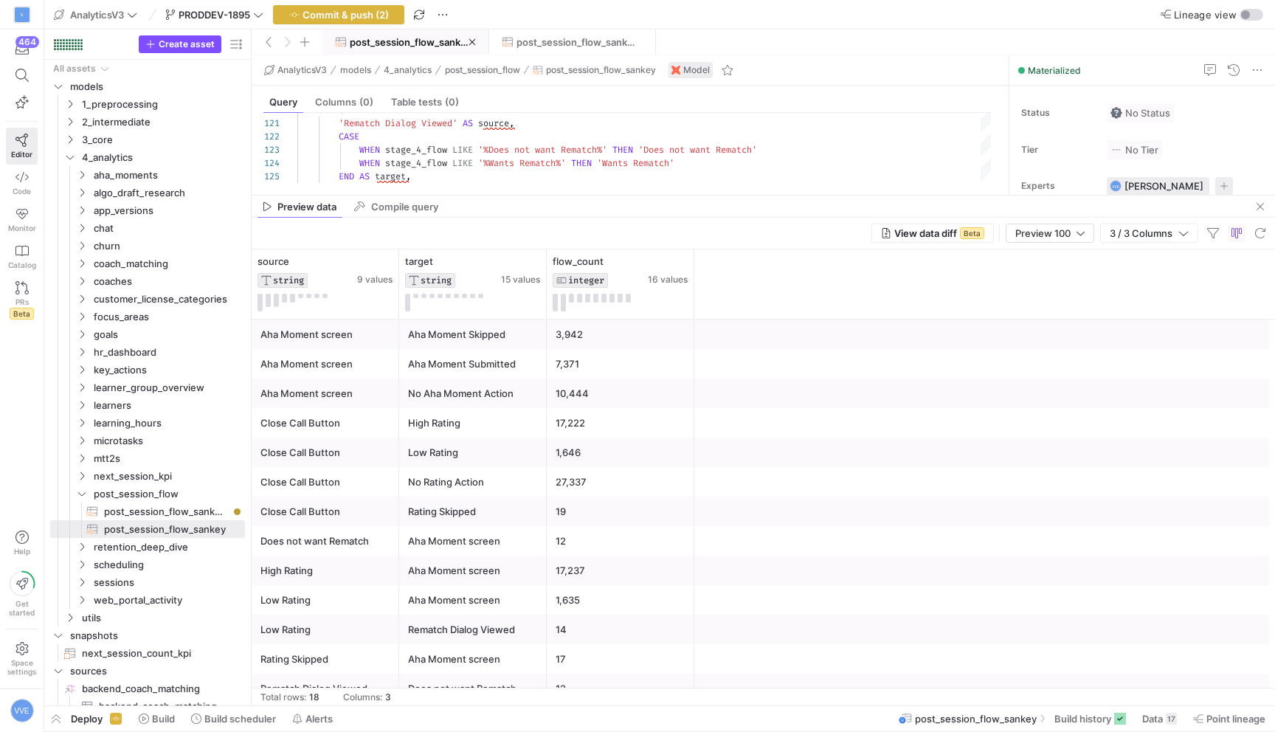
click at [572, 336] on div "3,942" at bounding box center [620, 334] width 130 height 29
click at [551, 44] on span "post_session_flow_sankey_gpt" at bounding box center [575, 42] width 119 height 12
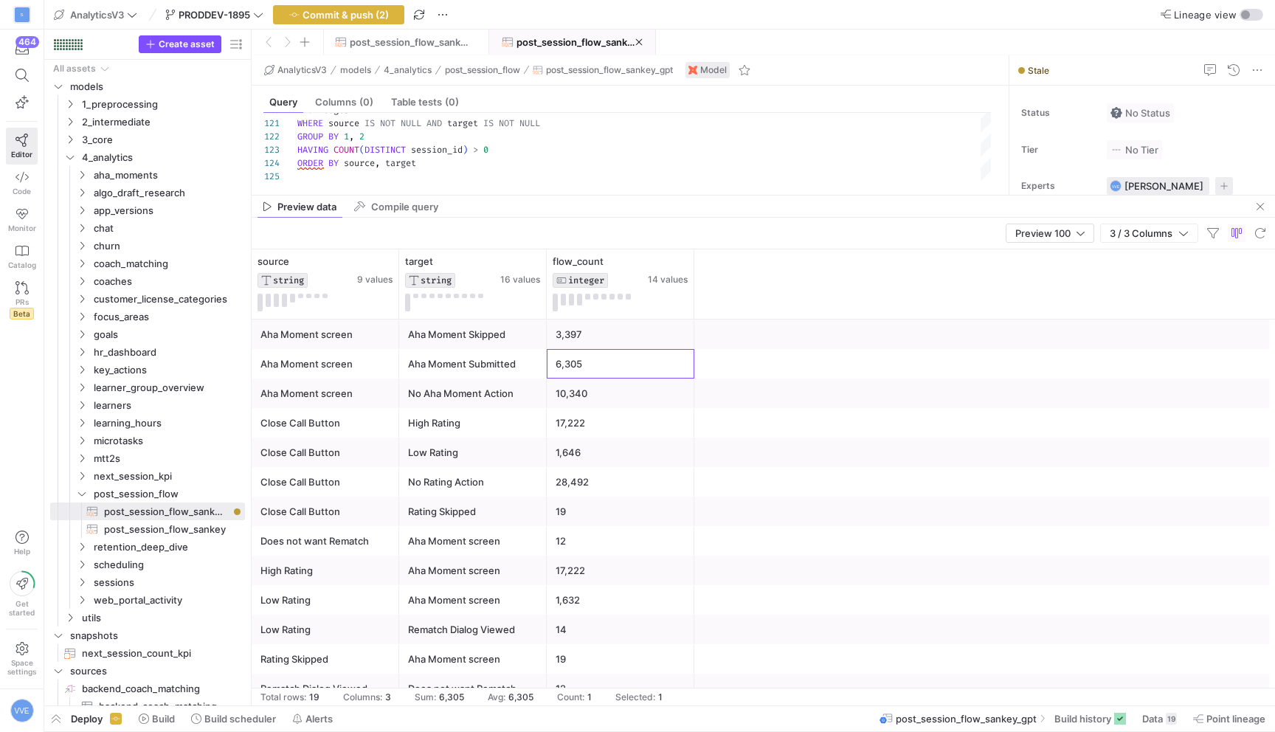
click at [631, 367] on div "6,305" at bounding box center [620, 364] width 130 height 29
click at [637, 401] on div "10,340" at bounding box center [620, 393] width 130 height 29
click at [633, 371] on div "6,305" at bounding box center [620, 364] width 130 height 29
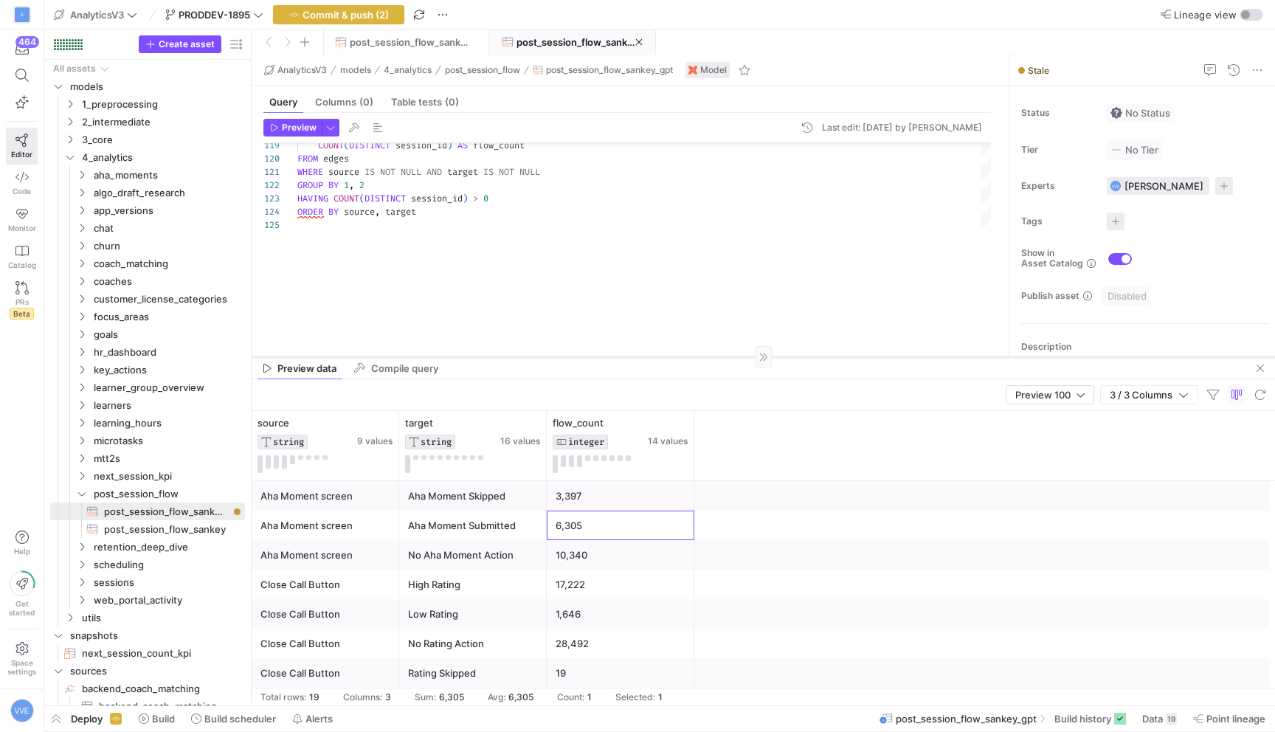
drag, startPoint x: 544, startPoint y: 194, endPoint x: 525, endPoint y: 356, distance: 162.6
click at [525, 356] on div at bounding box center [763, 356] width 1023 height 1
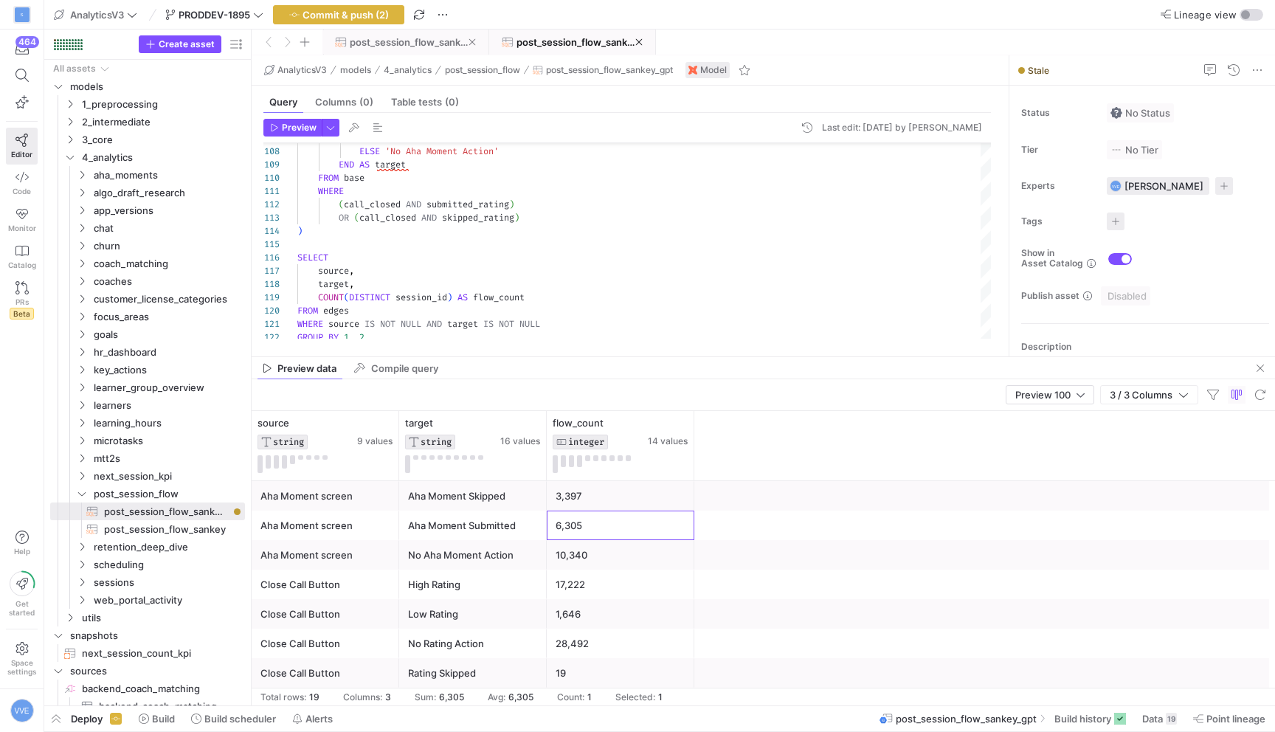
click at [426, 41] on span "post_session_flow_sankey" at bounding box center [409, 42] width 119 height 12
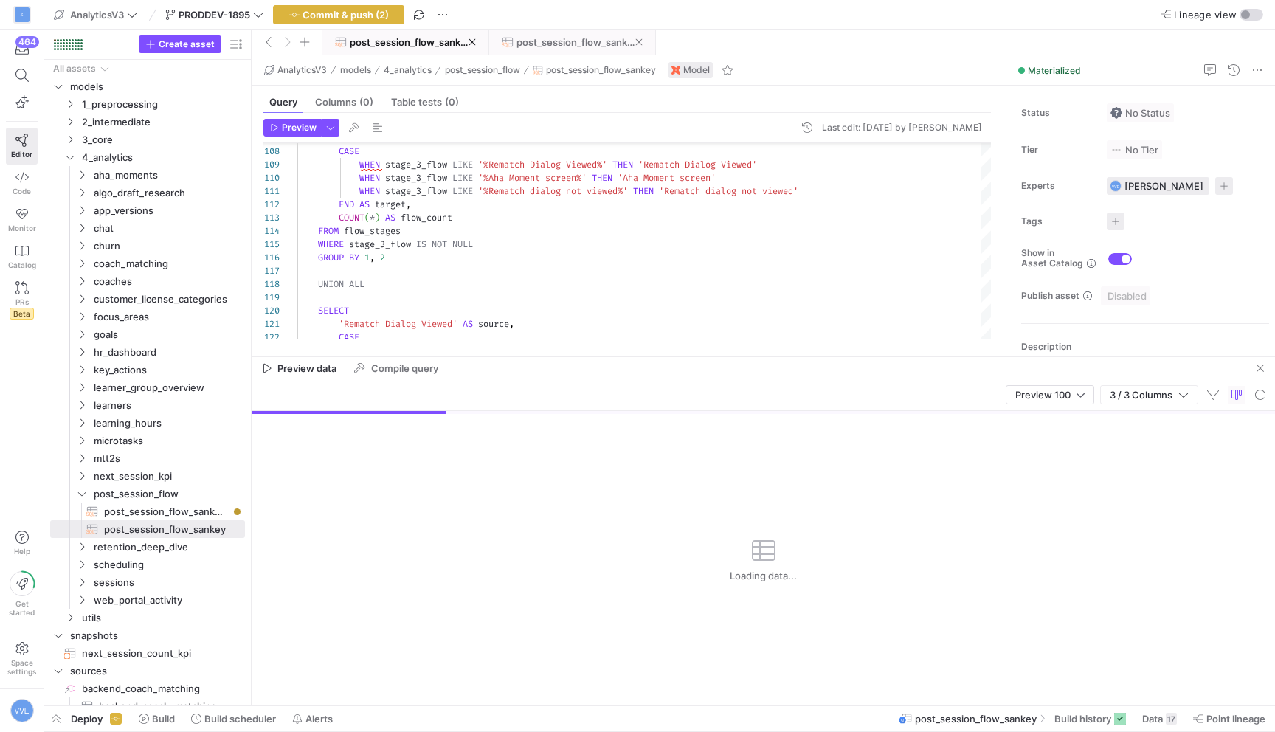
click at [530, 50] on span at bounding box center [572, 42] width 164 height 24
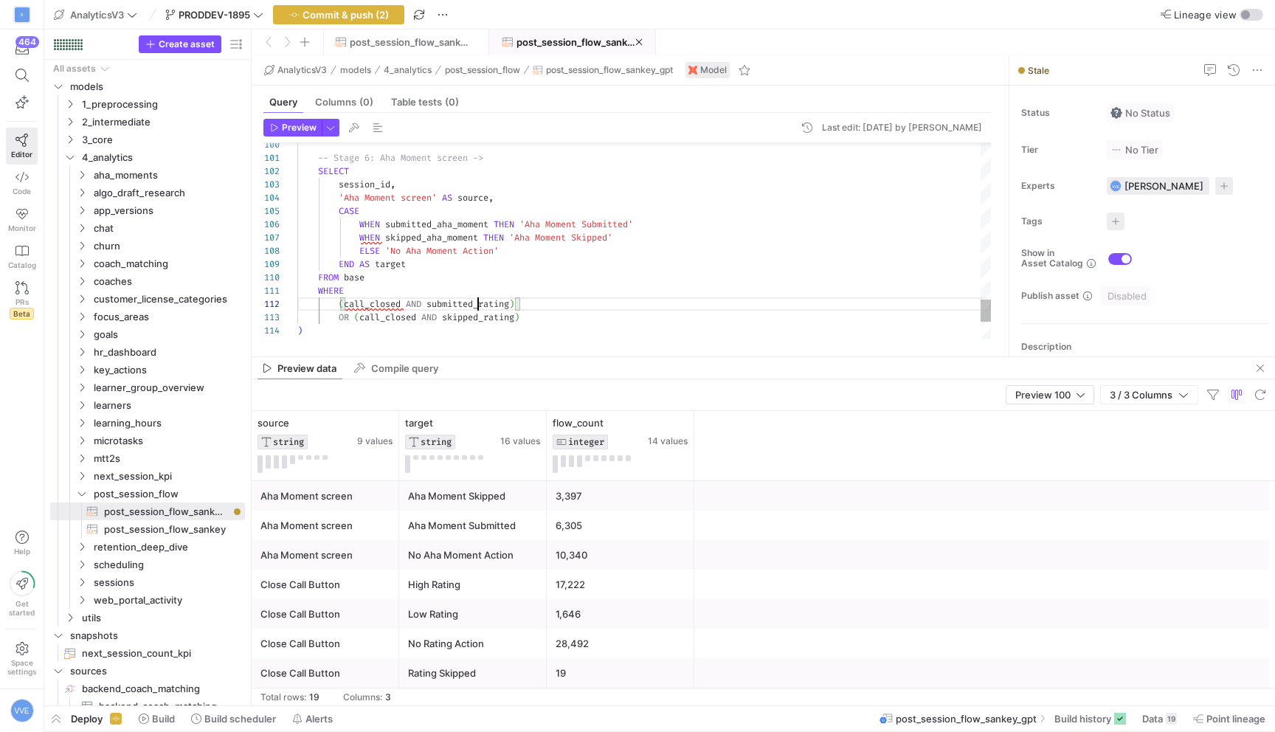
scroll to position [13, 218]
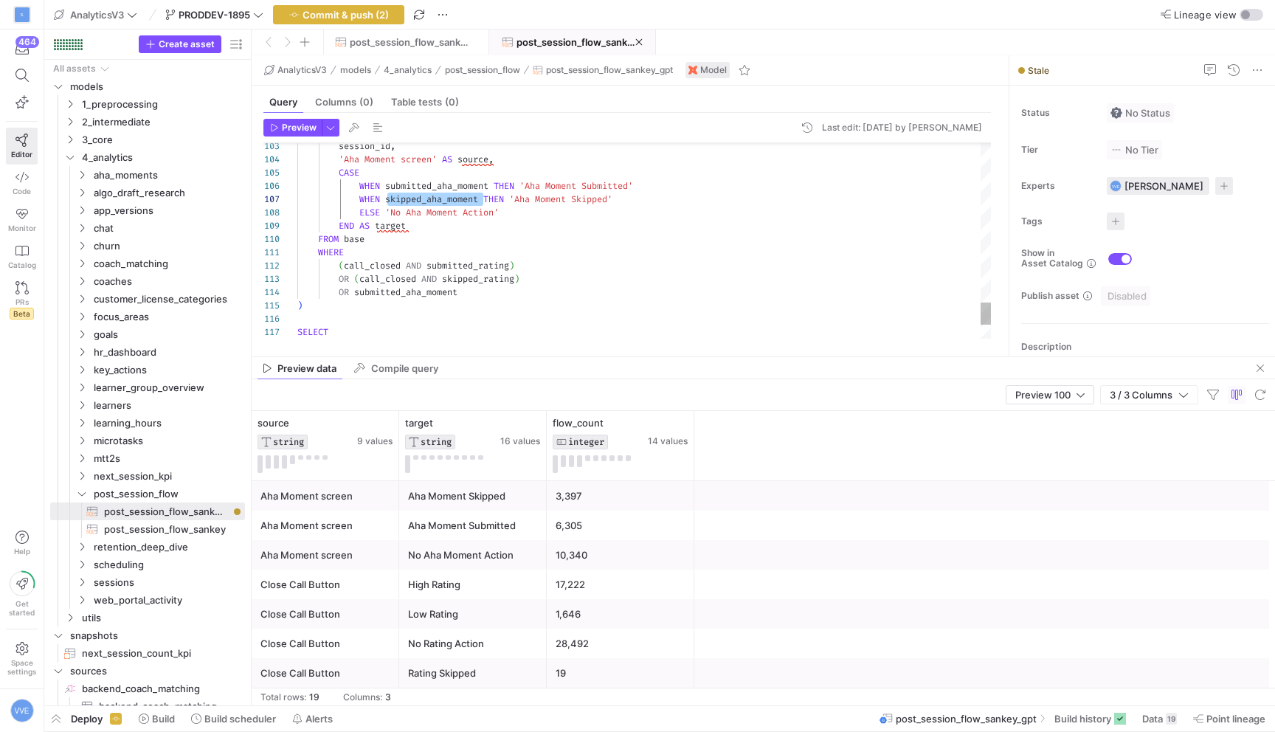
scroll to position [40, 164]
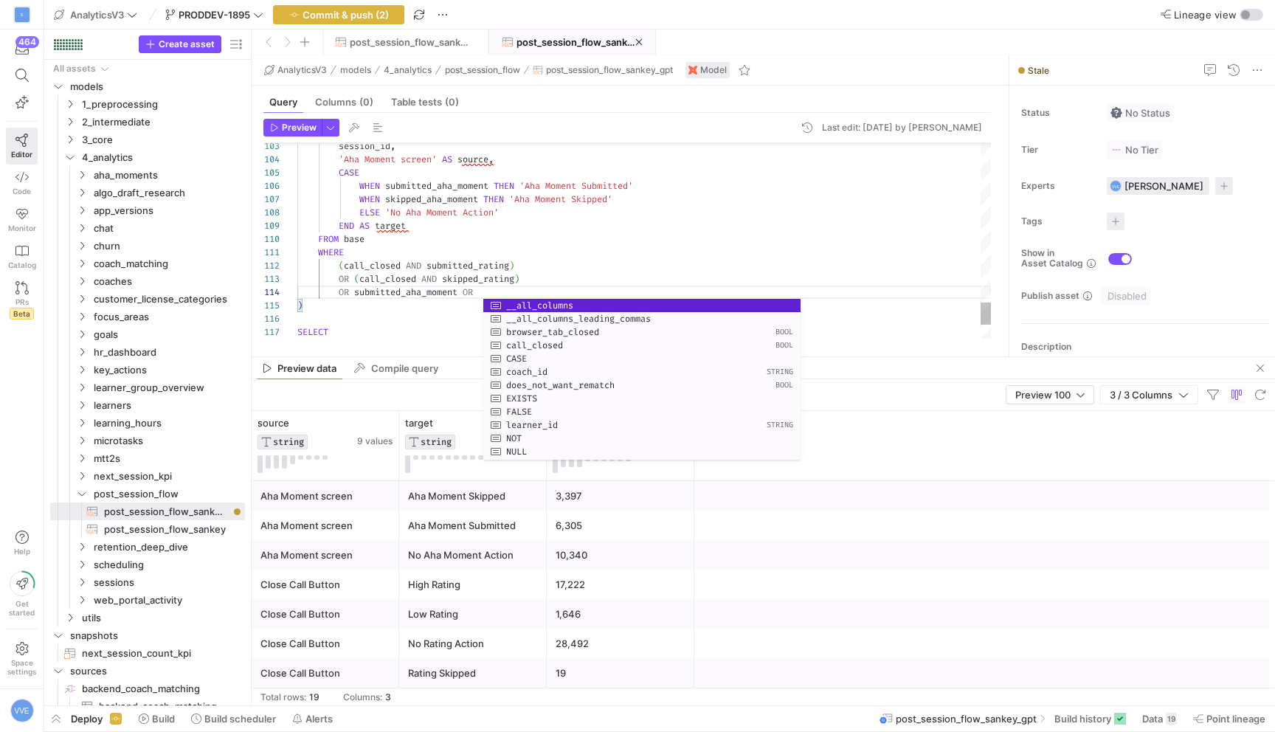
scroll to position [40, 280]
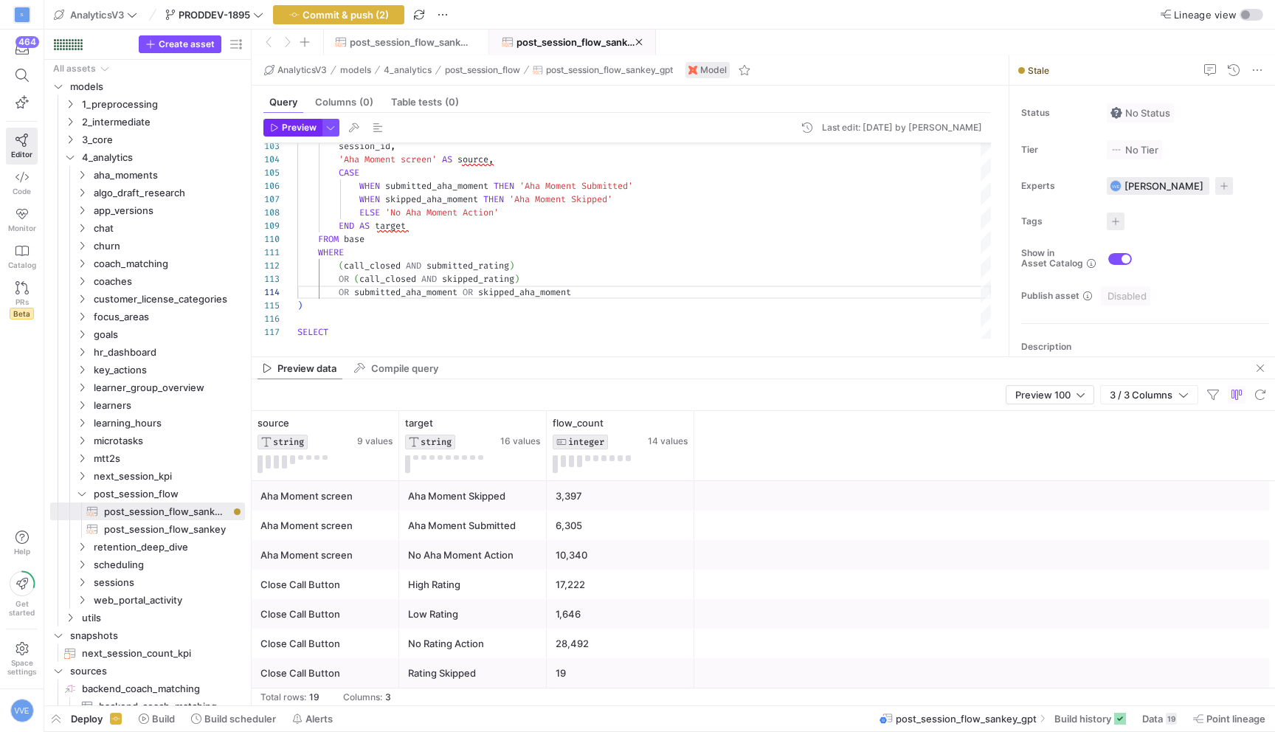
click at [296, 134] on span "button" at bounding box center [292, 127] width 57 height 16
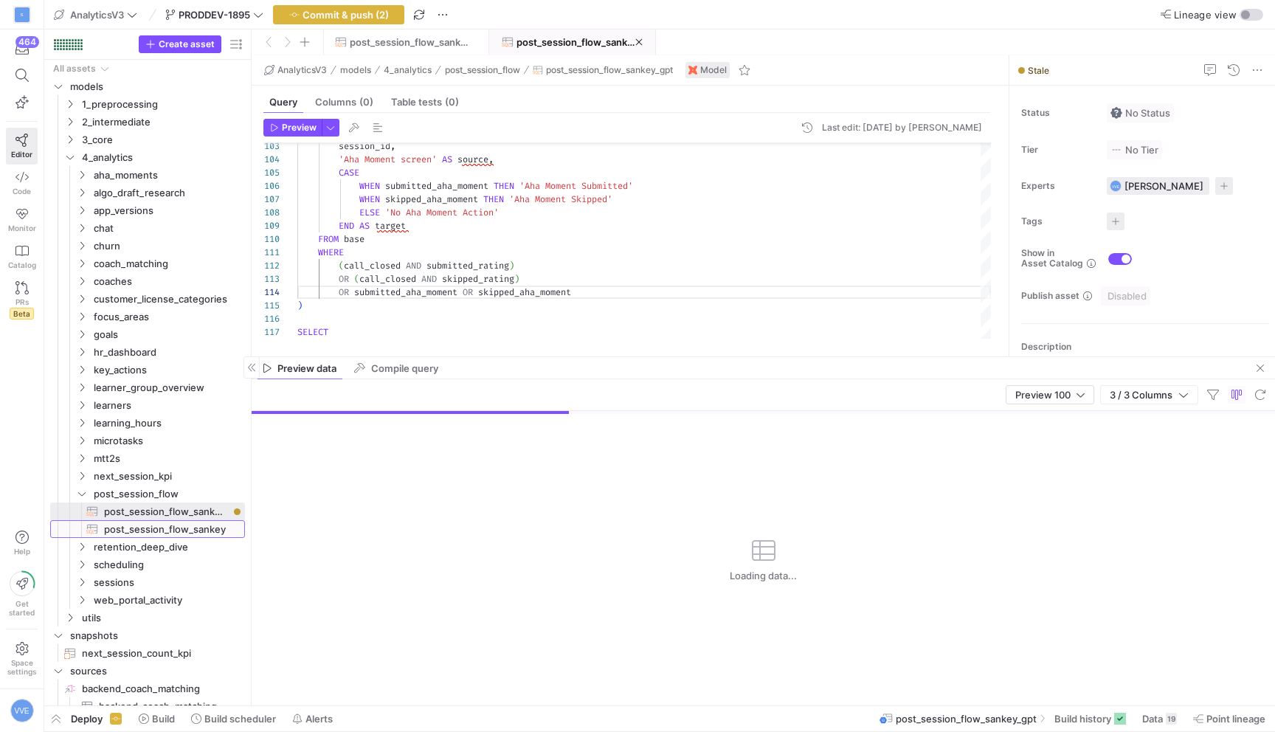
click at [156, 525] on span "post_session_flow_sankey​​​​​​​​​​" at bounding box center [166, 529] width 124 height 17
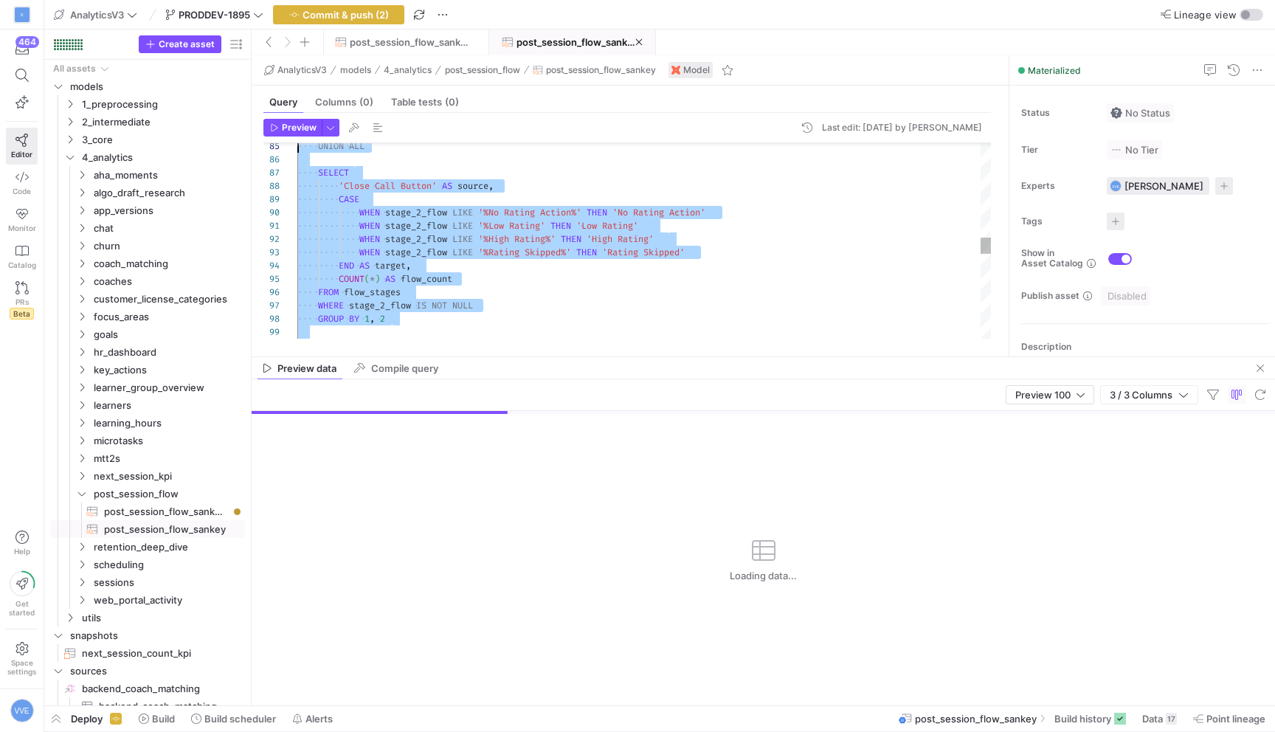
type textarea "WITH flow_stages AS ( SELECT session_id, learner_id, coach_id, session_start, r…"
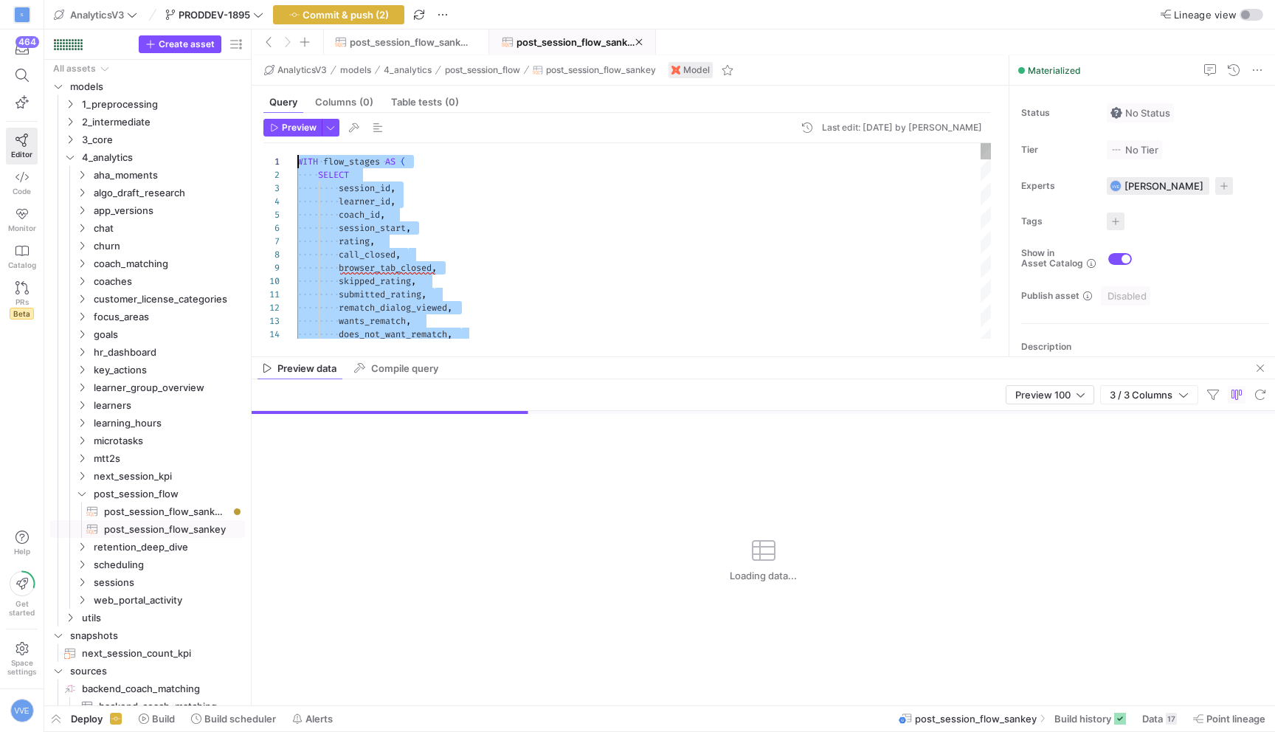
drag, startPoint x: 493, startPoint y: 324, endPoint x: 276, endPoint y: -60, distance: 440.6
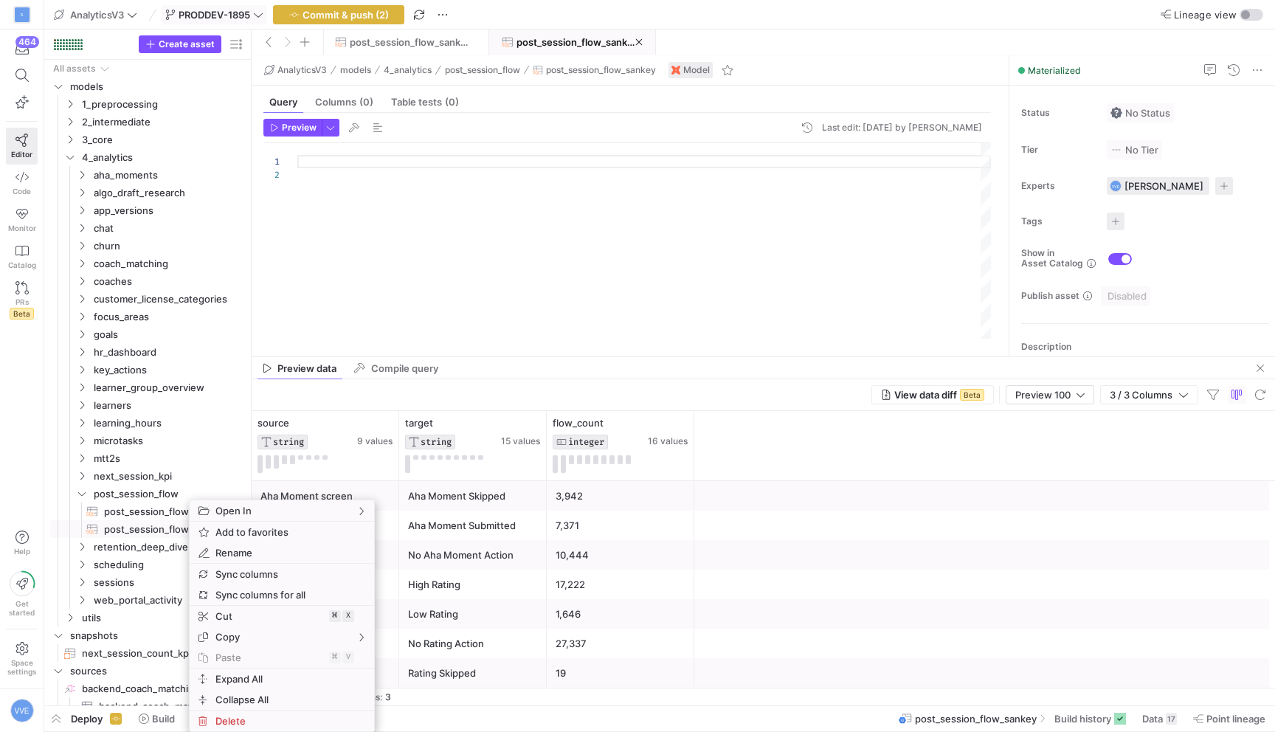
click at [243, 11] on span "PRODDEV-1895" at bounding box center [215, 15] width 72 height 12
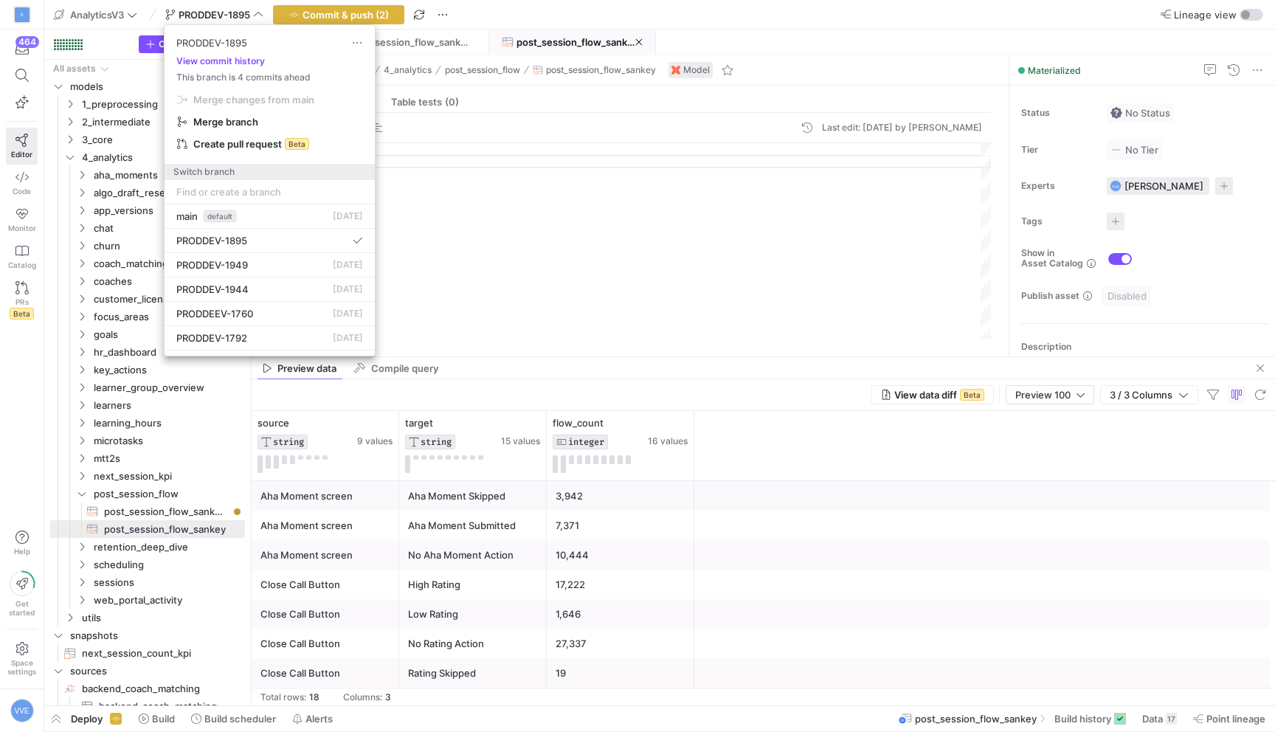
click at [243, 194] on input at bounding box center [269, 192] width 187 height 12
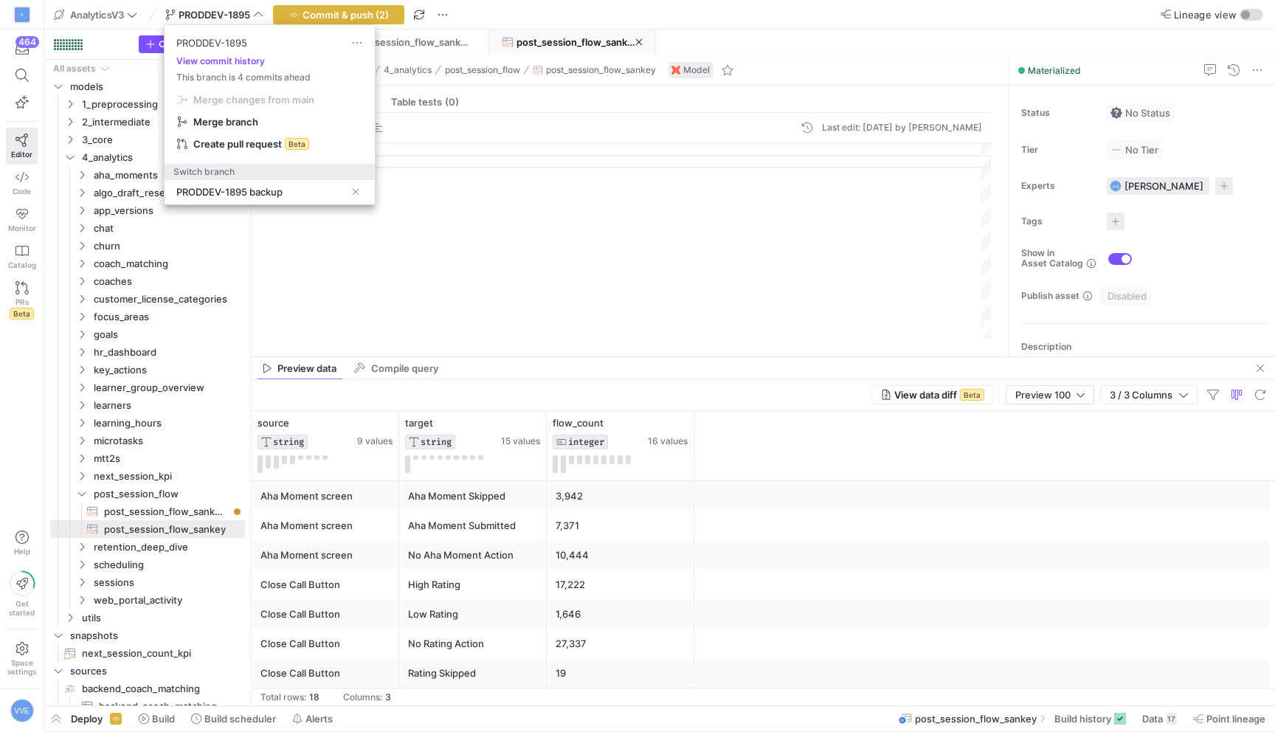
type input "PRODDEV-1895 backup"
click at [264, 176] on div "PRODDEV-1895 View commit history This branch is 4 commits ahead Merge changes f…" at bounding box center [269, 102] width 210 height 155
click at [278, 184] on div "PRODDEV-1895 backup" at bounding box center [260, 192] width 169 height 24
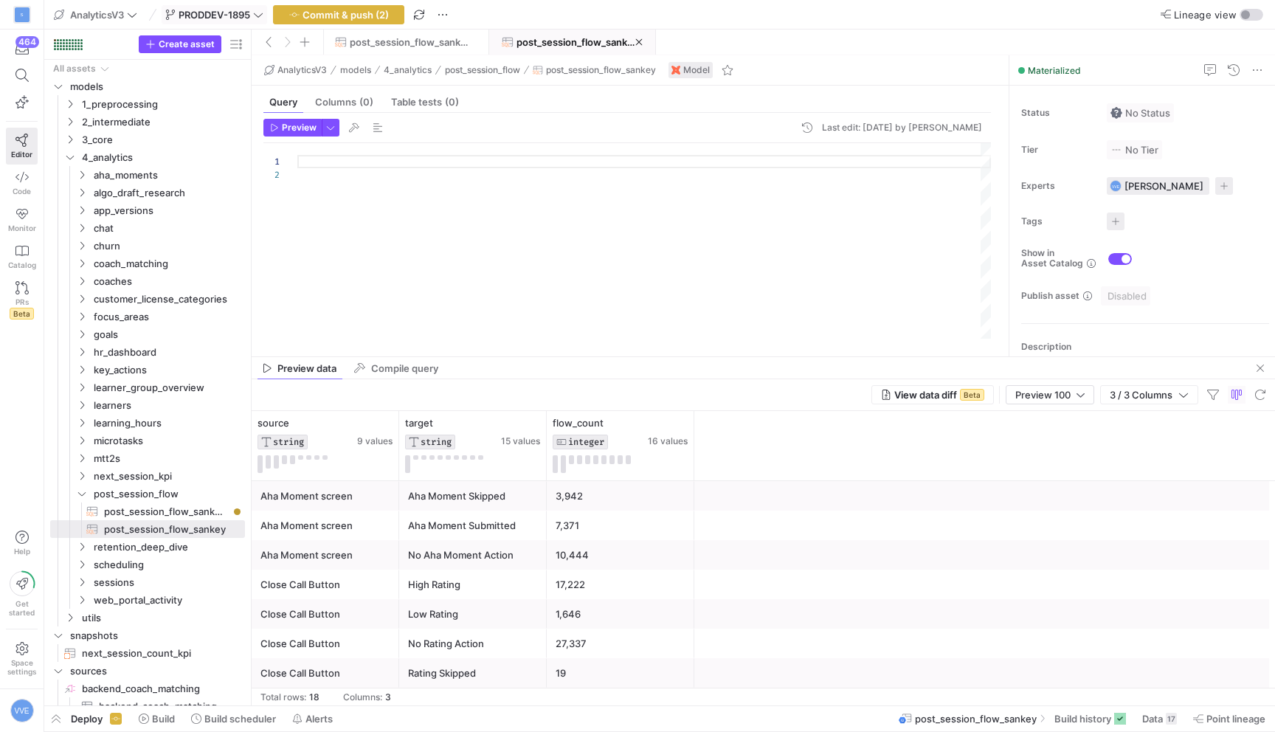
click at [219, 10] on span "PRODDEV-1895" at bounding box center [215, 15] width 72 height 12
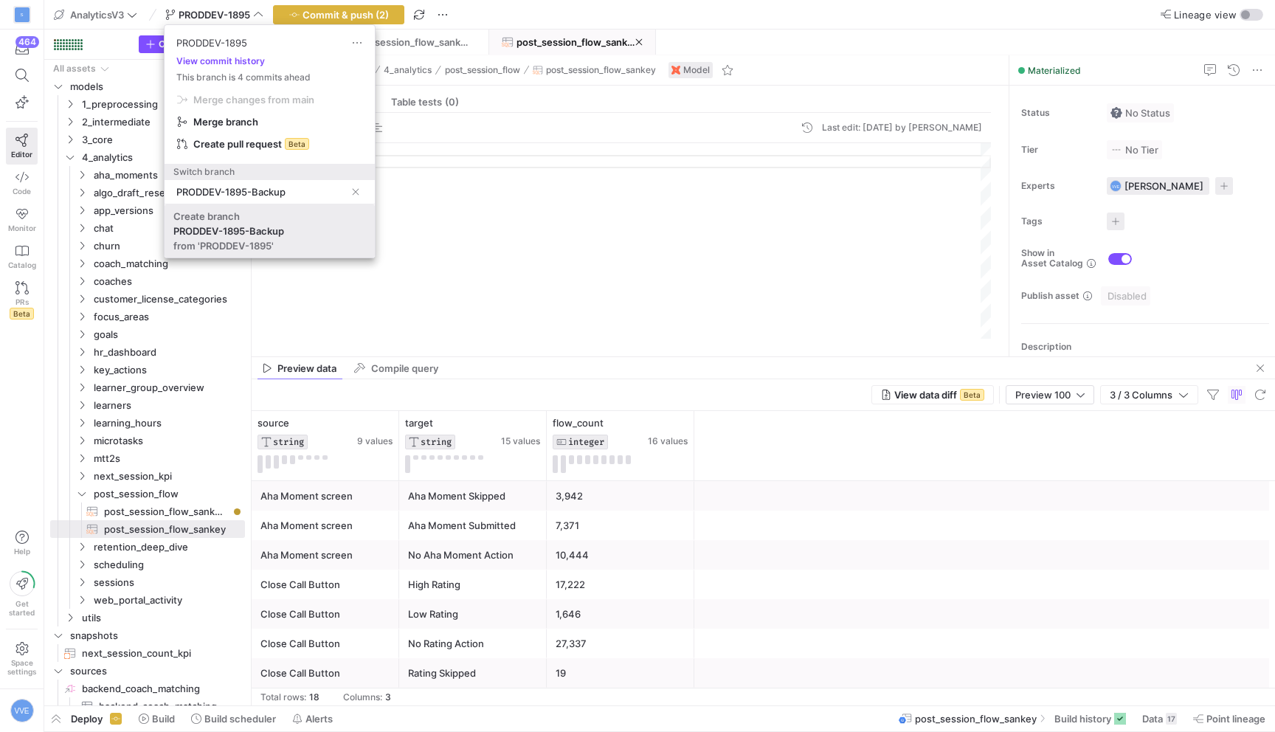
type input "PRODDEV-1895-Backup"
click at [238, 216] on div "Create branch" at bounding box center [206, 216] width 66 height 12
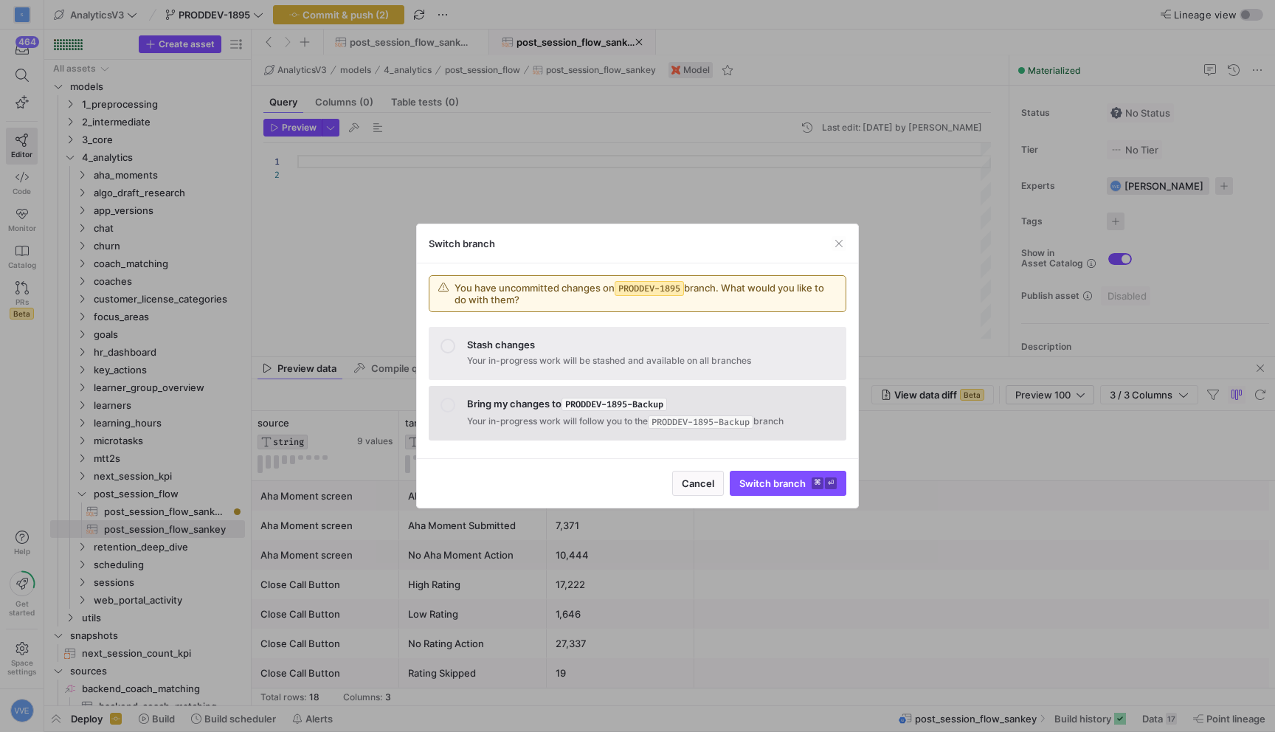
click at [502, 411] on span "Bring my changes to PRODDEV-1895-Backup Your in-progress work will follow you t…" at bounding box center [650, 413] width 367 height 31
click at [847, 239] on div "Switch branch" at bounding box center [637, 243] width 441 height 39
click at [839, 246] on span "button" at bounding box center [838, 243] width 15 height 15
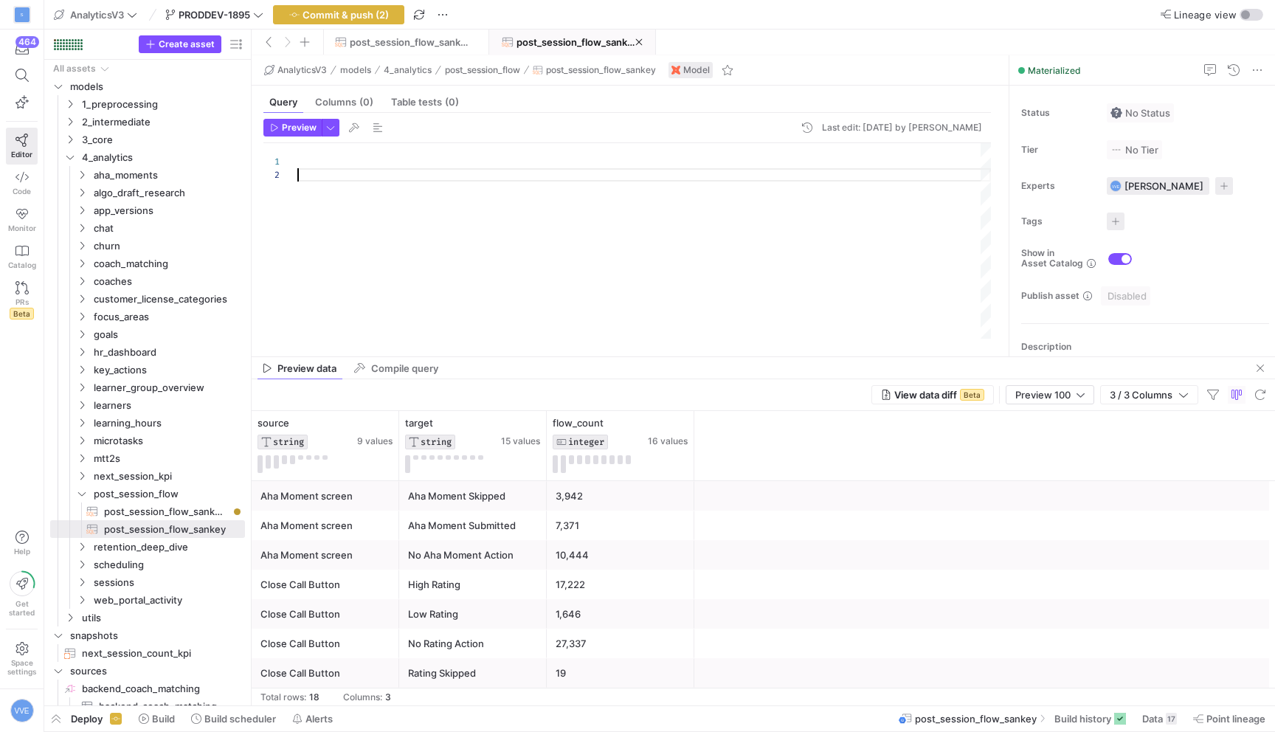
scroll to position [13, 0]
click at [330, 181] on div at bounding box center [643, 240] width 693 height 195
click at [333, 163] on div at bounding box center [643, 240] width 693 height 195
type textarea "source IS NOT NULL AND target IS NOT NULL AND flow_count > 0 ORDER BY source, t…"
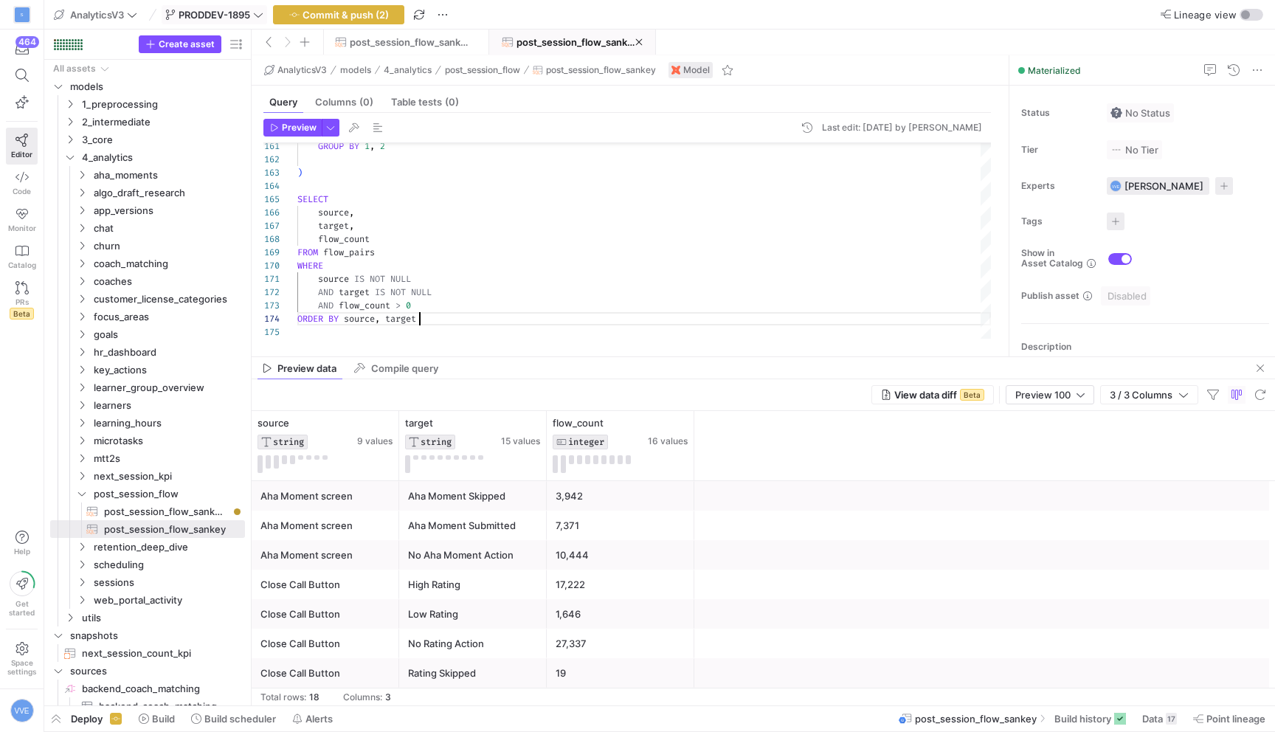
click at [211, 16] on span "PRODDEV-1895" at bounding box center [215, 15] width 72 height 12
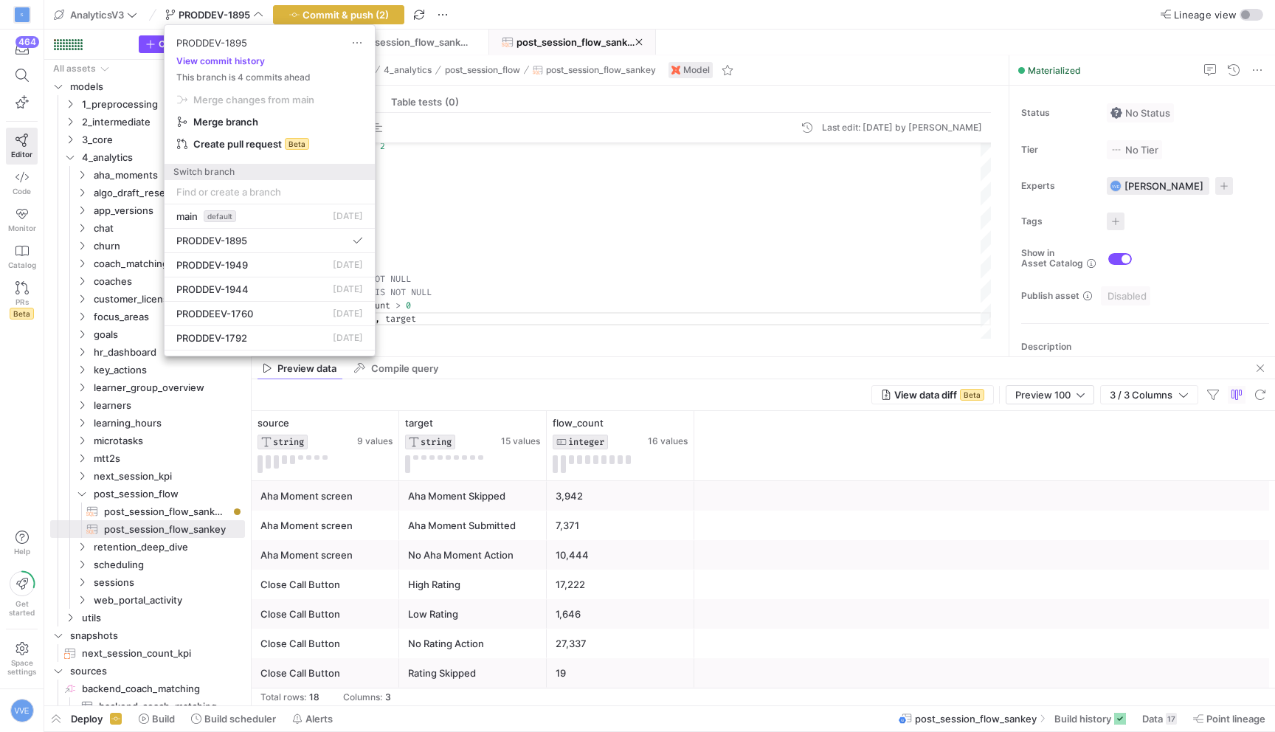
click at [229, 194] on input at bounding box center [269, 192] width 187 height 12
type input "R"
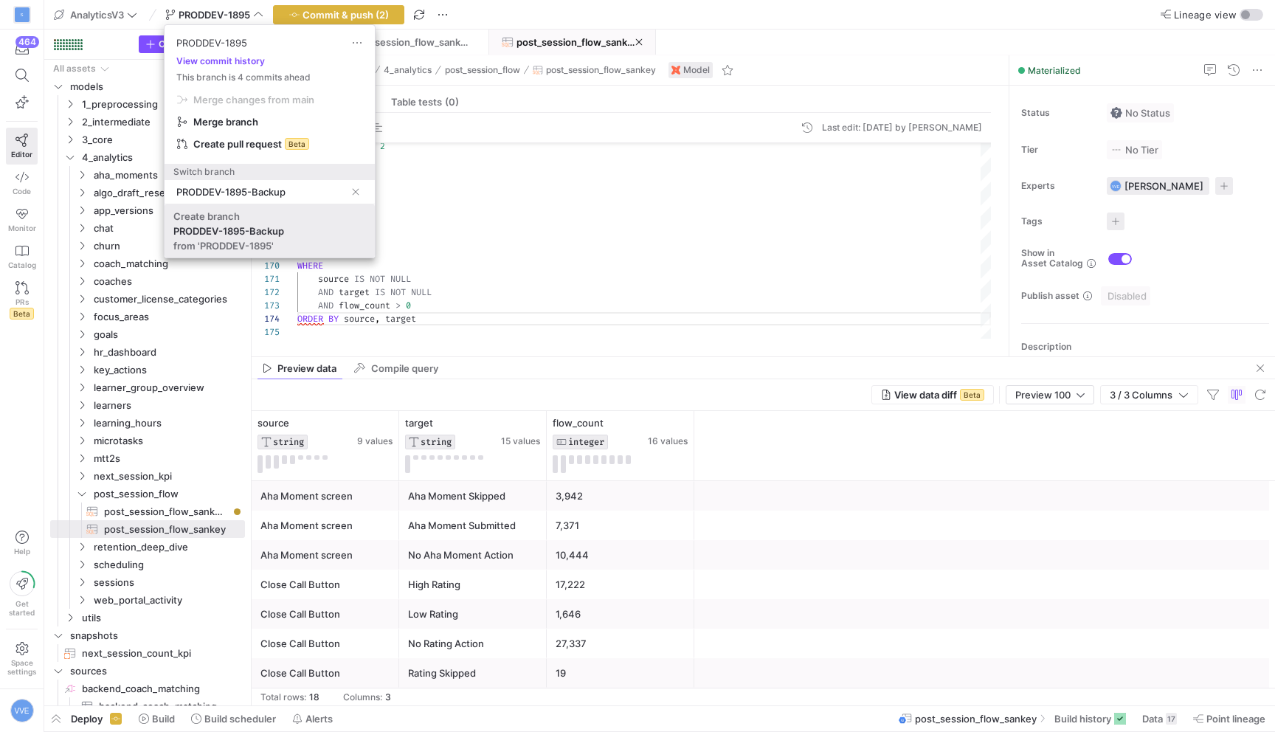
type input "PRODDEV-1895-Backup"
click at [258, 255] on span at bounding box center [269, 230] width 210 height 53
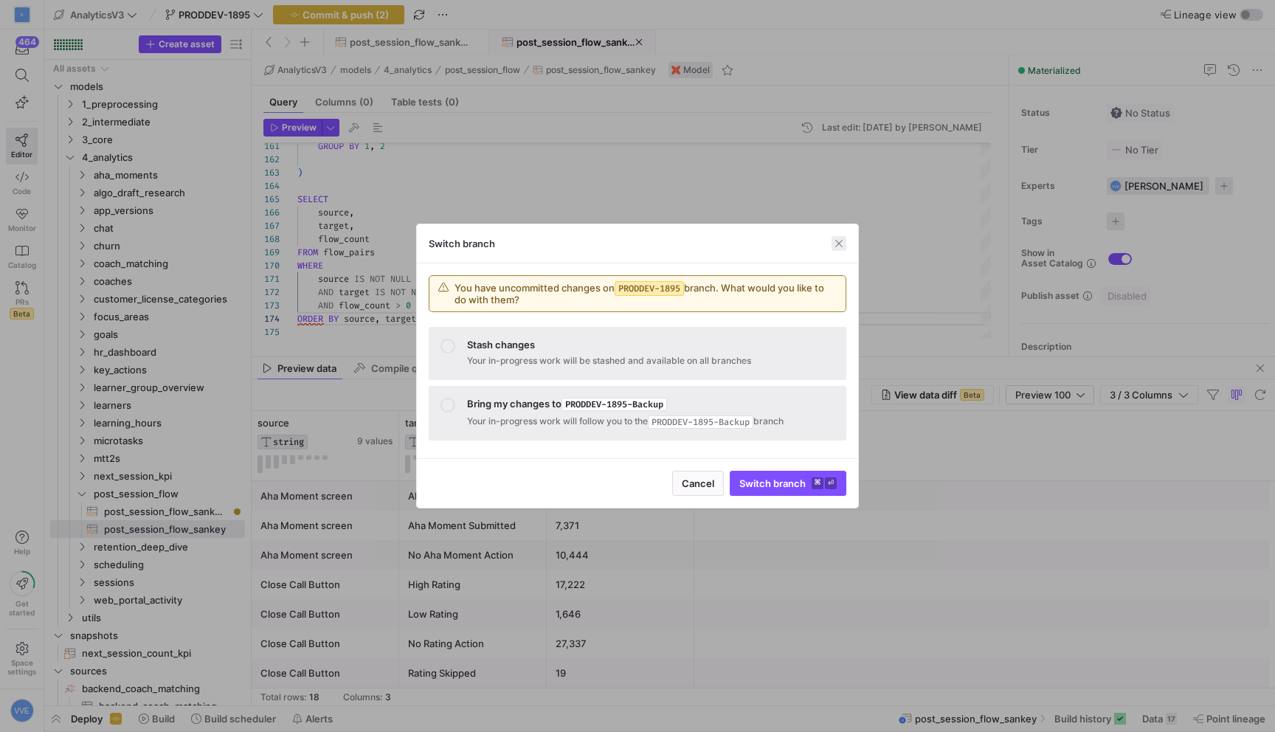
click at [842, 246] on span "button" at bounding box center [838, 243] width 15 height 15
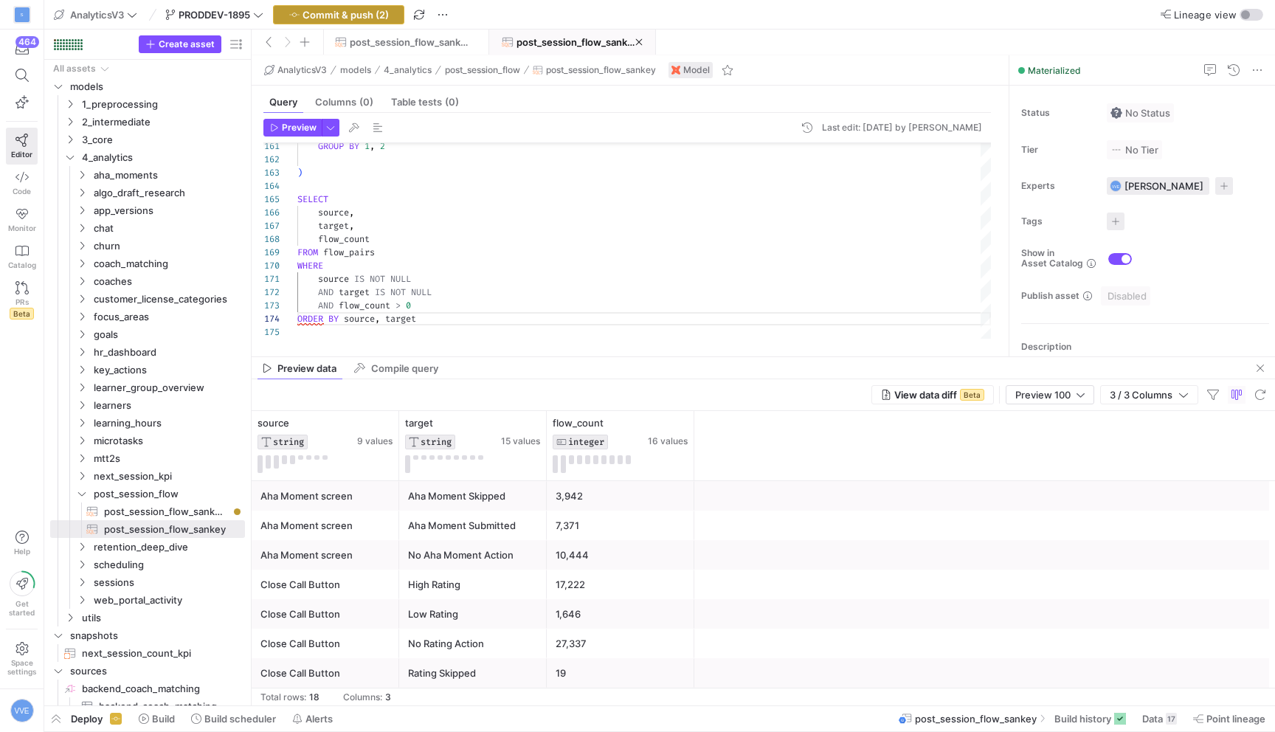
click at [368, 18] on span "Commit & push (2)" at bounding box center [345, 15] width 86 height 12
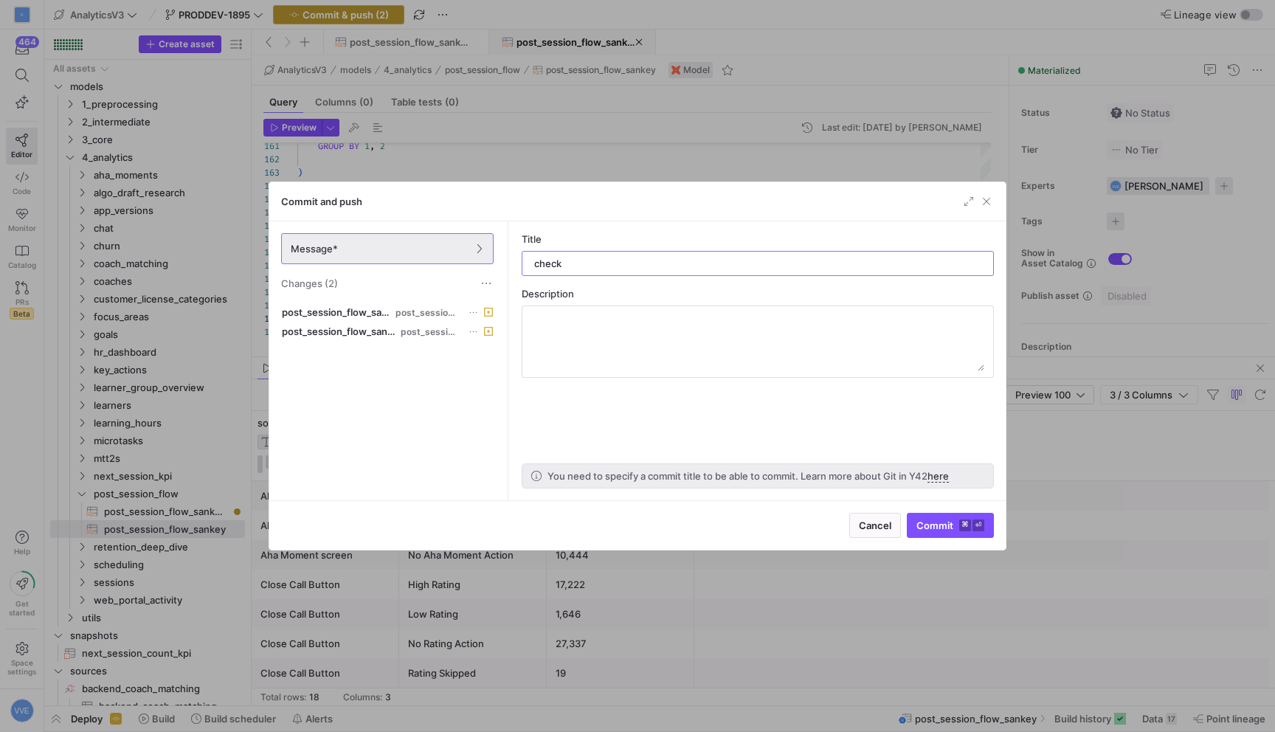
type input "check"
click at [937, 521] on div "Commit ⌘ ⏎" at bounding box center [950, 525] width 87 height 25
click at [952, 522] on span "Commit ⌘ ⏎" at bounding box center [950, 525] width 68 height 12
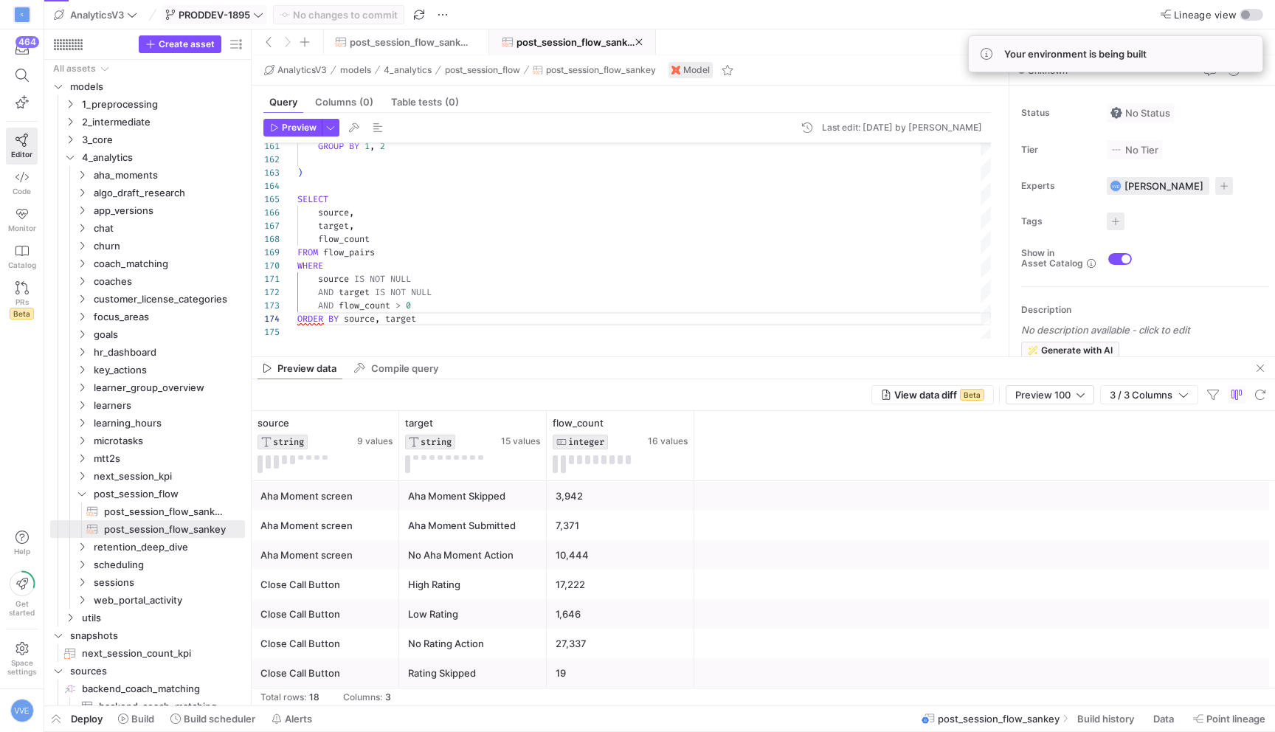
click at [250, 15] on span "PRODDEV-1895" at bounding box center [215, 15] width 72 height 12
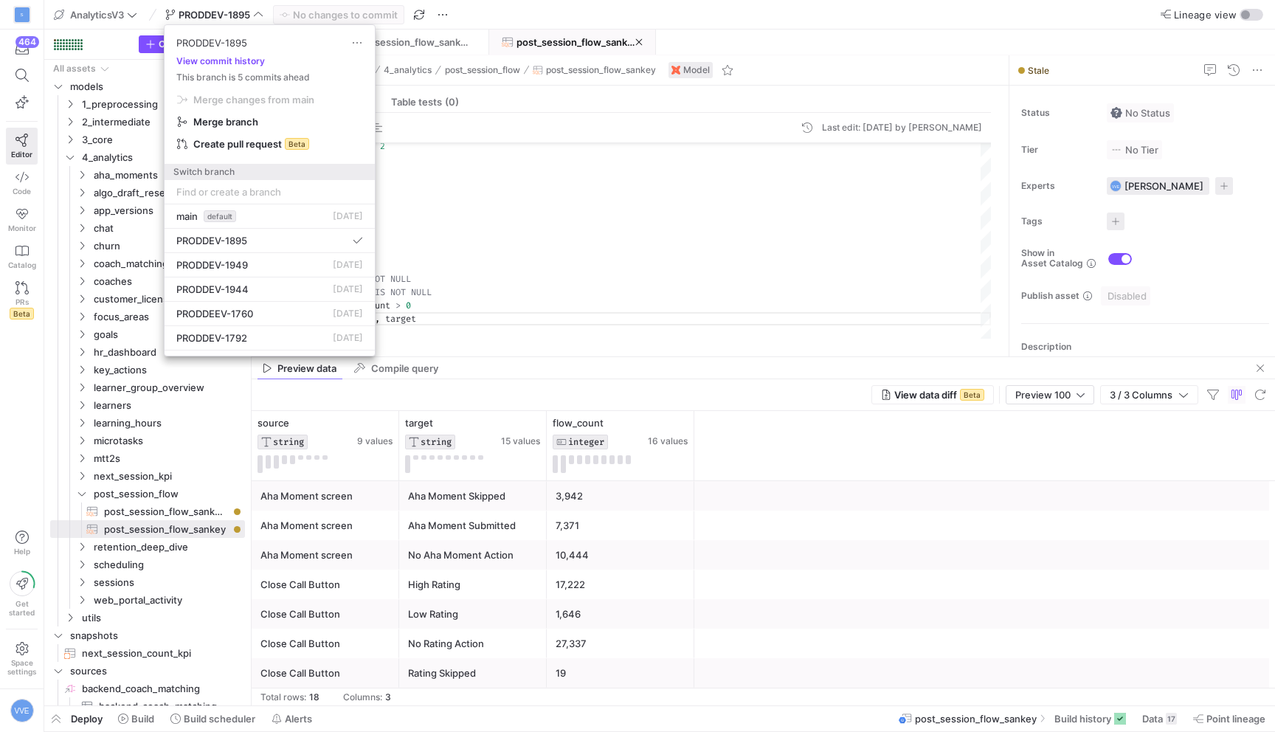
click at [240, 7] on div at bounding box center [637, 366] width 1275 height 732
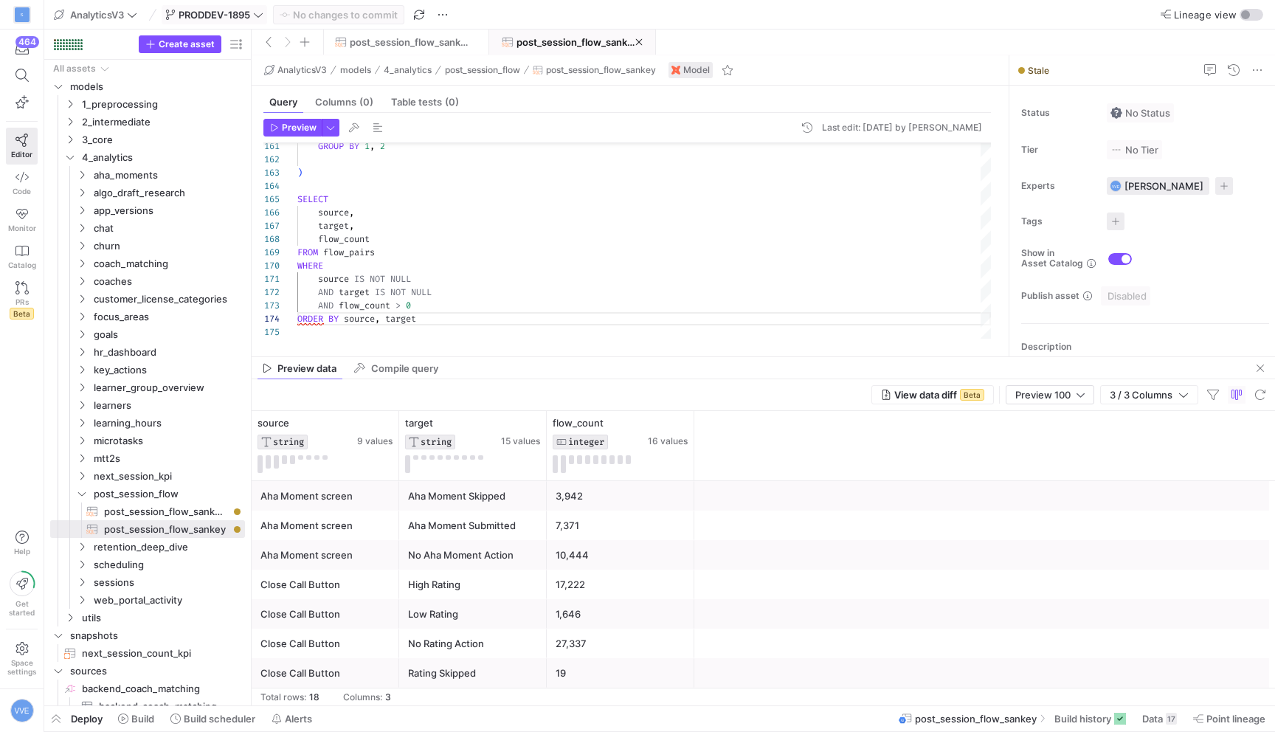
click at [240, 16] on span "PRODDEV-1895" at bounding box center [215, 15] width 72 height 12
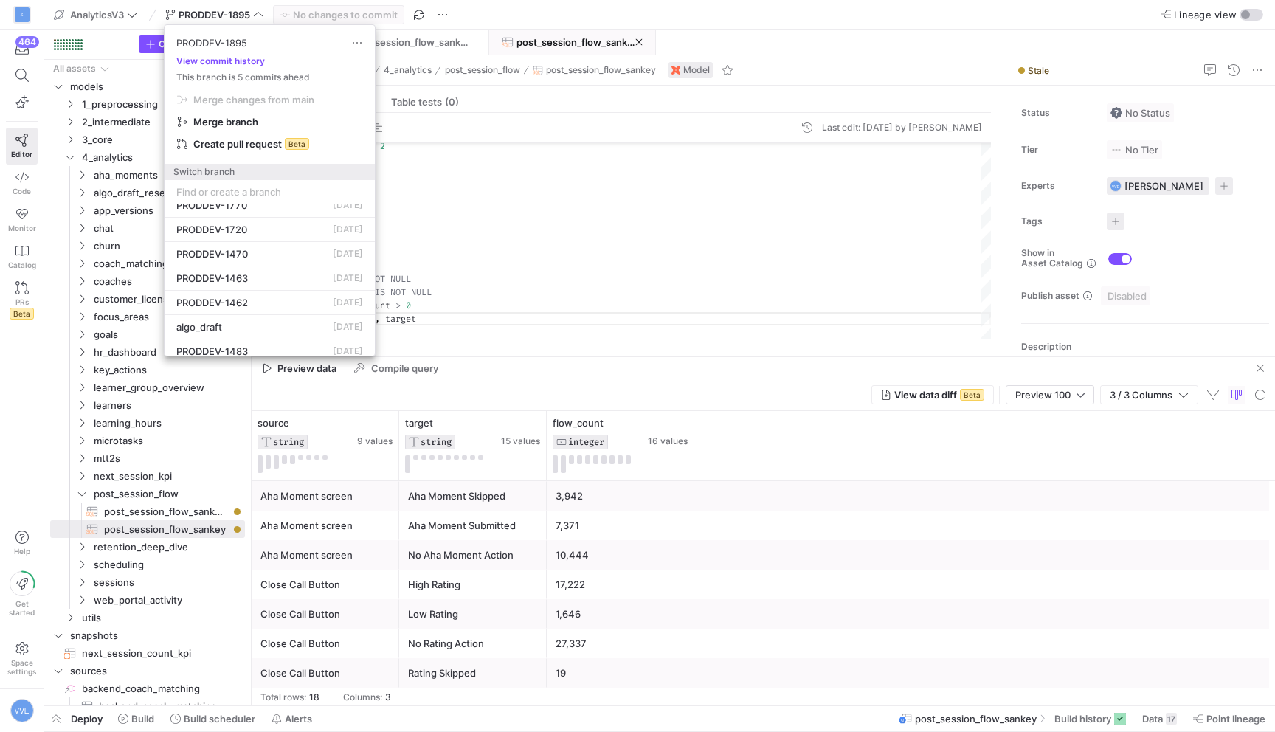
scroll to position [210, 0]
click at [510, 229] on div at bounding box center [637, 366] width 1275 height 732
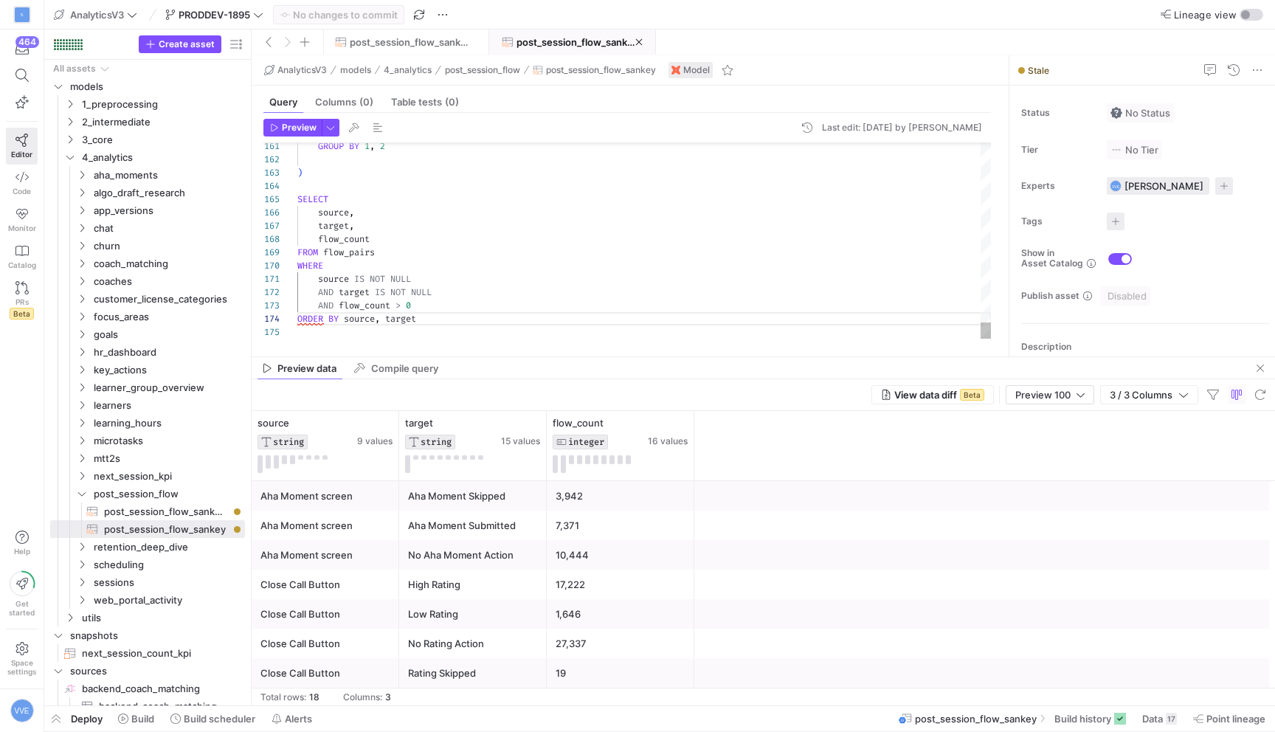
scroll to position [53, 0]
click at [218, 13] on span "PRODDEV-1895" at bounding box center [215, 15] width 72 height 12
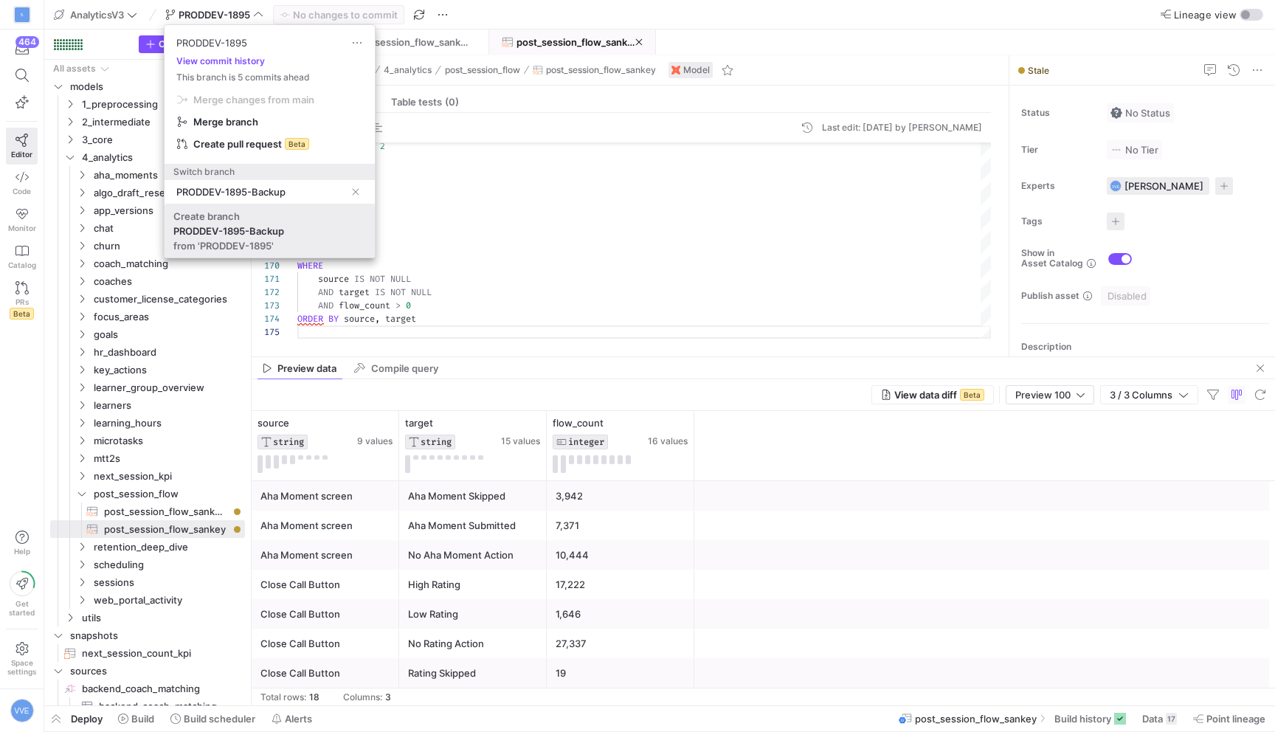
type input "PRODDEV-1895-Backup"
click at [202, 215] on div "Create branch" at bounding box center [206, 216] width 66 height 12
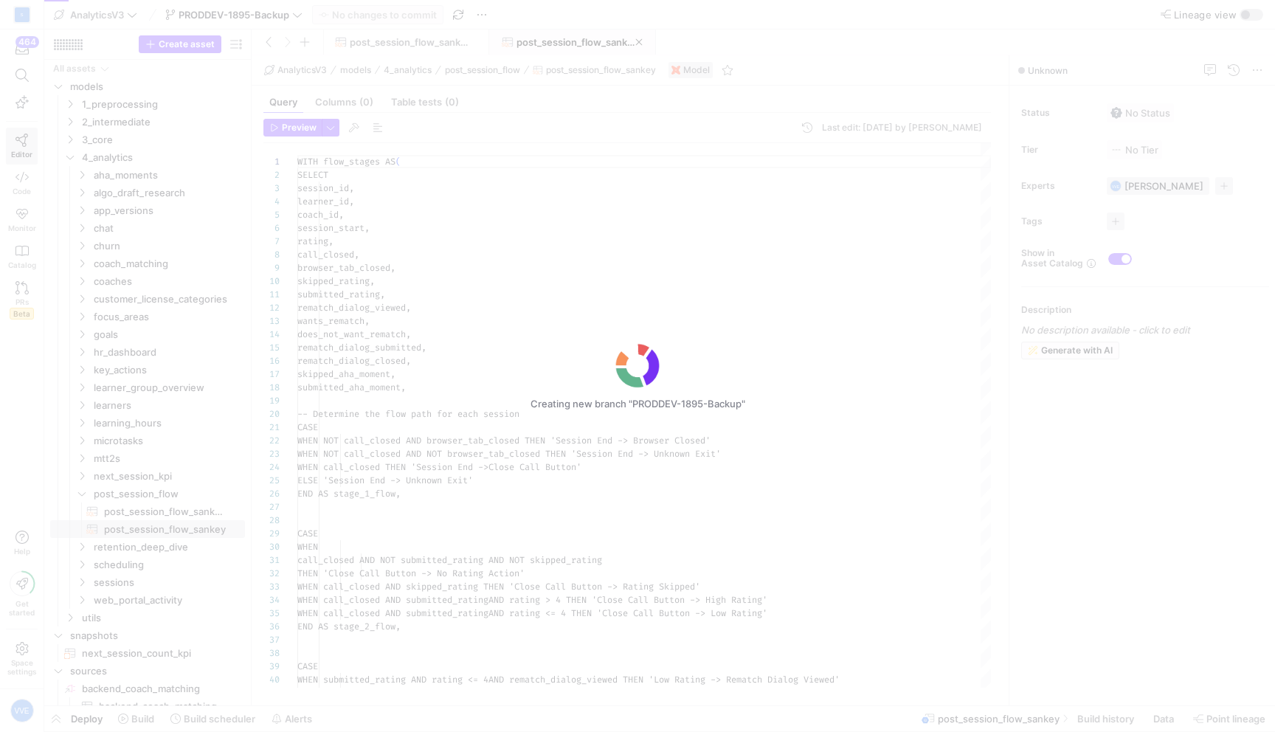
scroll to position [133, 0]
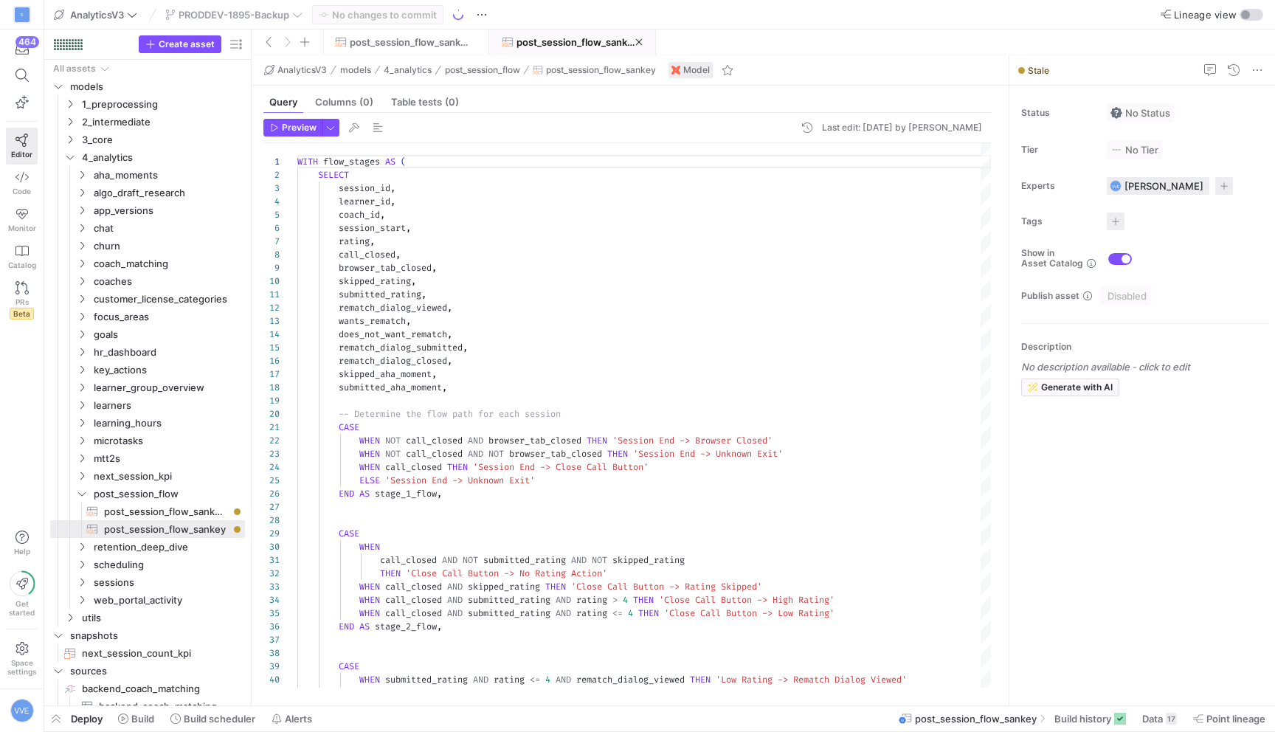
click at [284, 3] on y42-top-nav "AnalyticsV3 PRODDEV-1895-Backup No changes to commit Lineage view" at bounding box center [659, 15] width 1230 height 30
click at [287, 10] on div "PRODDEV-1895-Backup" at bounding box center [234, 14] width 145 height 19
click at [287, 10] on span "PRODDEV-1895-Backup" at bounding box center [234, 15] width 111 height 12
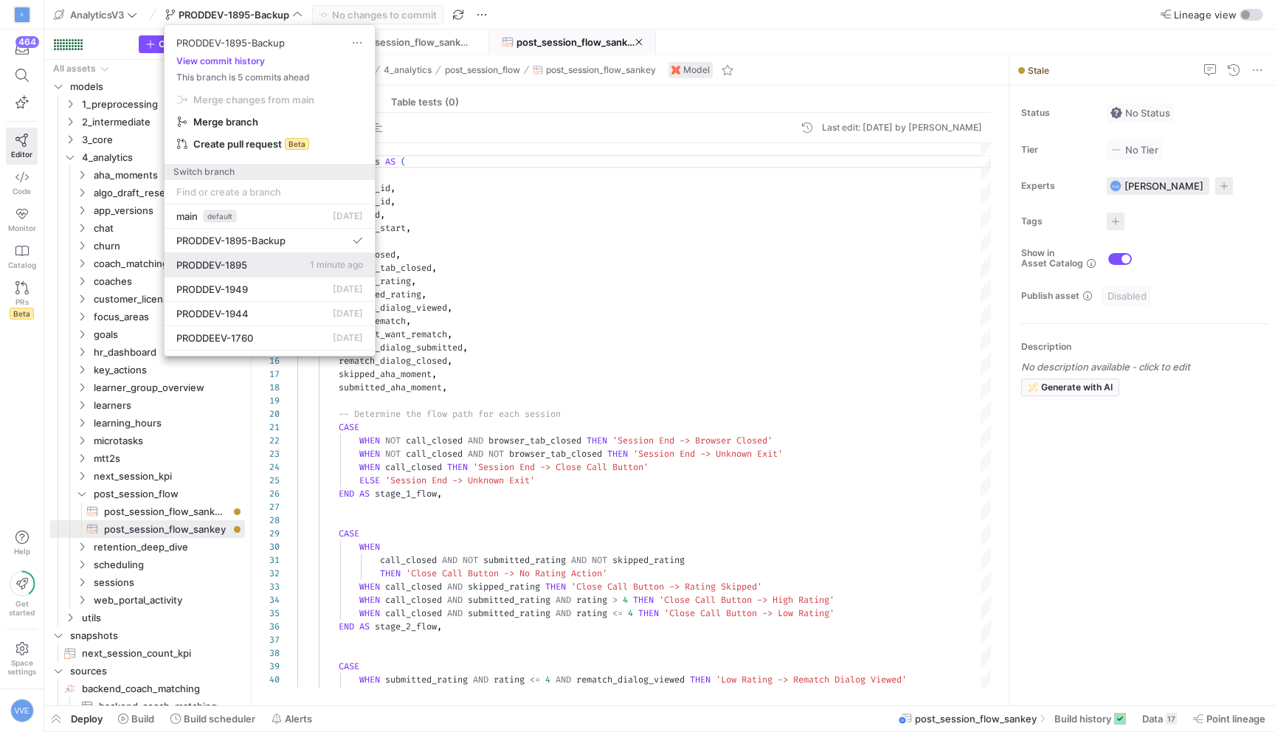
click at [242, 265] on span "PRODDEV-1895" at bounding box center [211, 265] width 71 height 12
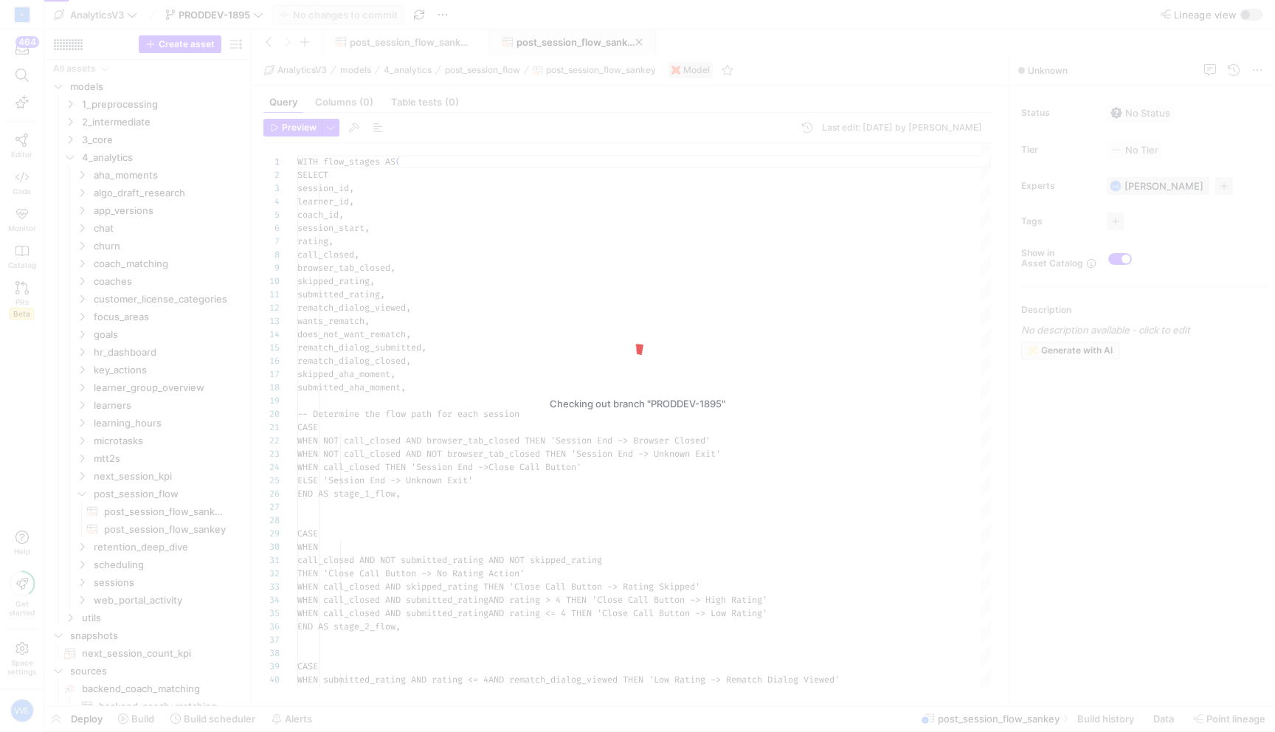
scroll to position [133, 0]
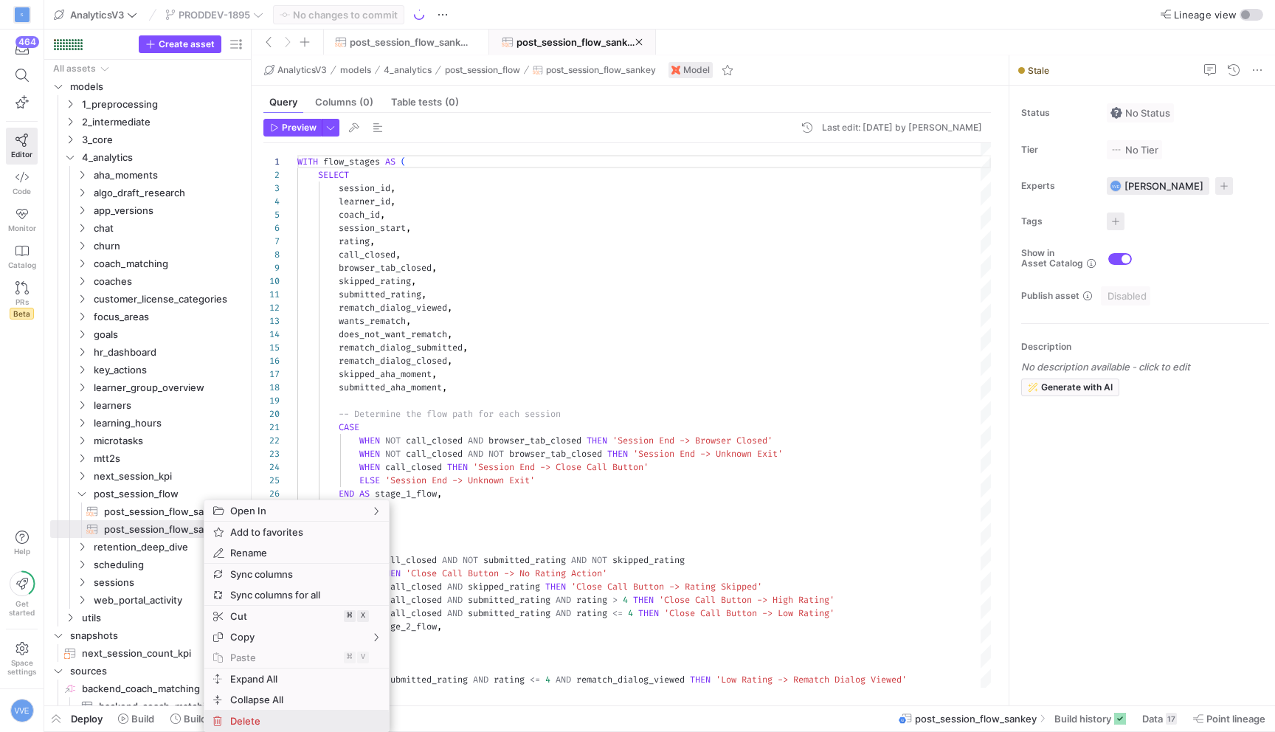
click at [263, 714] on span "Delete" at bounding box center [283, 720] width 119 height 21
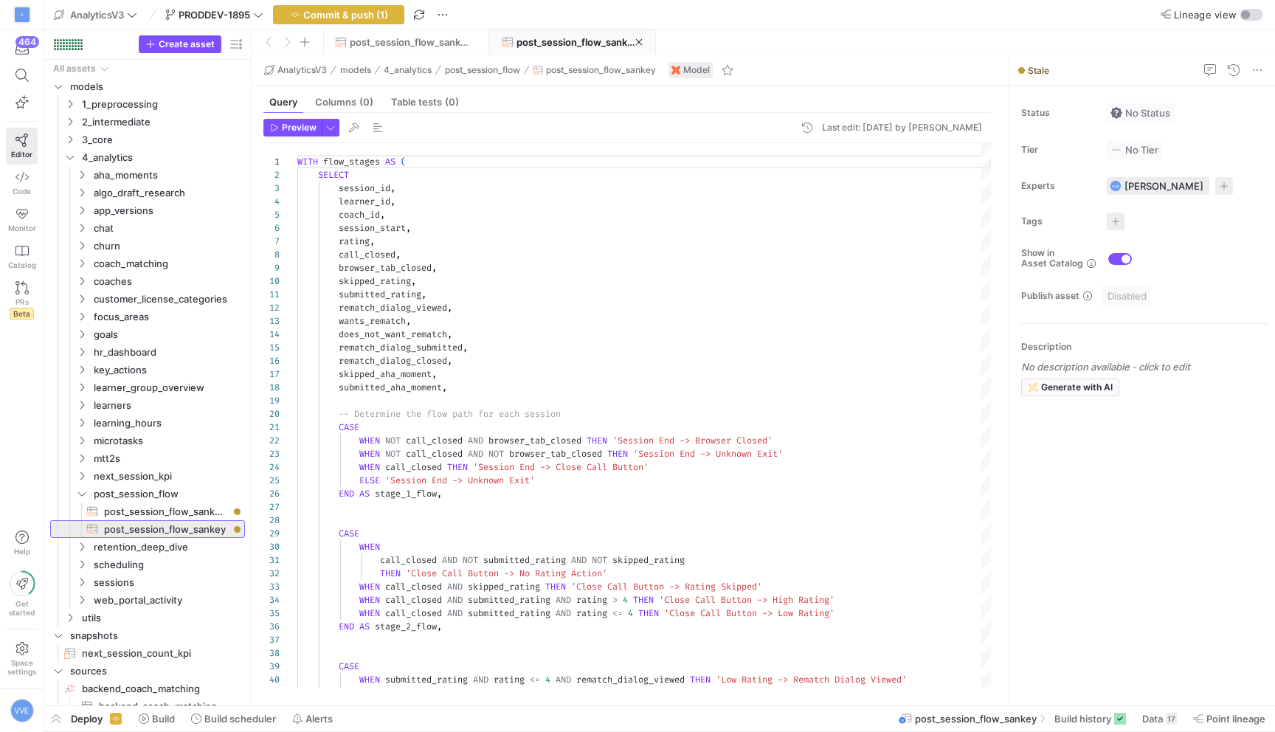
type textarea "WITH base AS ( SELECT * FROM {{ ref('post_session_flows') }} ), edges AS ( -- S…"
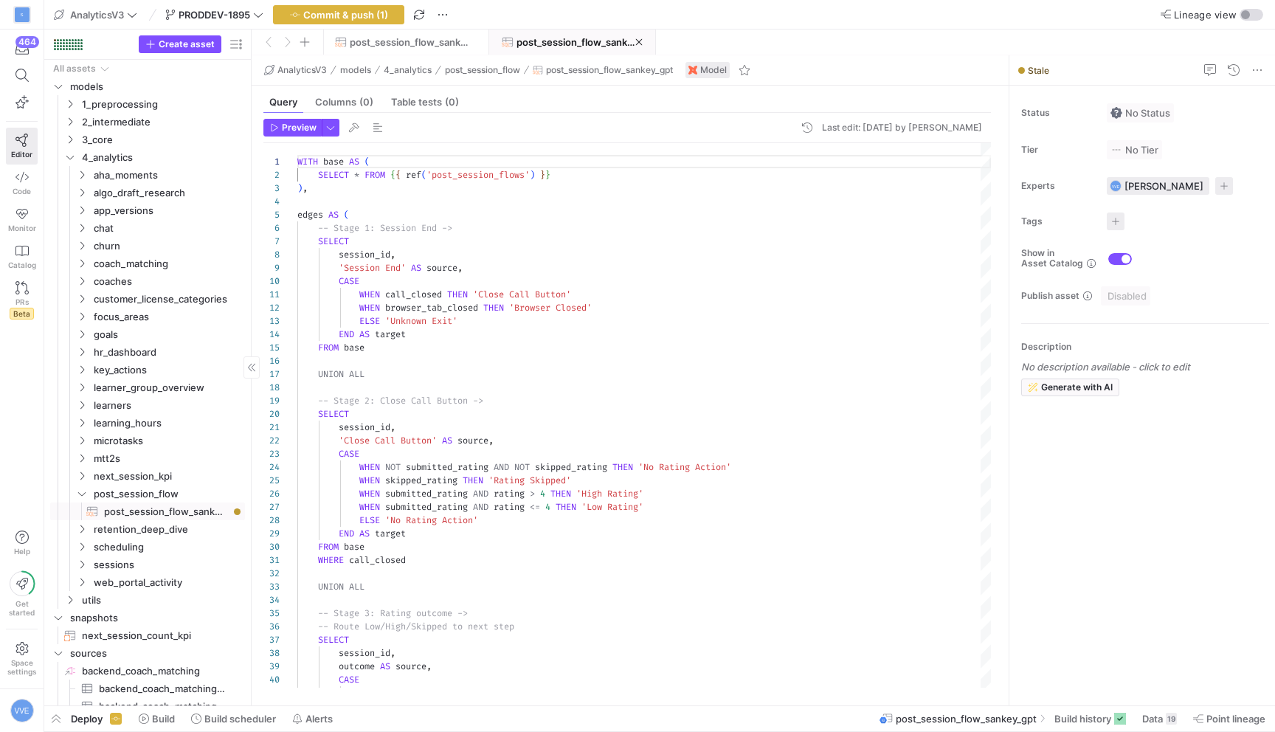
click at [174, 506] on span "post_session_flow_sankey_gpt​​​​​​​​​​" at bounding box center [166, 511] width 124 height 17
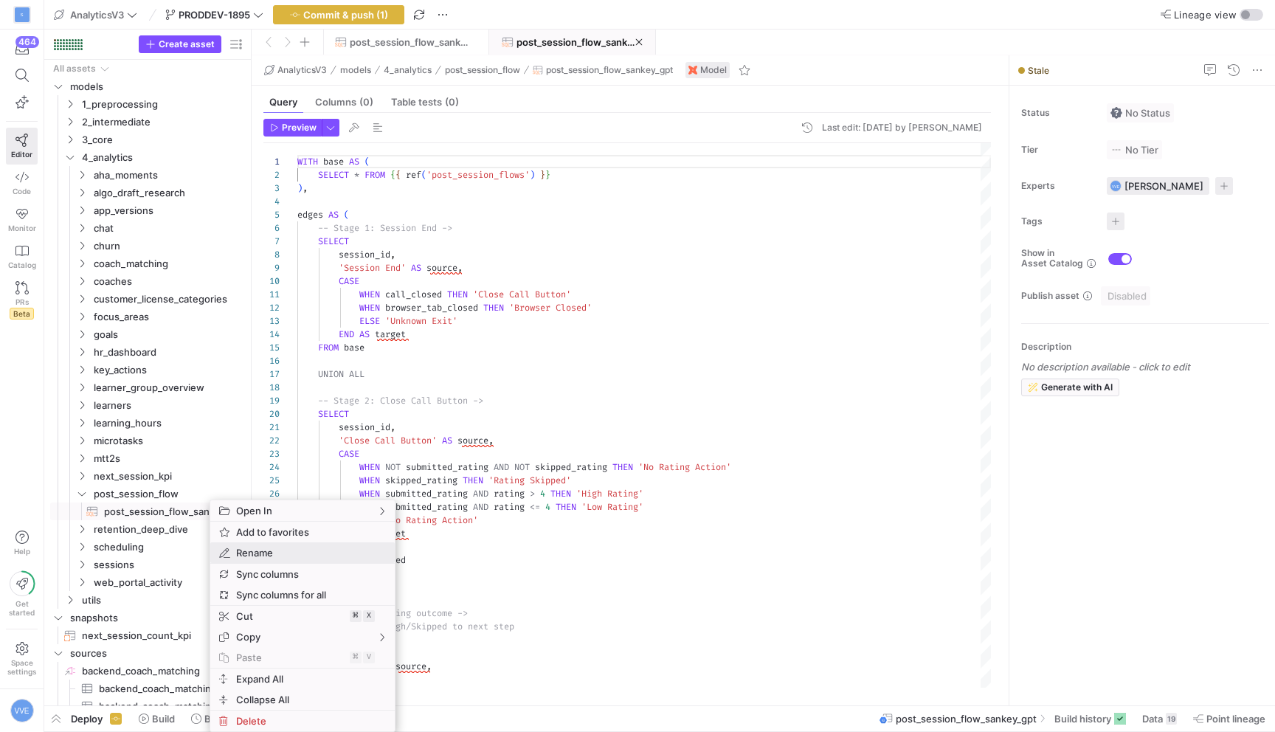
click at [281, 553] on span "Rename" at bounding box center [289, 552] width 119 height 21
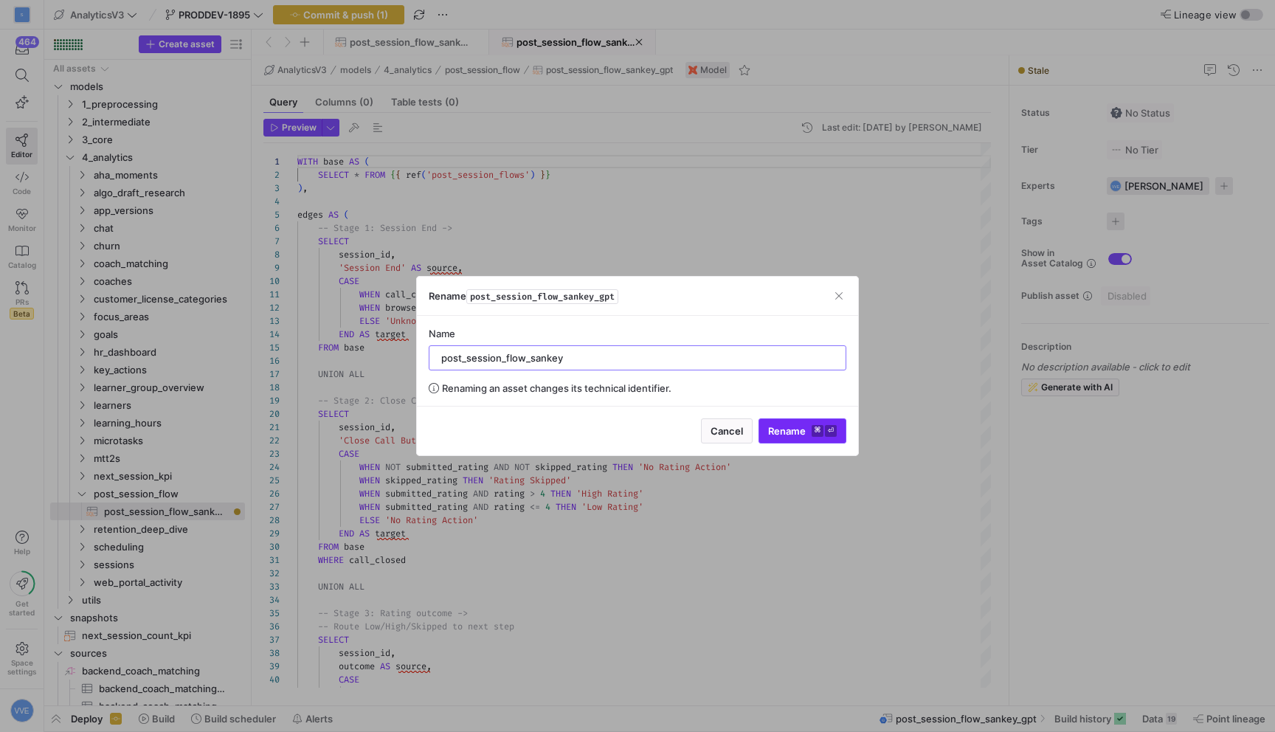
type input "post_session_flow_sankey"
click at [815, 427] on kbd "⌘" at bounding box center [817, 431] width 12 height 12
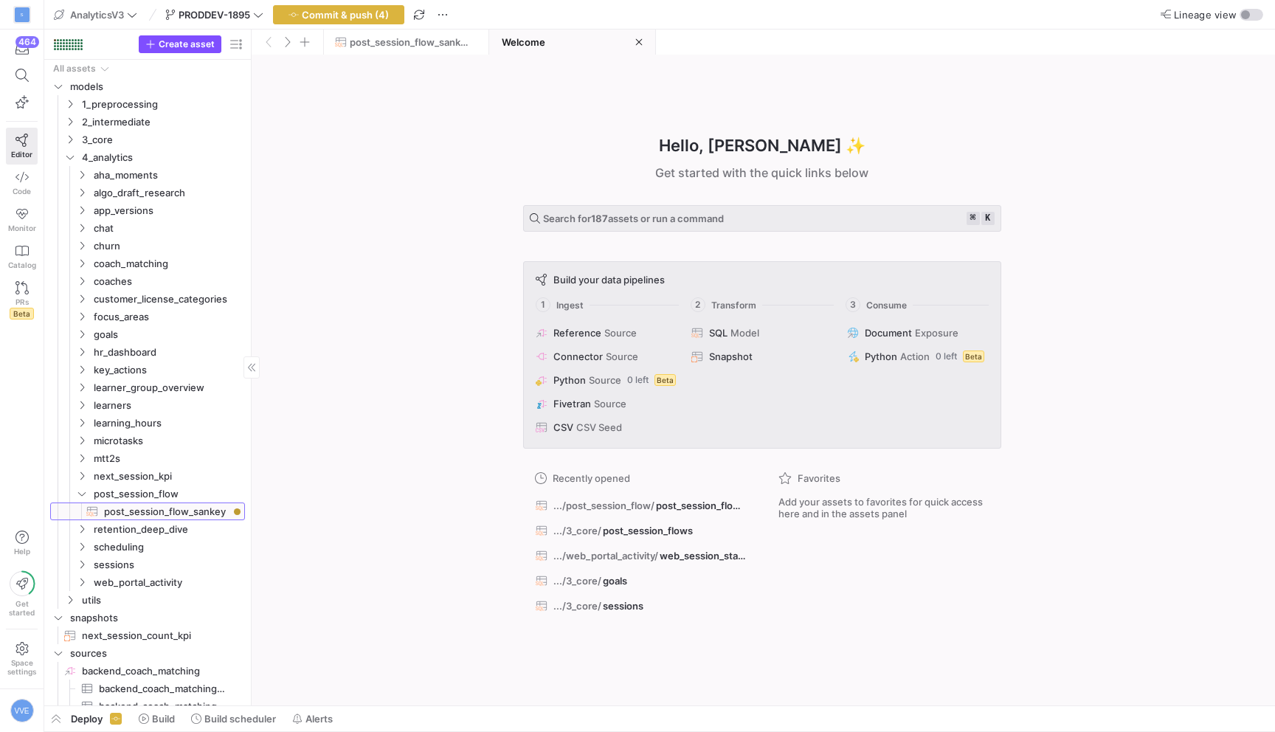
click at [148, 503] on span "post_session_flow_sankey​​​​​​​​​​" at bounding box center [166, 511] width 124 height 17
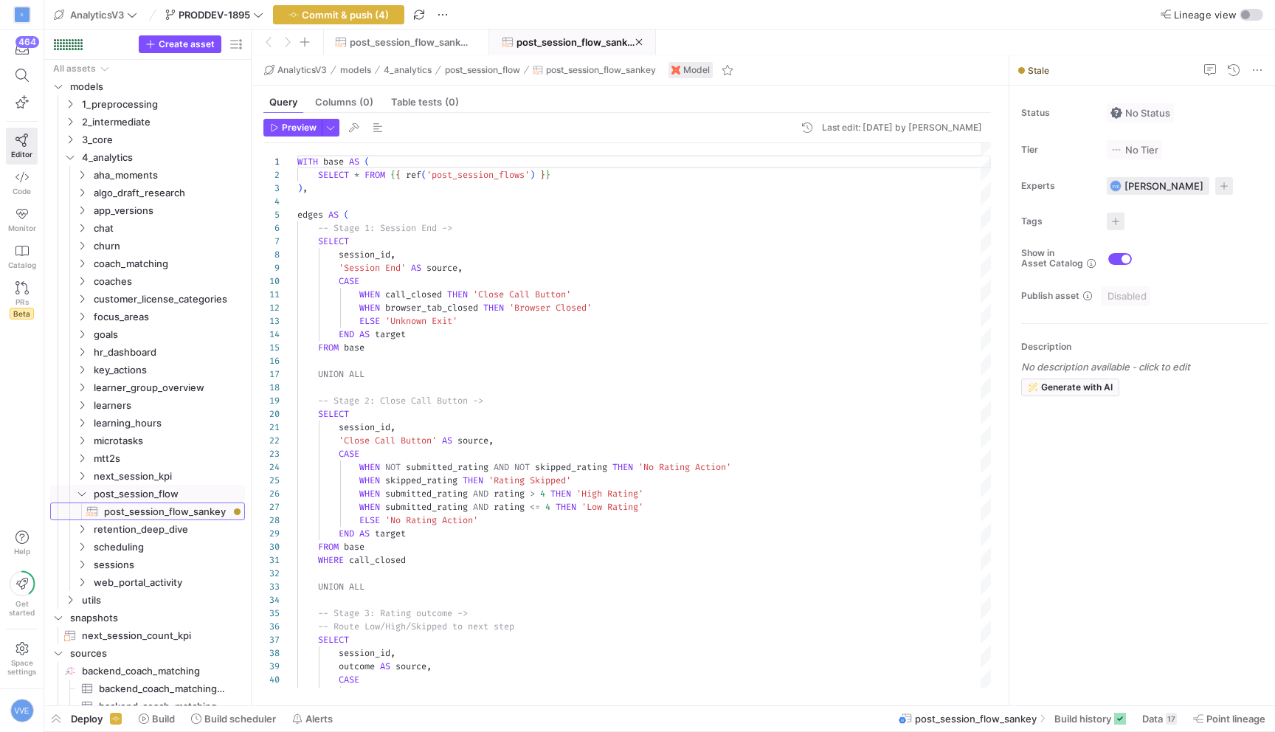
scroll to position [133, 0]
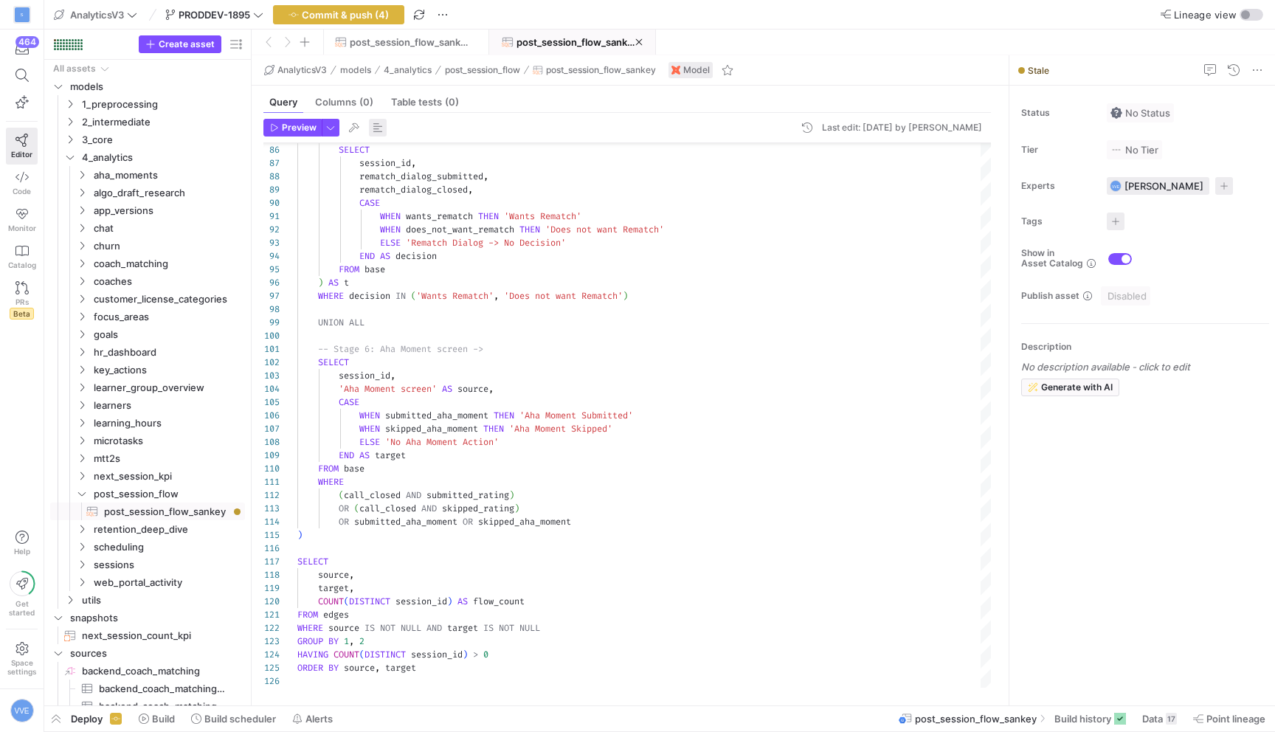
click at [377, 122] on span "button" at bounding box center [378, 128] width 18 height 18
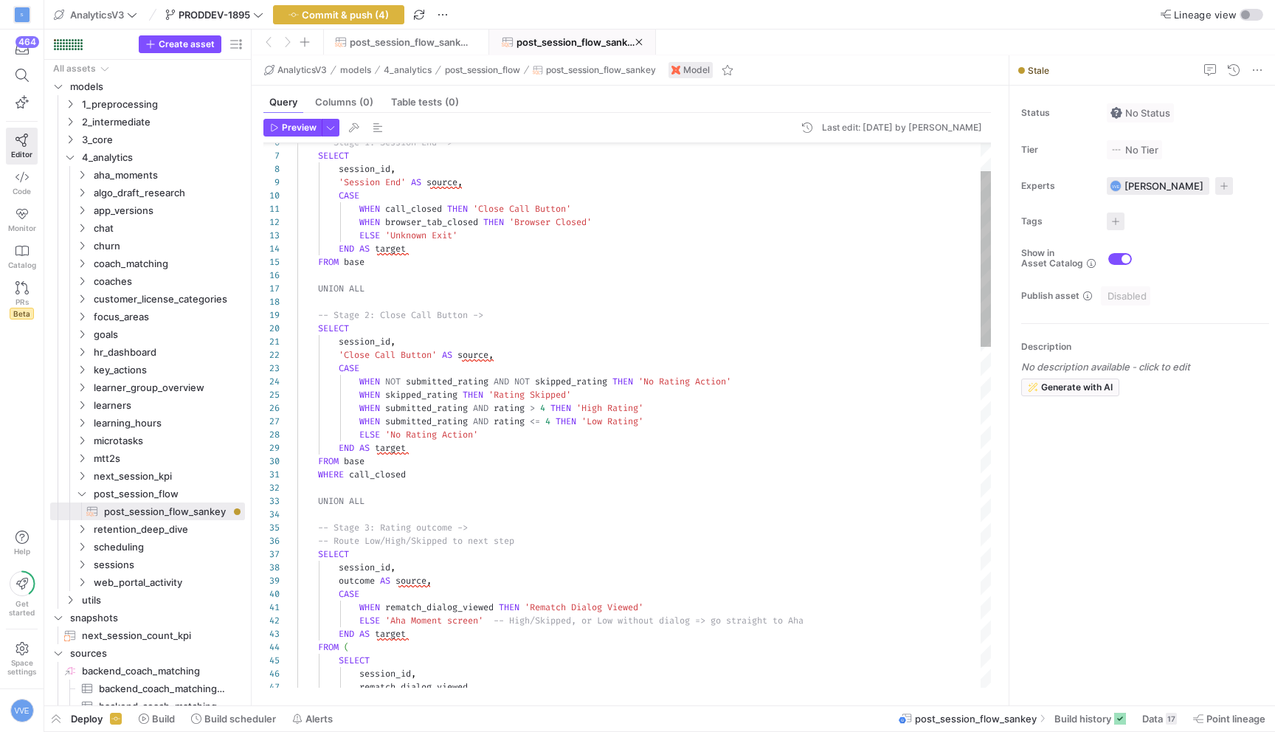
type textarea "session_id, 'Close Call Button' AS source, CASE WHEN NOT submitted_rating AND N…"
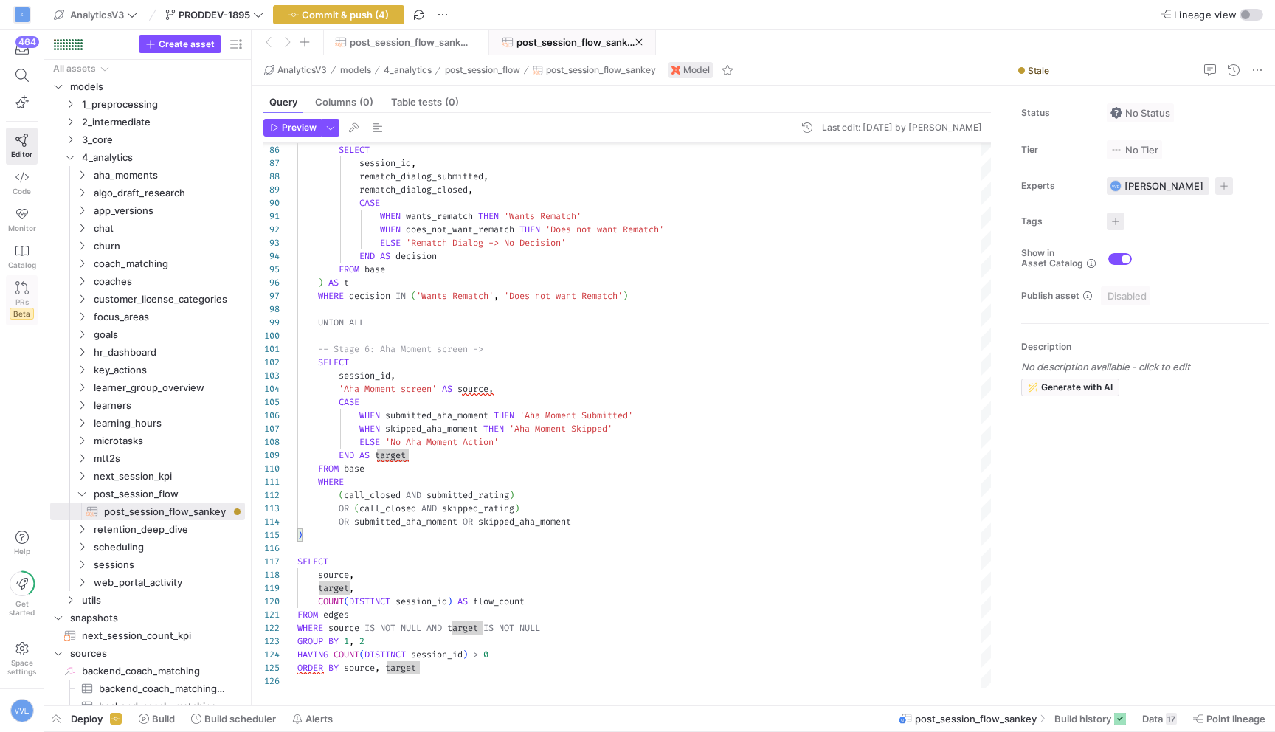
click at [15, 290] on icon at bounding box center [21, 287] width 13 height 13
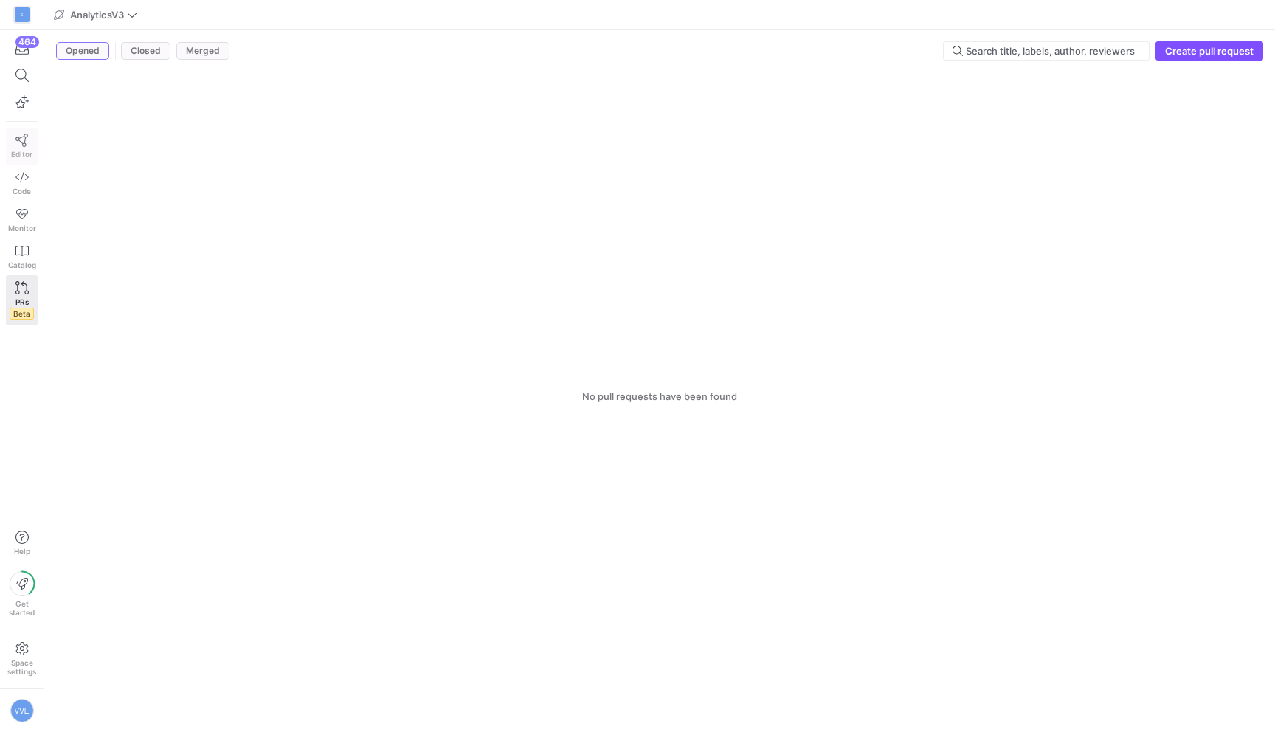
click at [29, 136] on link "Editor" at bounding box center [22, 146] width 32 height 37
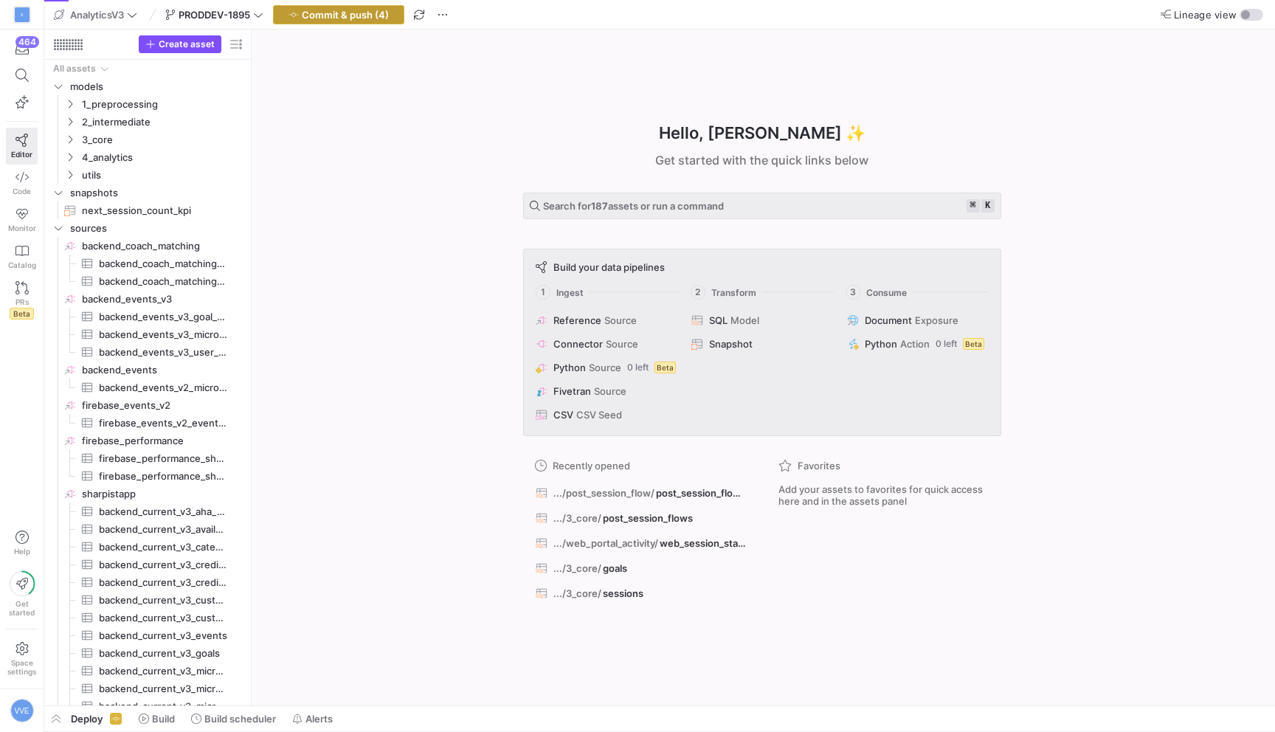
click at [389, 11] on span "Commit & push (4)" at bounding box center [345, 15] width 87 height 12
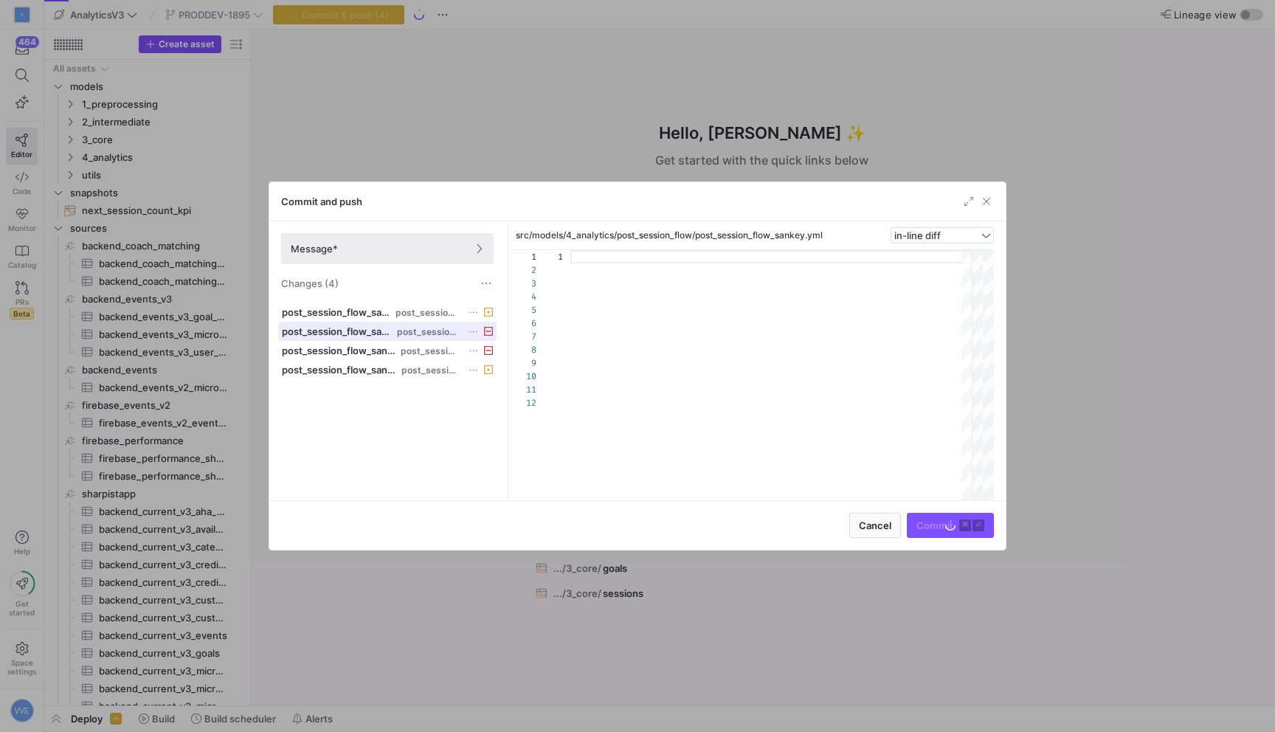
click at [402, 337] on span at bounding box center [387, 331] width 217 height 18
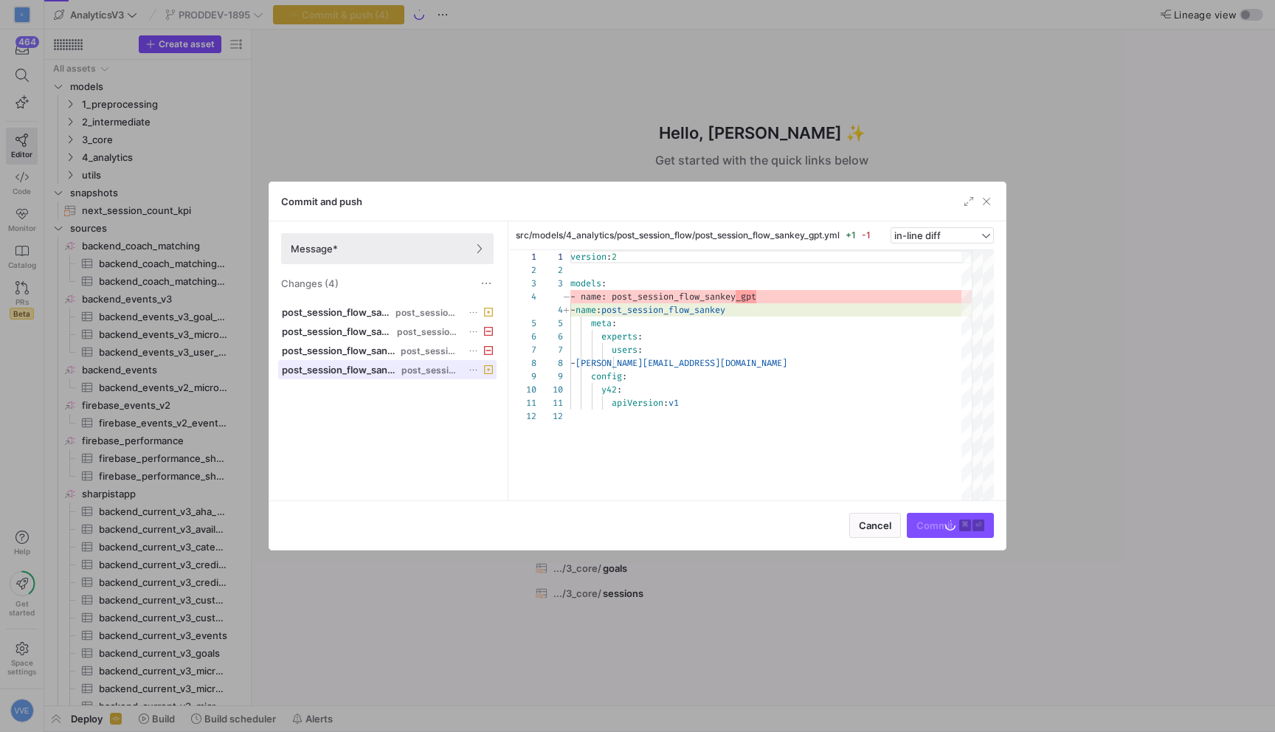
click at [401, 364] on div "post_session_flow_sankey_gpt.yml post_session_flow" at bounding box center [371, 370] width 179 height 12
click at [982, 193] on div "Commit and push" at bounding box center [637, 201] width 736 height 39
click at [375, 14] on div at bounding box center [637, 366] width 1275 height 732
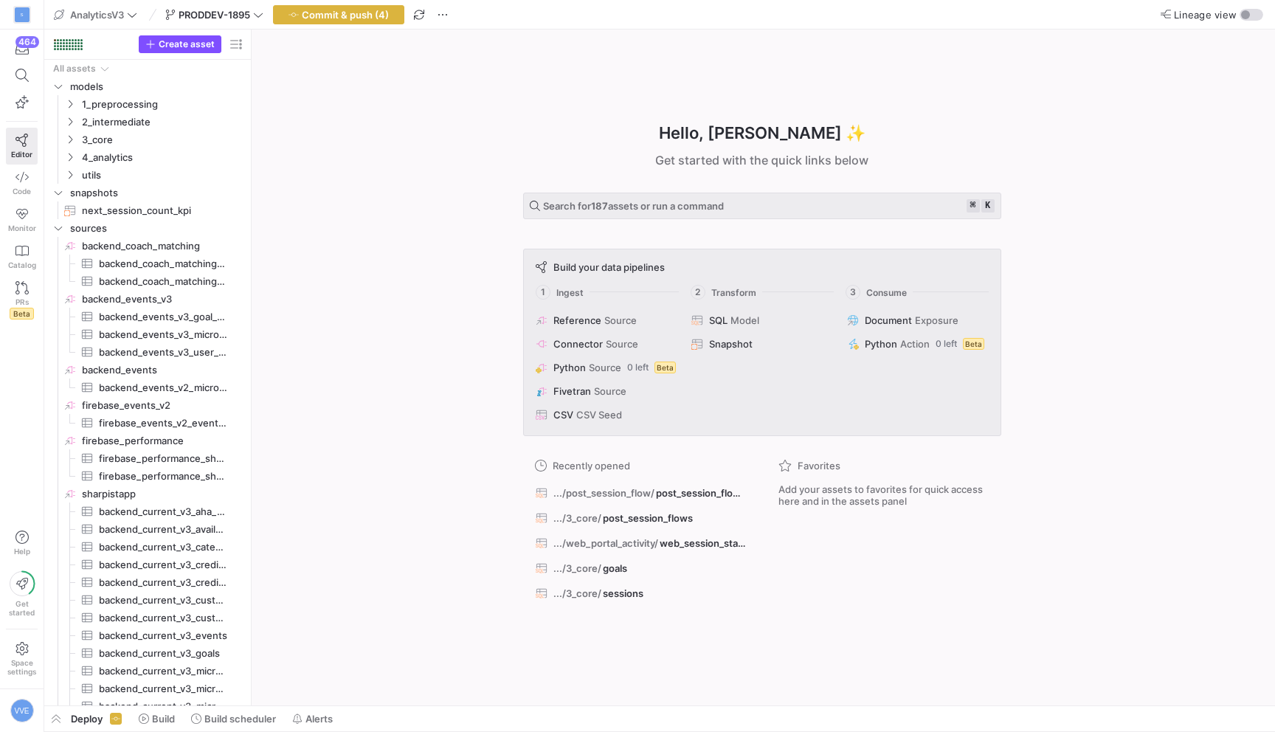
click at [375, 14] on span "Commit & push (4)" at bounding box center [345, 15] width 87 height 12
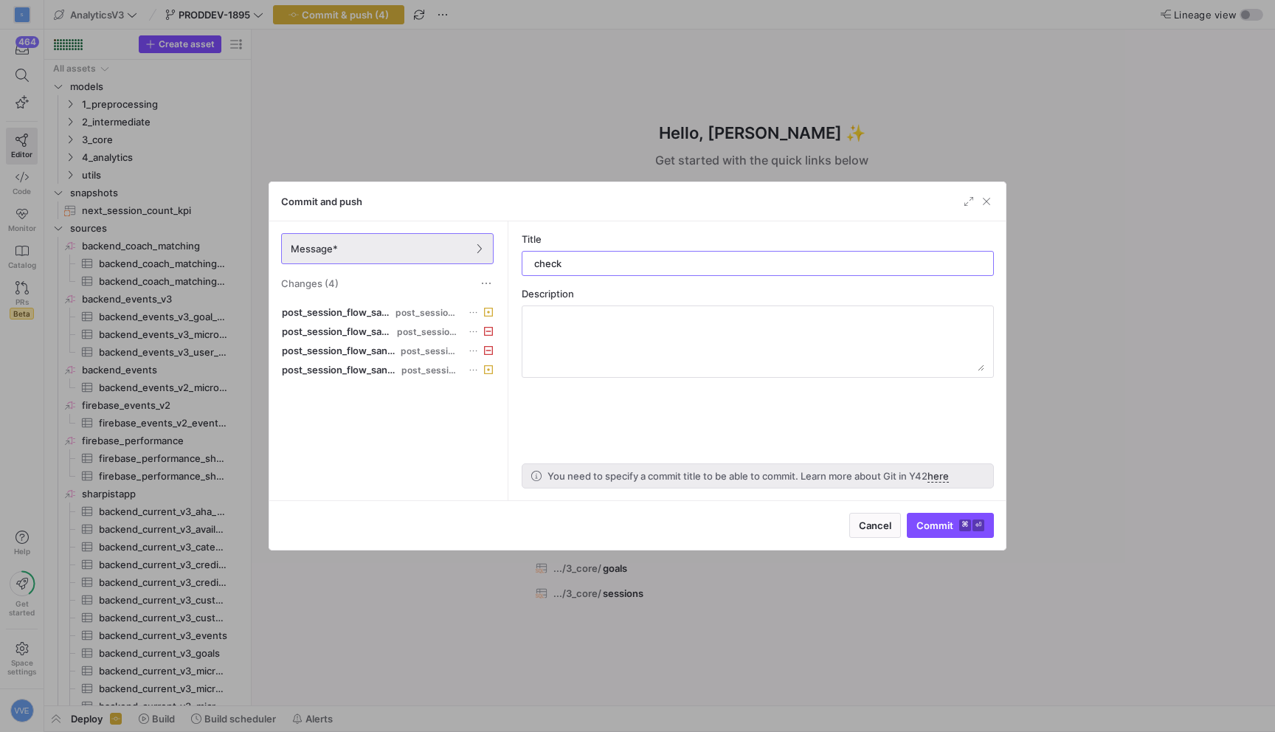
type input "check"
click at [941, 510] on div "Cancel Commit ⌘ ⏎" at bounding box center [637, 524] width 736 height 49
click at [939, 518] on span "submit" at bounding box center [950, 525] width 86 height 24
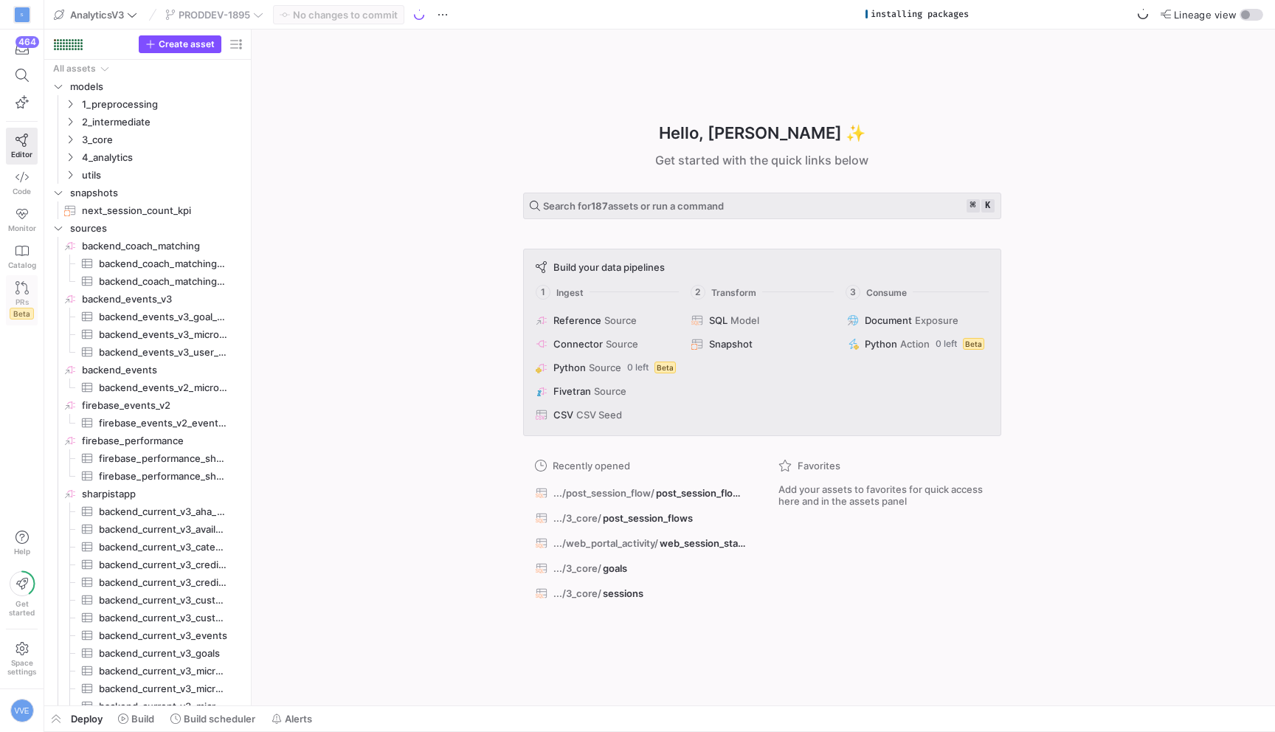
click at [21, 288] on icon at bounding box center [21, 287] width 13 height 13
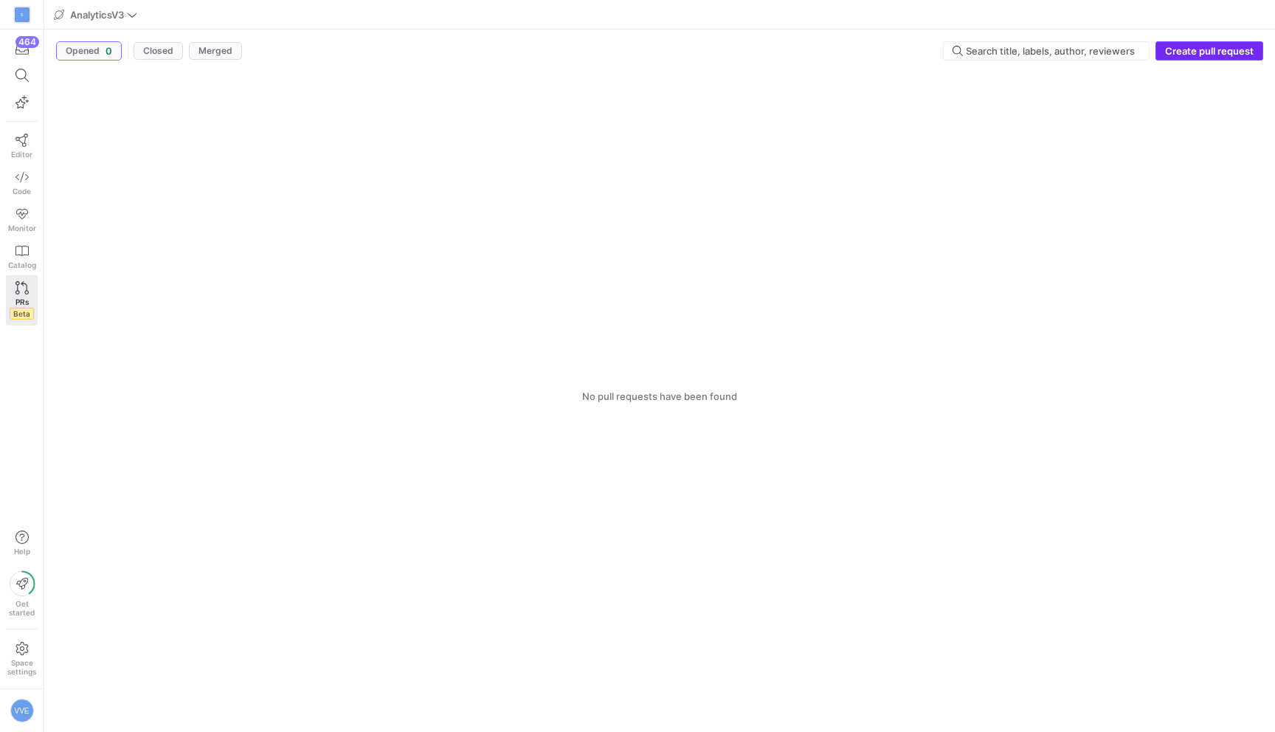
click at [1214, 44] on span "button" at bounding box center [1209, 51] width 106 height 18
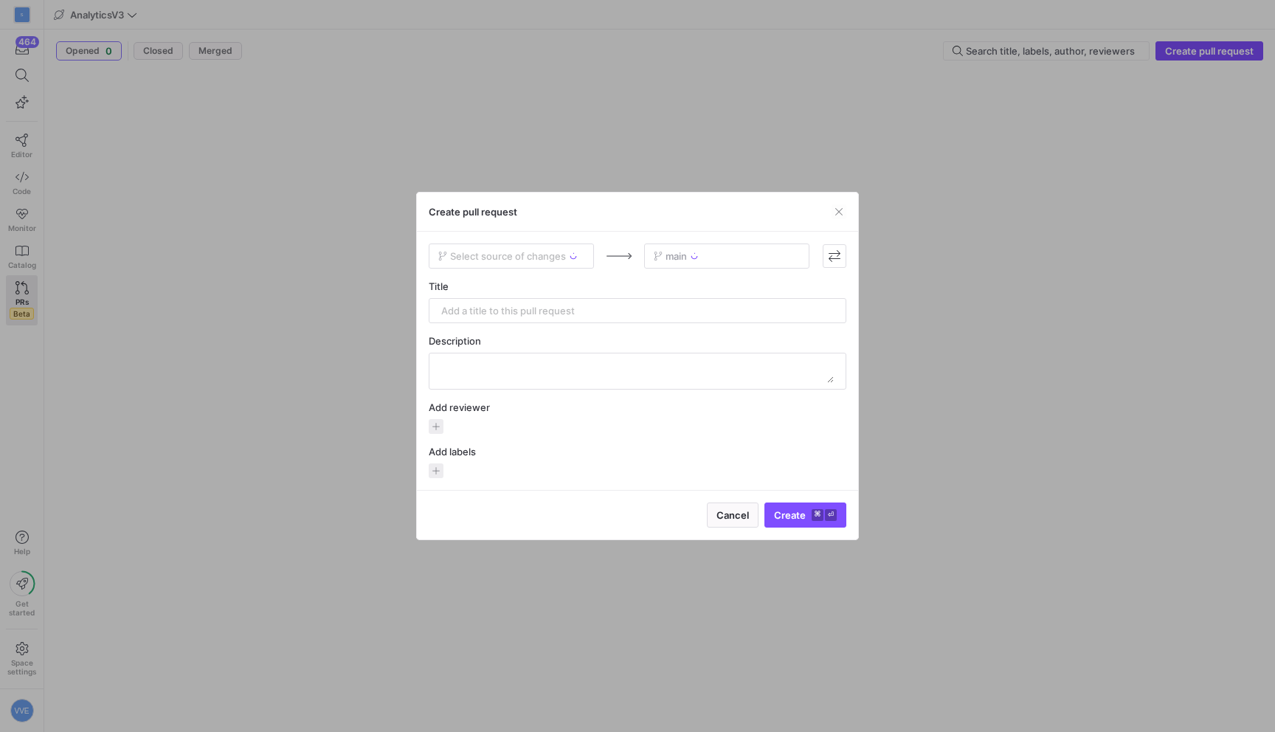
click at [558, 267] on div "Select source of changes" at bounding box center [511, 255] width 165 height 25
click at [558, 255] on div "Select source of changes" at bounding box center [511, 255] width 165 height 25
click at [561, 257] on span "Select source of changes" at bounding box center [508, 256] width 116 height 12
type input "PRODDEV-189"
click at [520, 280] on div "PRODDEV-1895" at bounding box center [512, 281] width 142 height 12
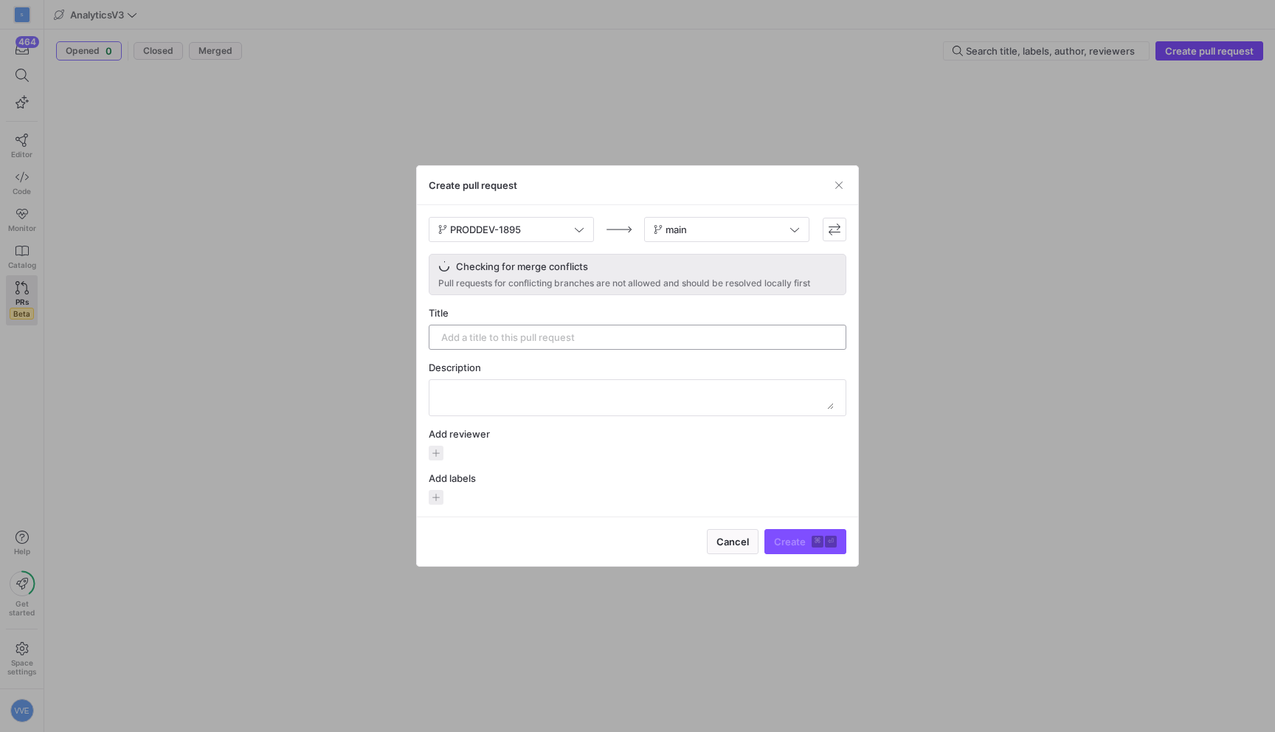
click at [490, 339] on input "text" at bounding box center [637, 337] width 392 height 12
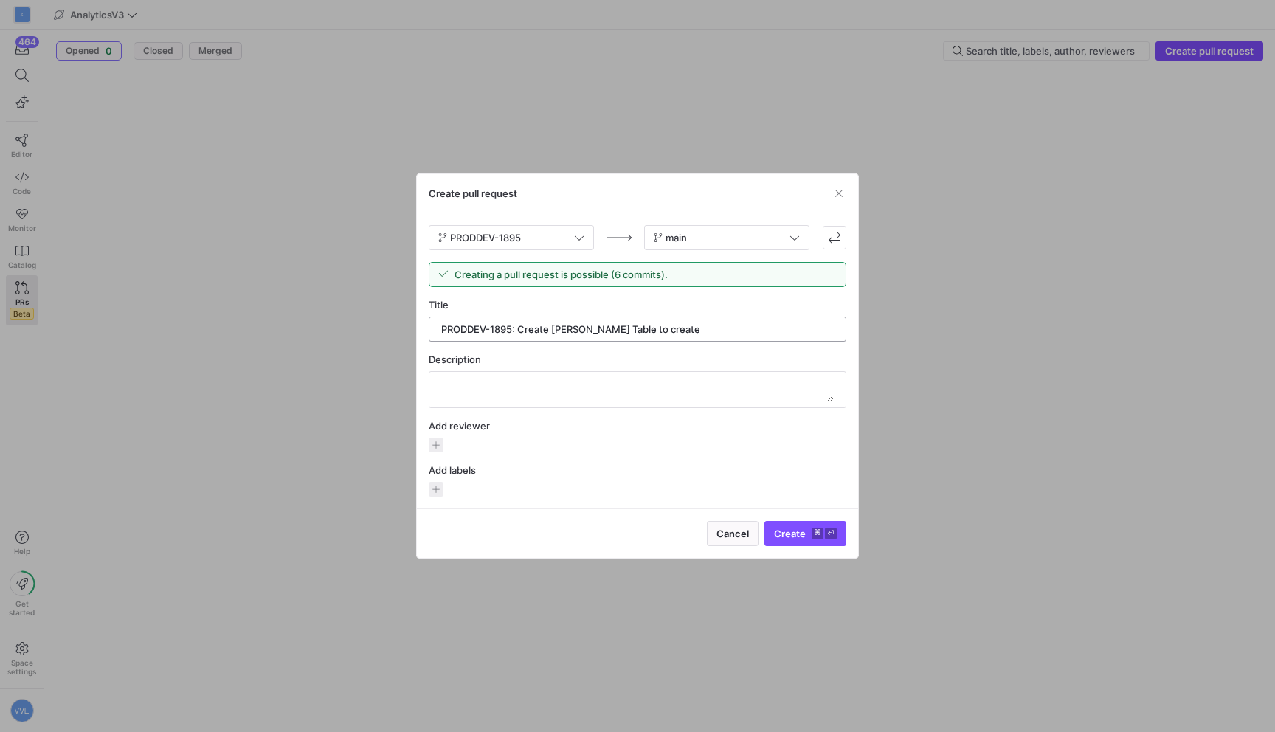
click at [567, 327] on input "PRODDEV-1895: Create [PERSON_NAME] Table to create" at bounding box center [637, 329] width 392 height 12
click at [618, 327] on input "PRODDEV-1895: Create Table to create" at bounding box center [637, 329] width 392 height 12
type input "PRODDEV-1895: Create Table to enable [PERSON_NAME] Flowchart"
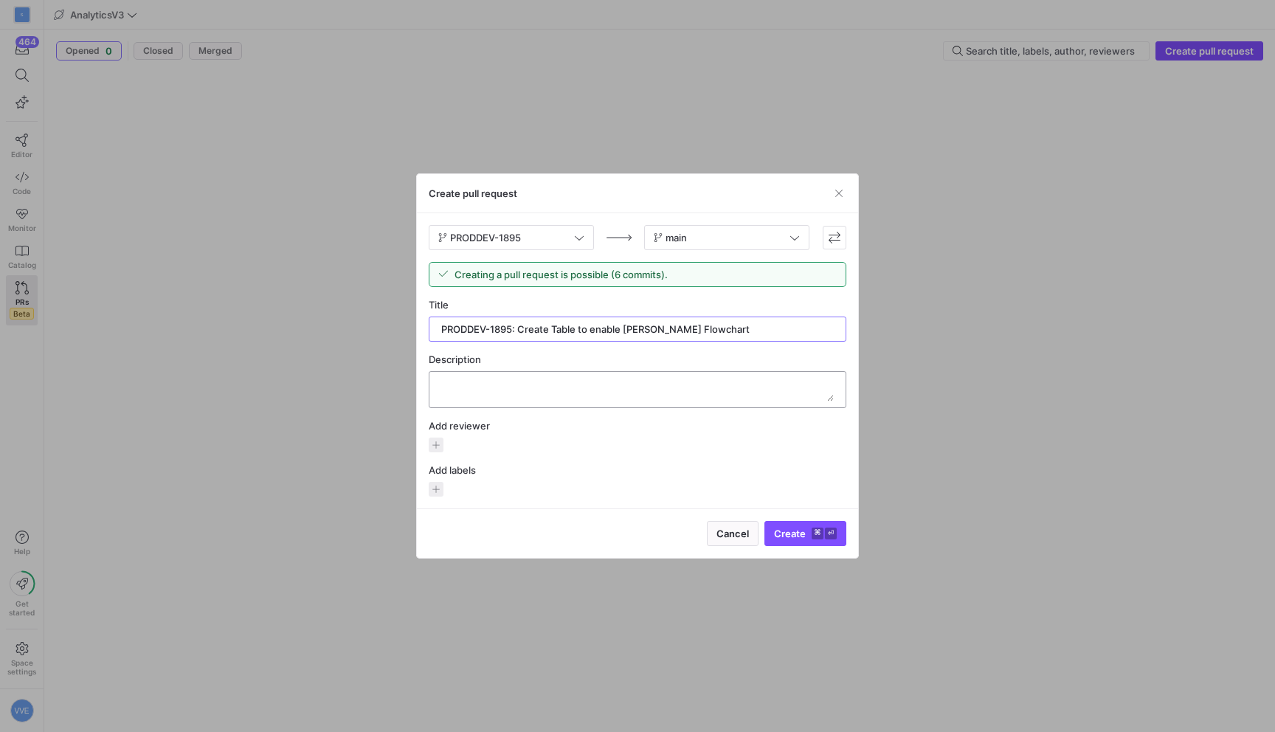
click at [527, 384] on textarea at bounding box center [637, 390] width 392 height 24
type textarea "-"
click at [483, 386] on textarea at bounding box center [637, 390] width 392 height 24
click at [566, 381] on textarea at bounding box center [637, 390] width 392 height 24
click at [637, 387] on textarea at bounding box center [637, 390] width 392 height 24
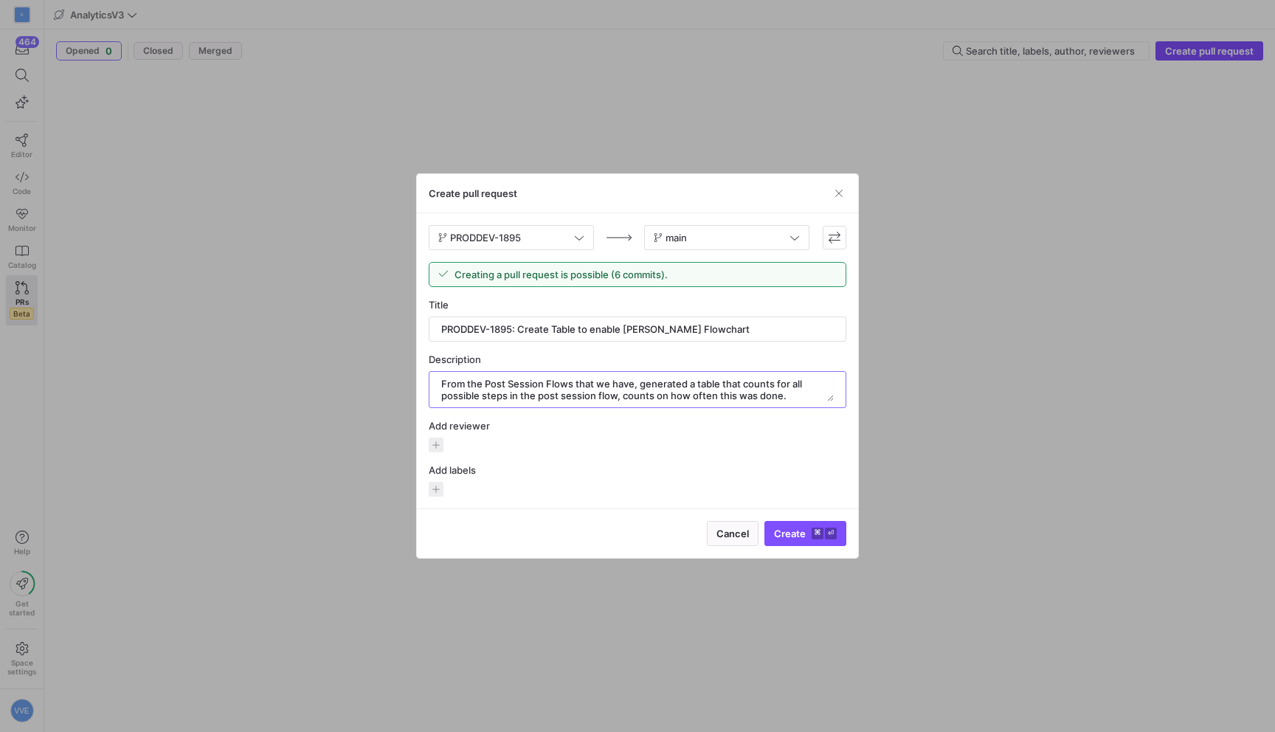
type textarea "From the Post Session Flows that we have, generated a table that counts for all…"
click at [446, 440] on div at bounding box center [638, 444] width 418 height 15
click at [437, 443] on span "button" at bounding box center [436, 444] width 15 height 15
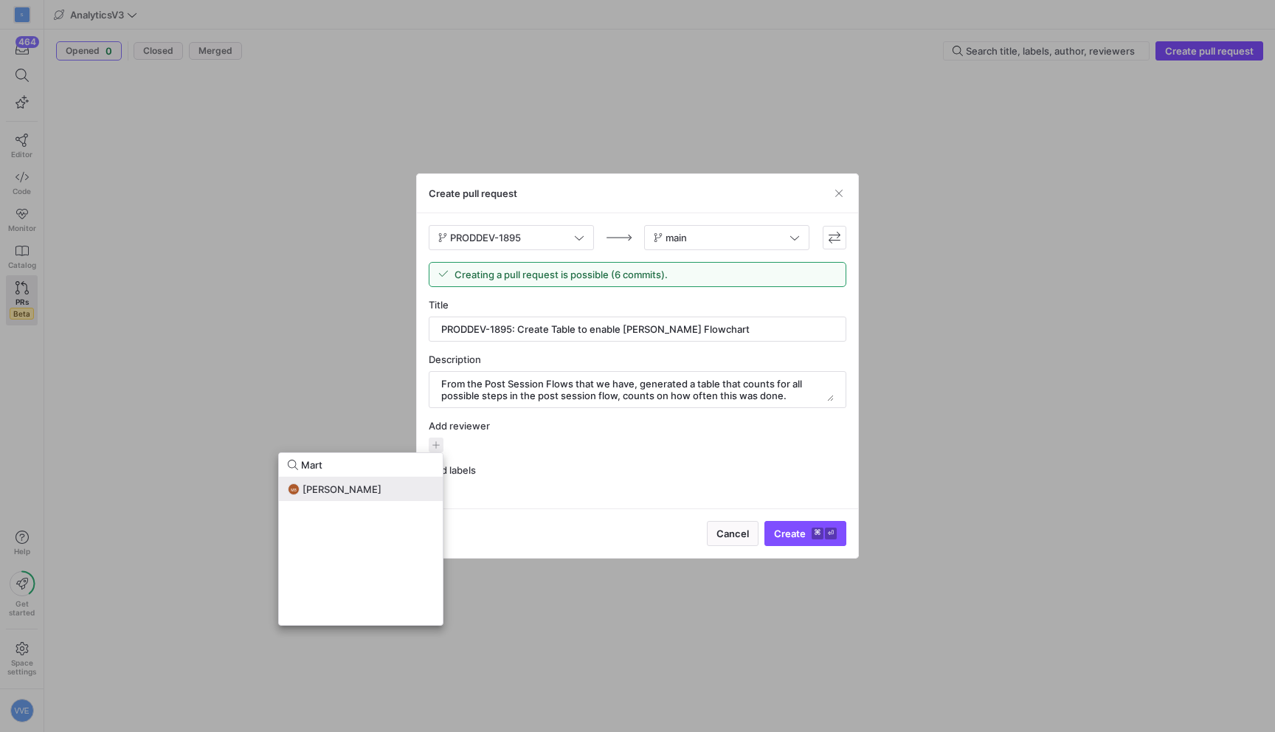
type input "Mart"
click at [375, 492] on div "MB [PERSON_NAME]" at bounding box center [361, 489] width 146 height 12
click at [823, 530] on div at bounding box center [637, 366] width 1275 height 732
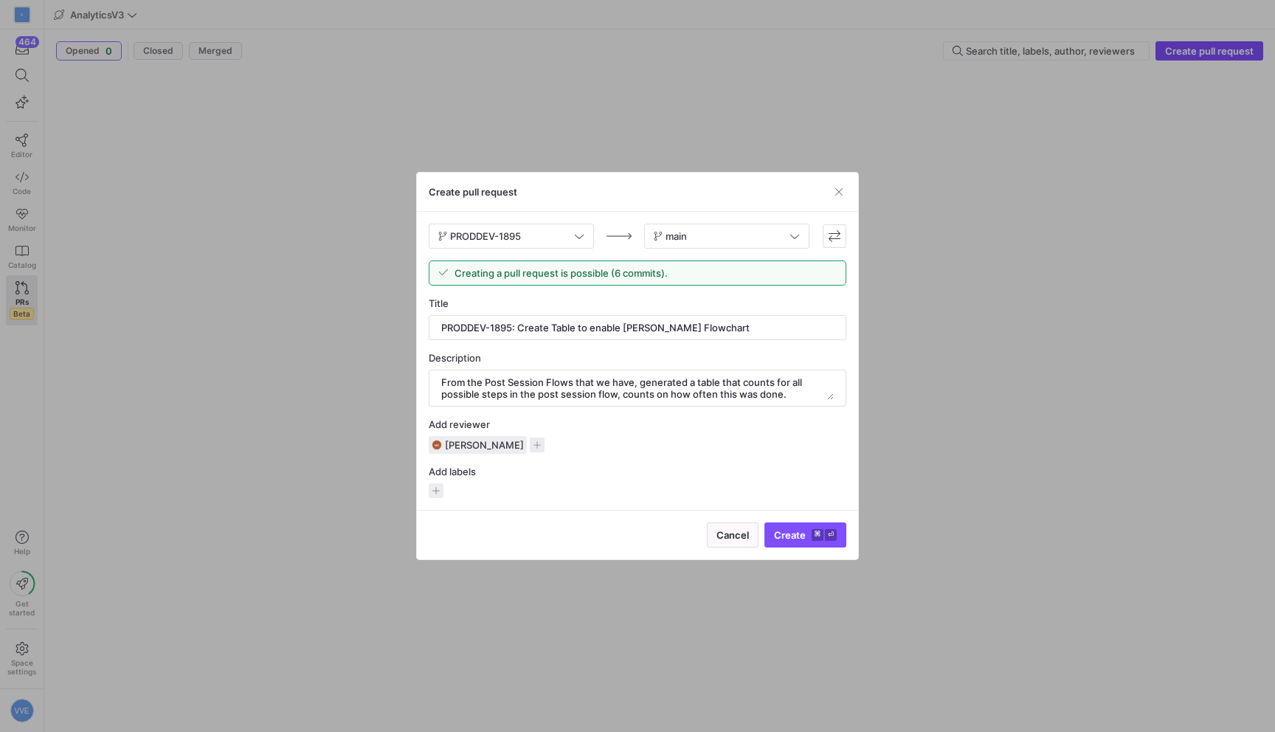
click at [823, 530] on y42-keyboard-shortcut "⌘ ⏎" at bounding box center [823, 535] width 25 height 12
